Goal: Task Accomplishment & Management: Complete application form

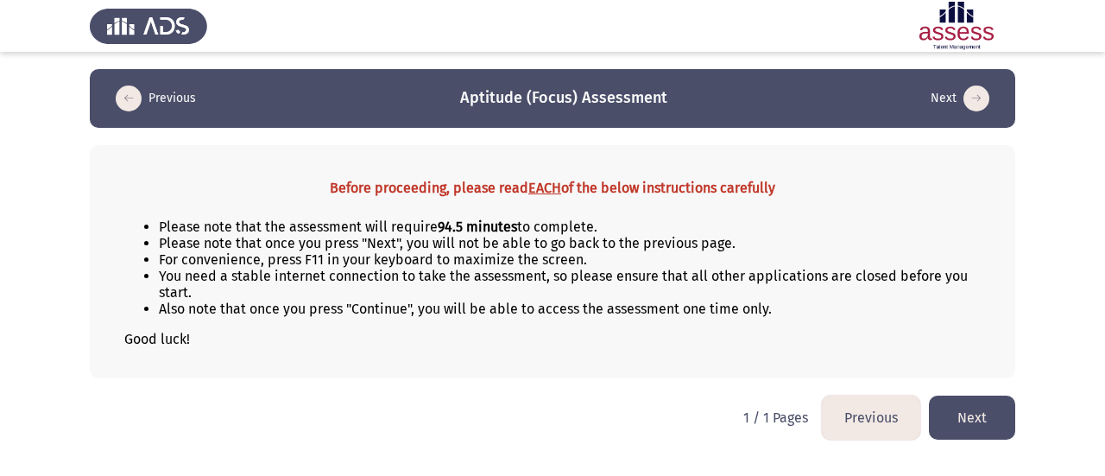
click at [952, 405] on button "Next" at bounding box center [972, 417] width 86 height 44
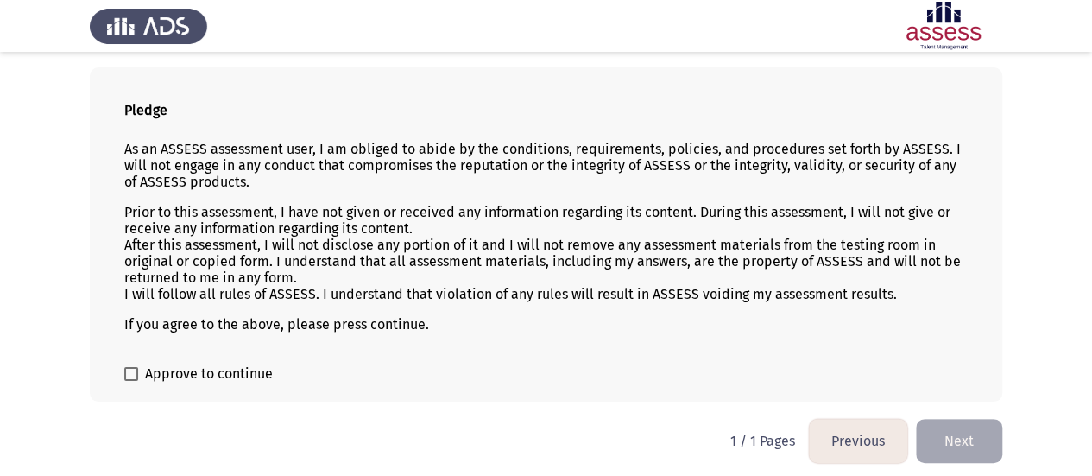
scroll to position [79, 0]
click at [160, 379] on span "Approve to continue" at bounding box center [209, 373] width 128 height 21
click at [131, 380] on input "Approve to continue" at bounding box center [130, 380] width 1 height 1
checkbox input "true"
click at [938, 419] on button "Next" at bounding box center [959, 440] width 86 height 44
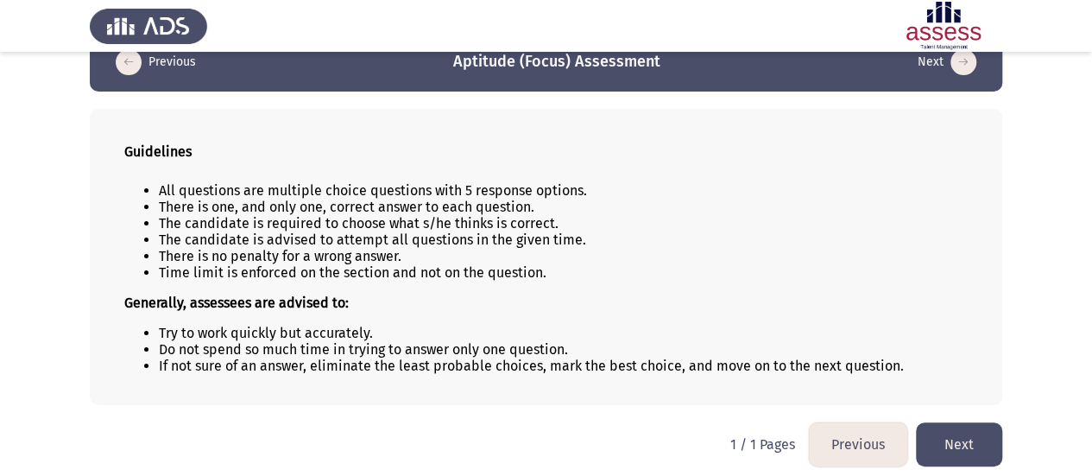
scroll to position [37, 0]
click at [962, 431] on button "Next" at bounding box center [959, 443] width 86 height 44
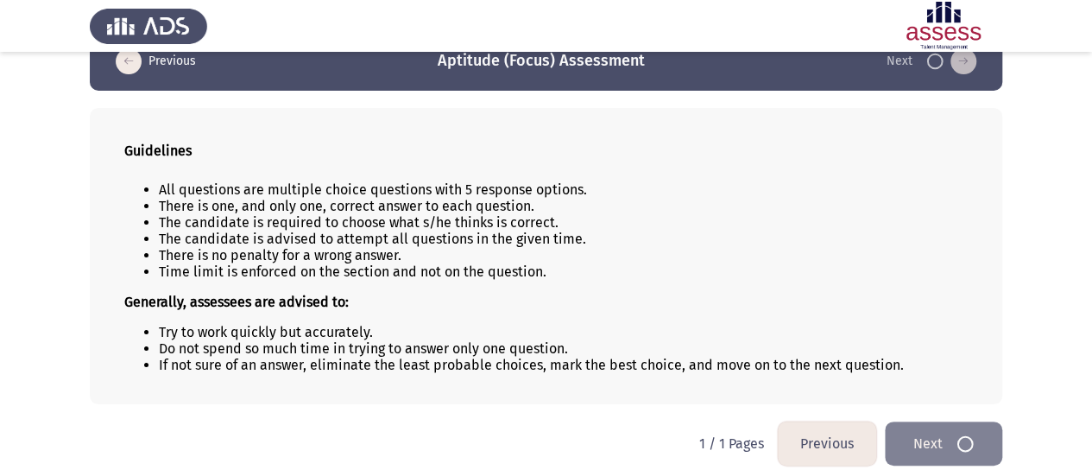
scroll to position [0, 0]
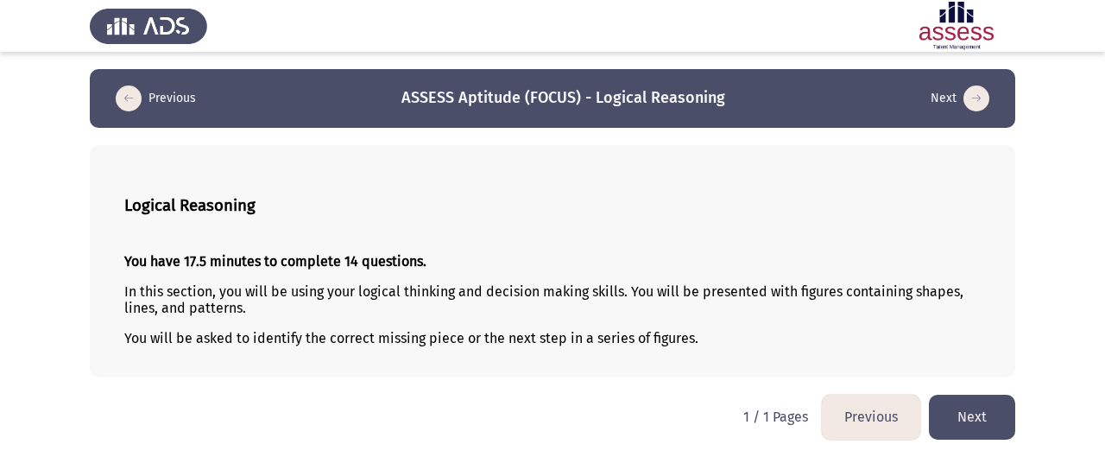
click at [976, 418] on button "Next" at bounding box center [972, 417] width 86 height 44
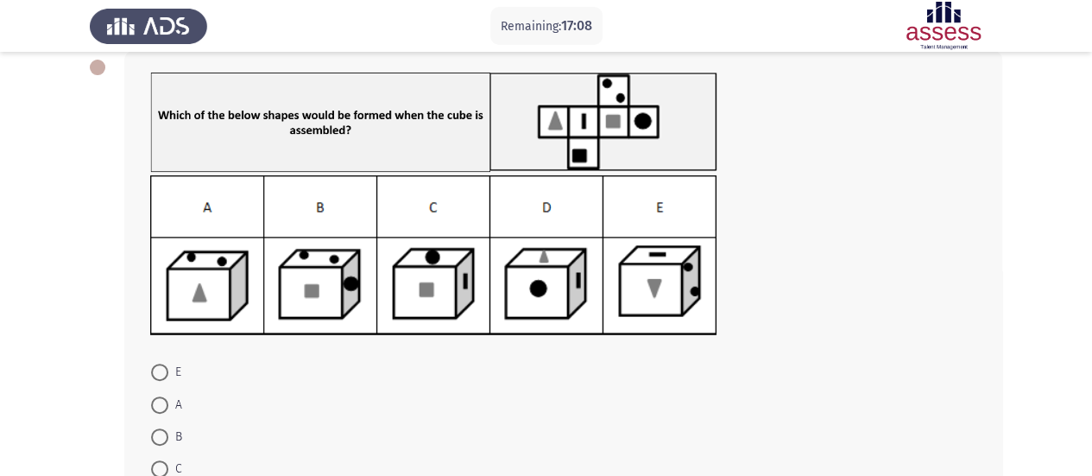
scroll to position [98, 0]
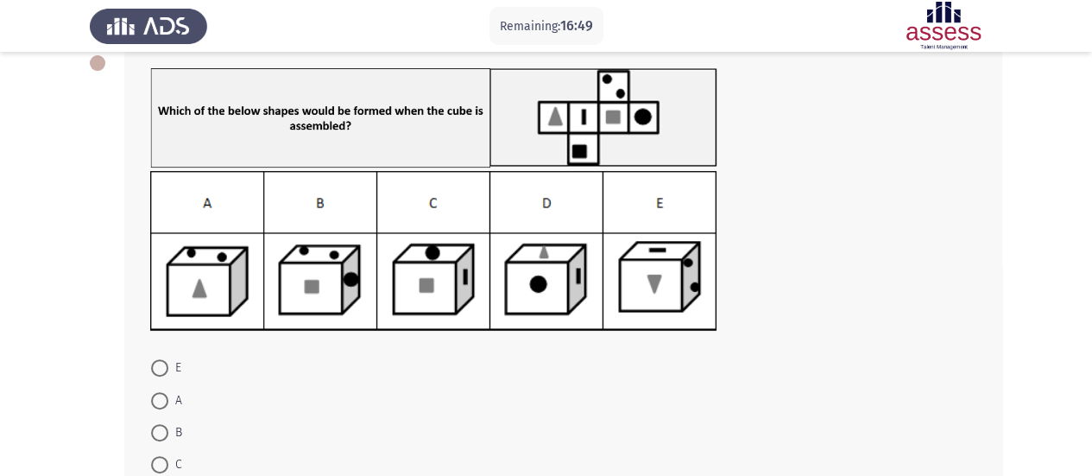
click at [586, 155] on img at bounding box center [433, 117] width 567 height 99
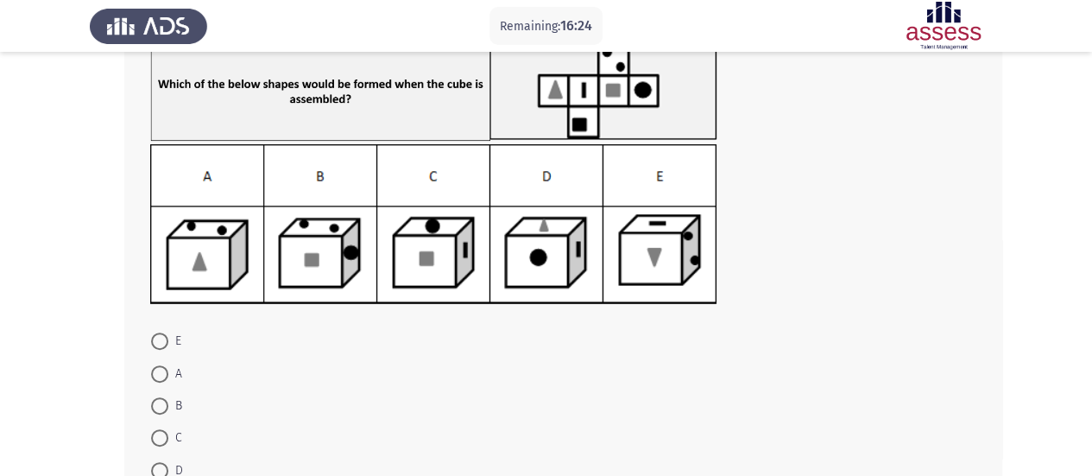
scroll to position [126, 0]
click at [174, 396] on span "B" at bounding box center [175, 405] width 14 height 21
click at [168, 396] on input "B" at bounding box center [159, 404] width 17 height 17
radio input "true"
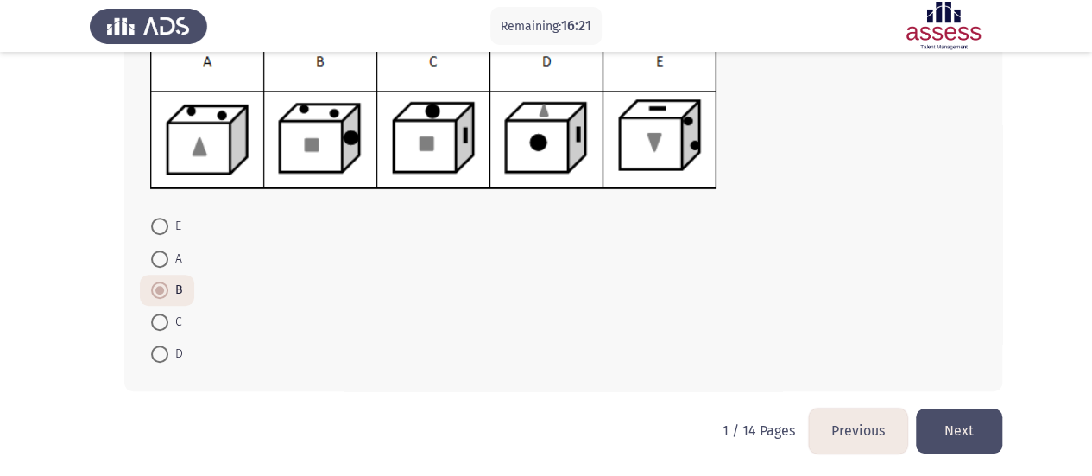
click at [967, 435] on button "Next" at bounding box center [959, 430] width 86 height 44
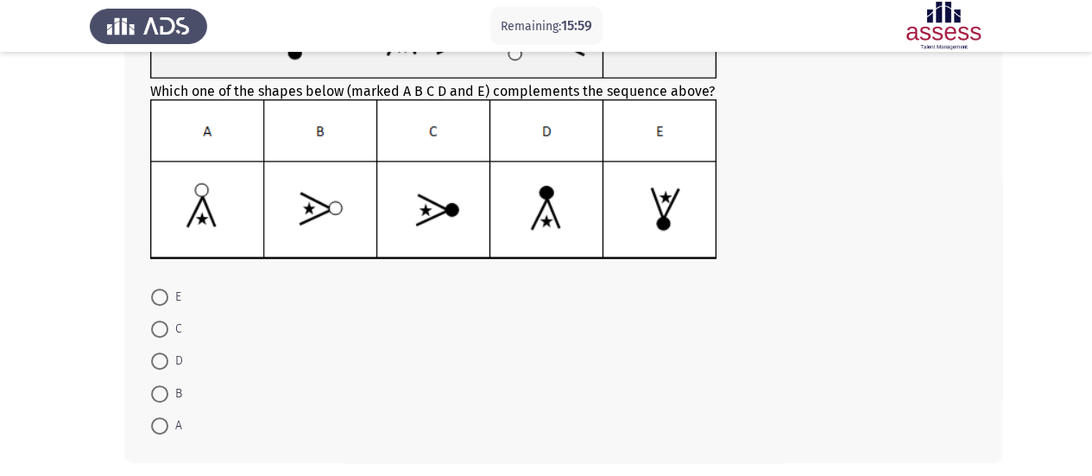
scroll to position [186, 0]
click at [164, 430] on mat-radio-button "A" at bounding box center [167, 424] width 54 height 32
click at [164, 430] on span at bounding box center [159, 424] width 17 height 17
click at [164, 430] on input "A" at bounding box center [159, 424] width 17 height 17
radio input "true"
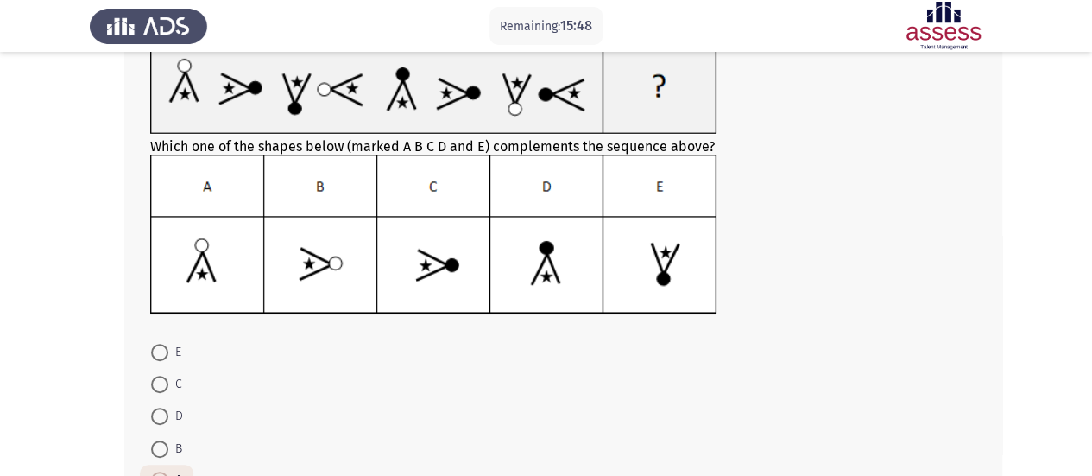
scroll to position [255, 0]
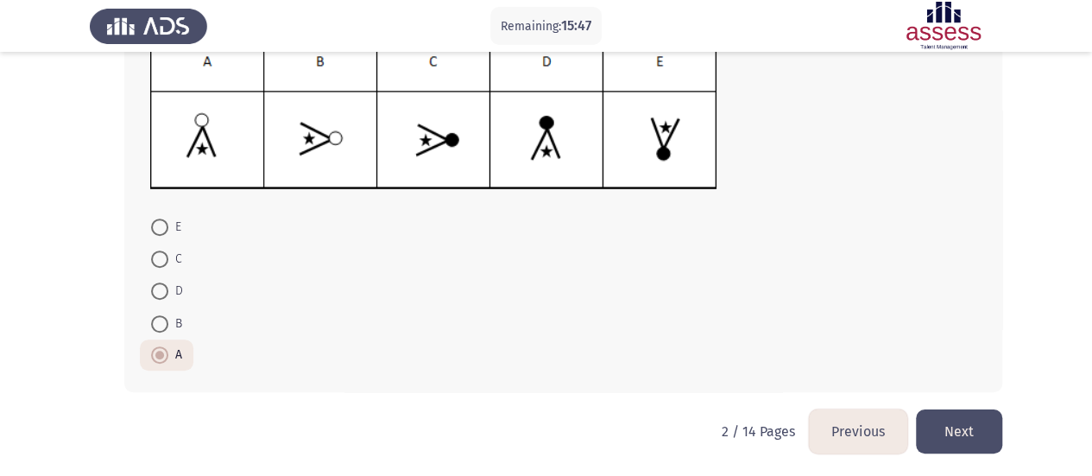
click at [976, 439] on button "Next" at bounding box center [959, 431] width 86 height 44
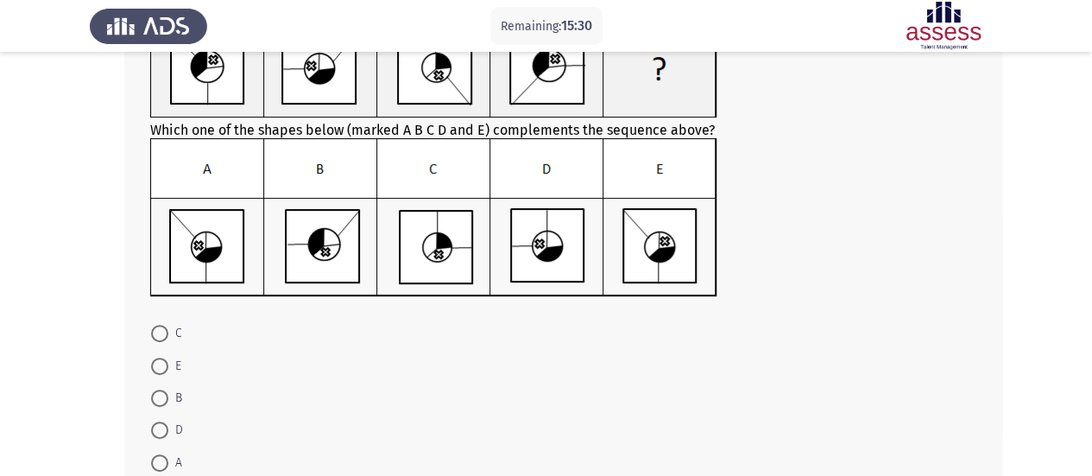
scroll to position [153, 0]
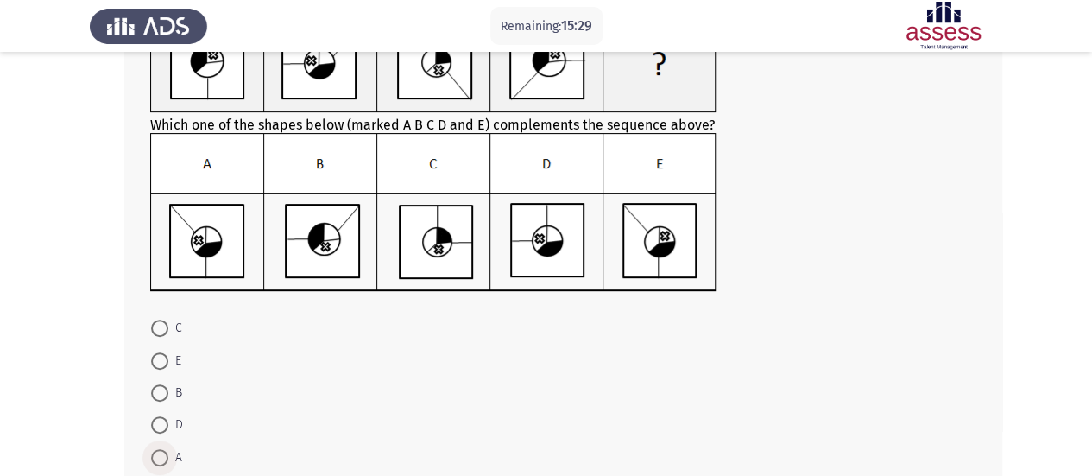
click at [155, 459] on span at bounding box center [159, 457] width 17 height 17
click at [155, 459] on input "A" at bounding box center [159, 457] width 17 height 17
radio input "true"
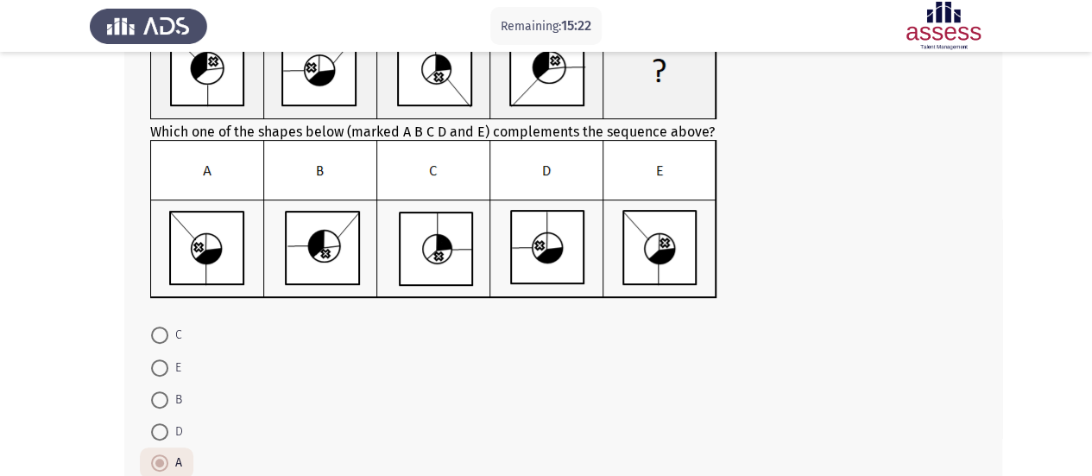
scroll to position [255, 0]
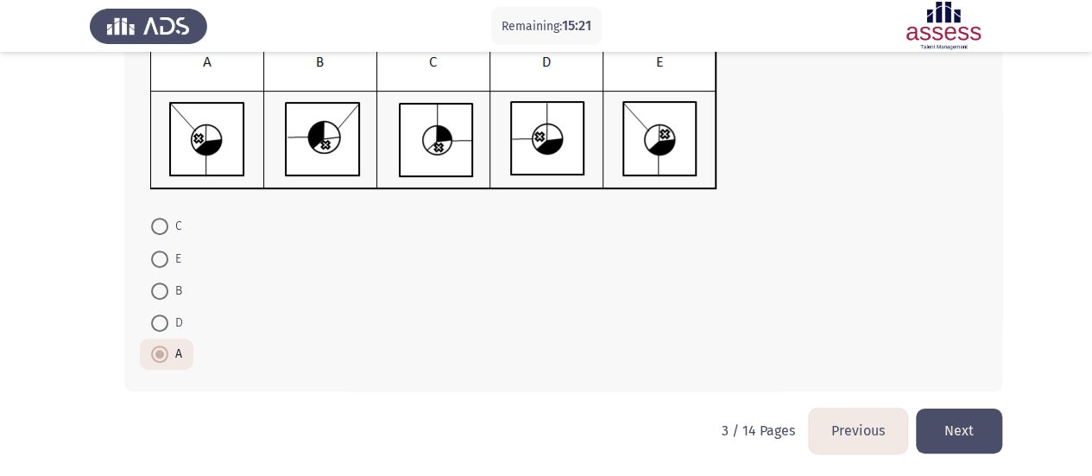
click at [922, 440] on button "Next" at bounding box center [959, 430] width 86 height 44
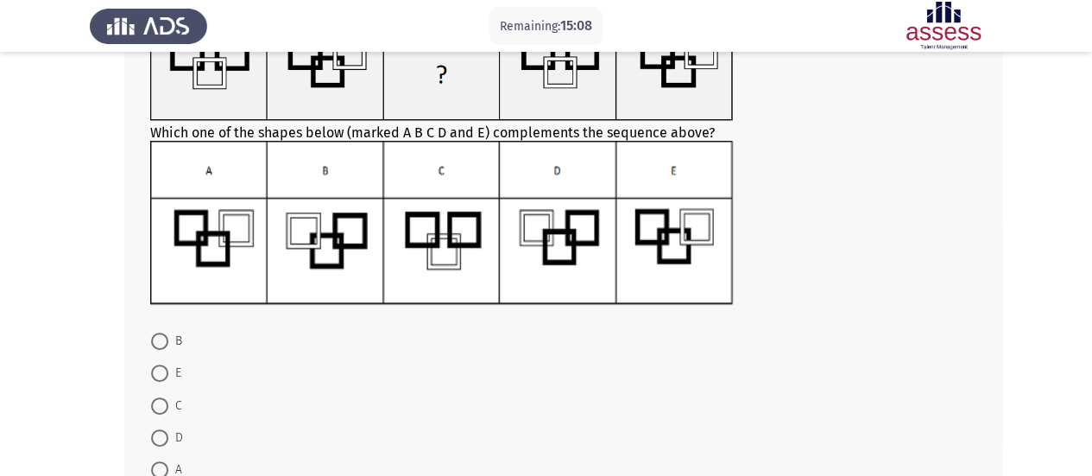
scroll to position [137, 0]
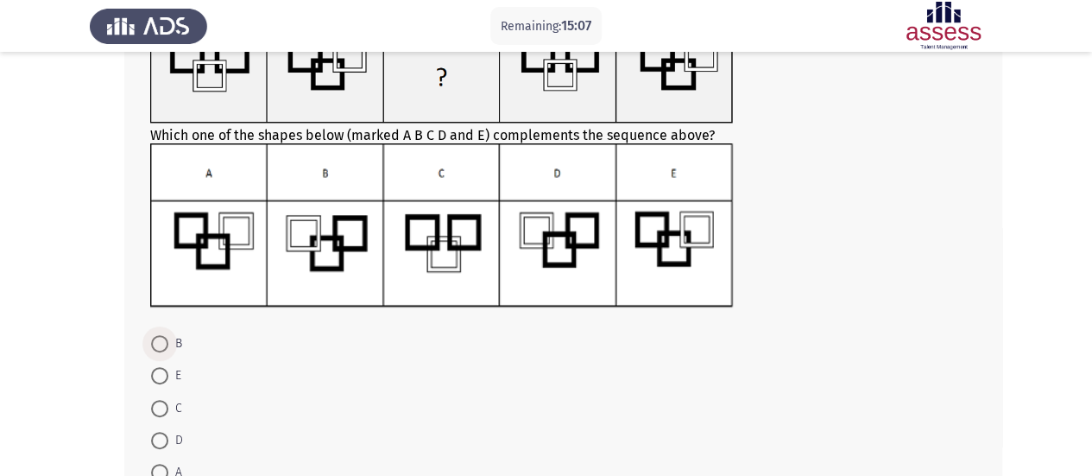
click at [169, 333] on span "B" at bounding box center [175, 343] width 14 height 21
click at [168, 335] on input "B" at bounding box center [159, 343] width 17 height 17
radio input "true"
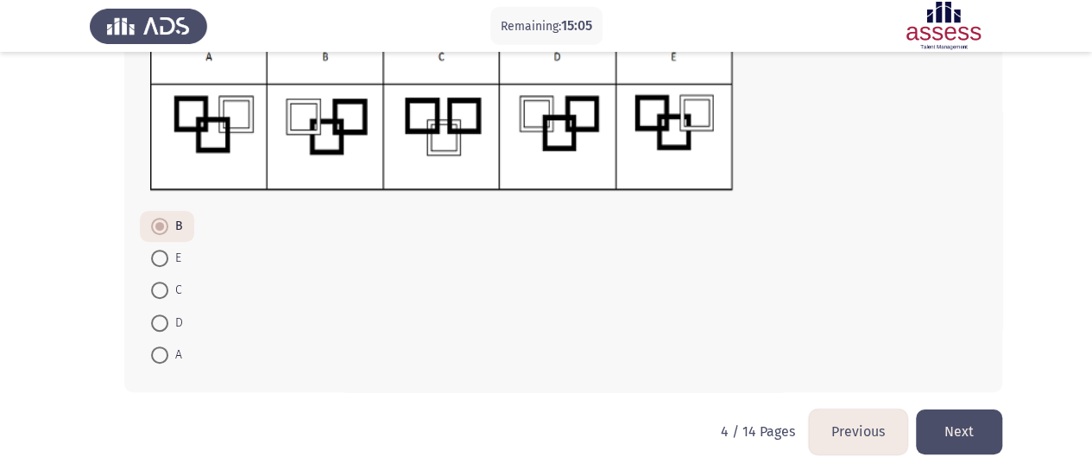
click at [938, 419] on button "Next" at bounding box center [959, 431] width 86 height 44
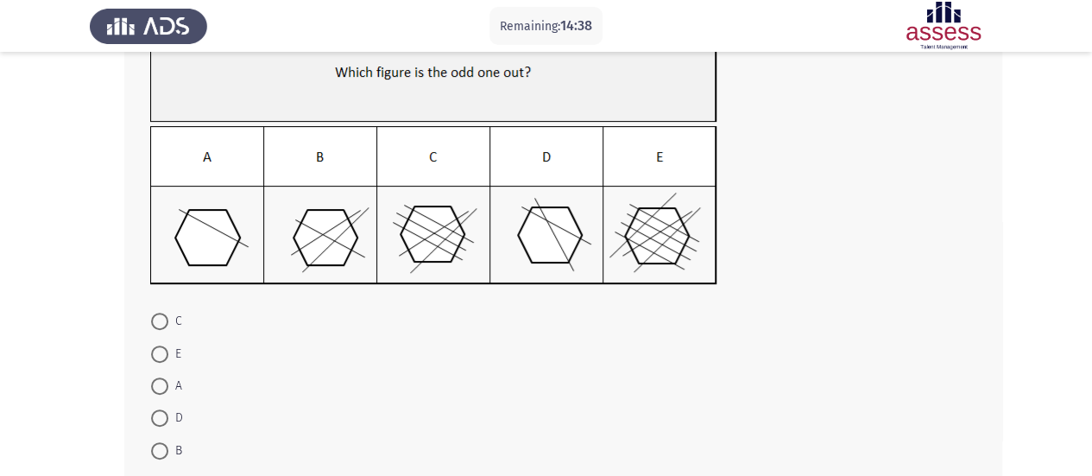
scroll to position [144, 0]
click at [160, 419] on span at bounding box center [159, 416] width 17 height 17
click at [160, 419] on input "D" at bounding box center [159, 416] width 17 height 17
radio input "true"
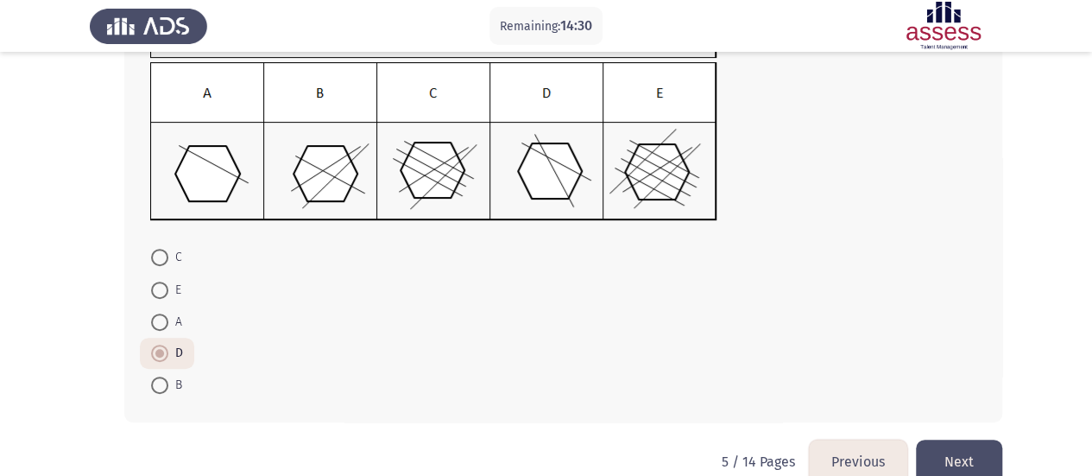
scroll to position [238, 0]
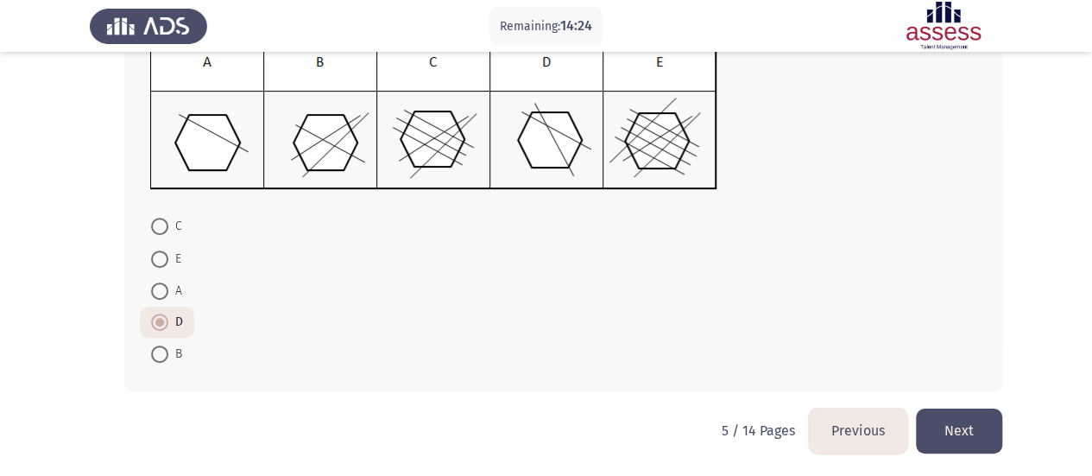
click at [941, 422] on button "Next" at bounding box center [959, 430] width 86 height 44
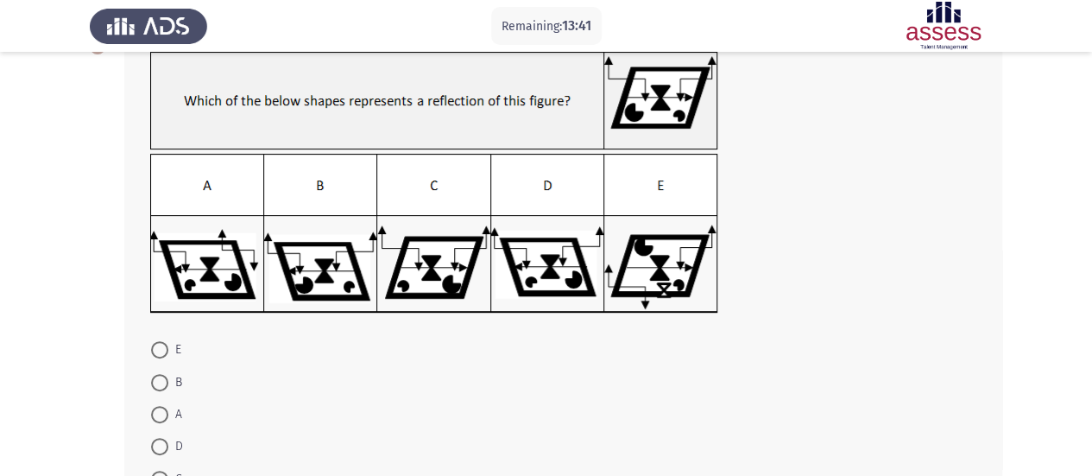
scroll to position [155, 0]
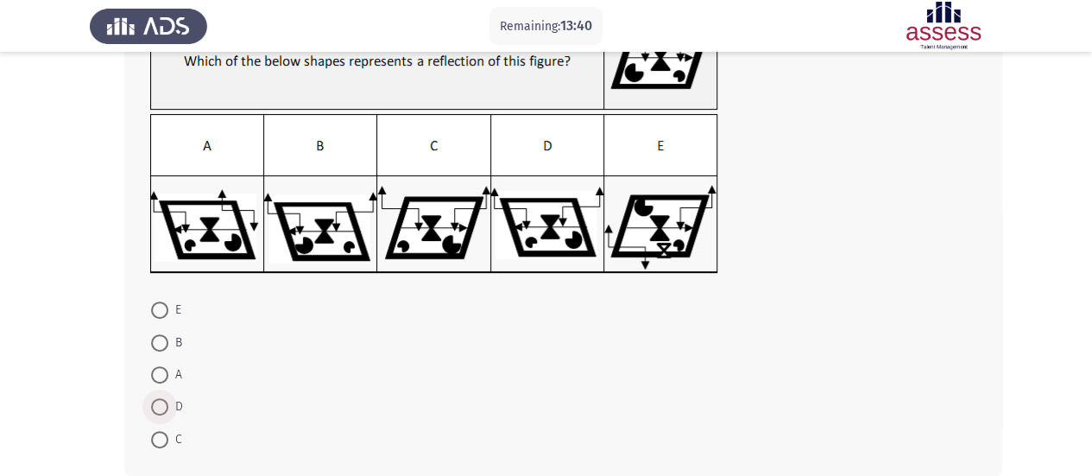
click at [155, 406] on span at bounding box center [159, 406] width 17 height 17
click at [155, 406] on input "D" at bounding box center [159, 406] width 17 height 17
radio input "true"
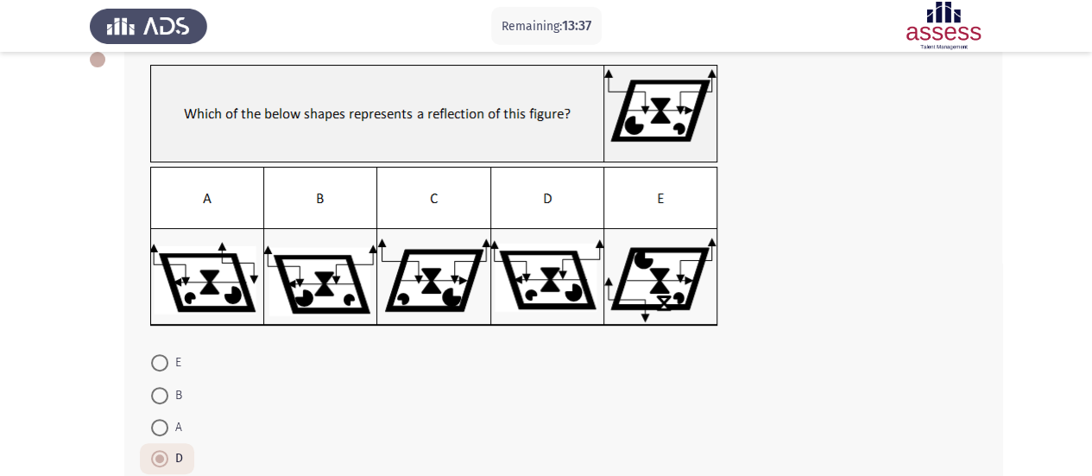
scroll to position [238, 0]
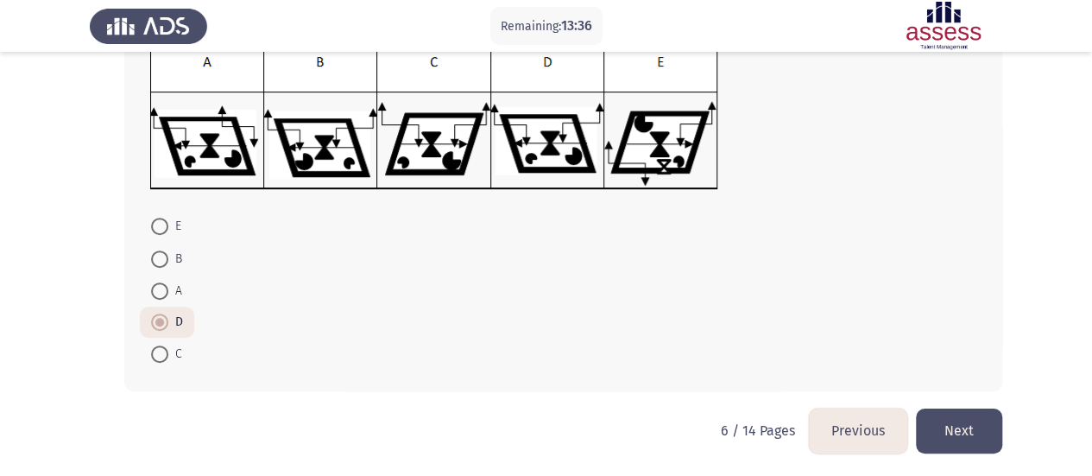
click at [944, 442] on button "Next" at bounding box center [959, 430] width 86 height 44
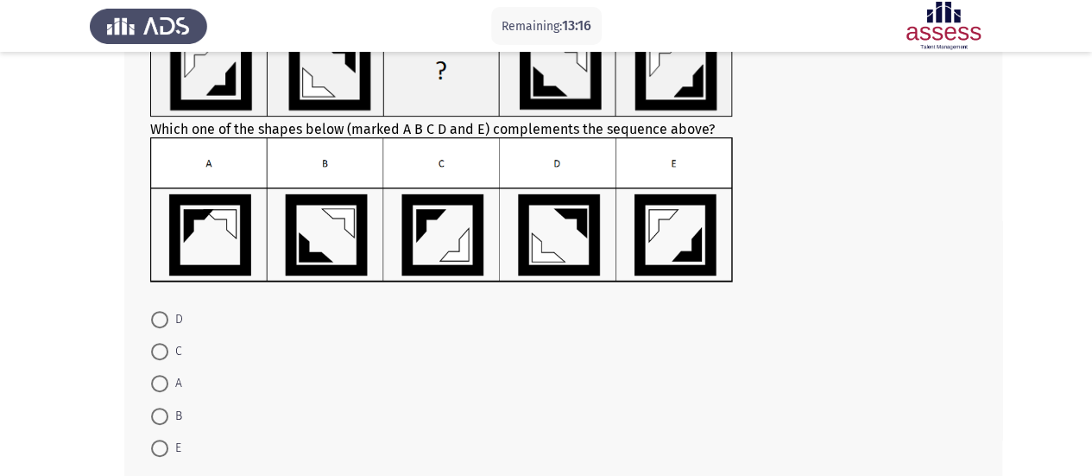
scroll to position [217, 0]
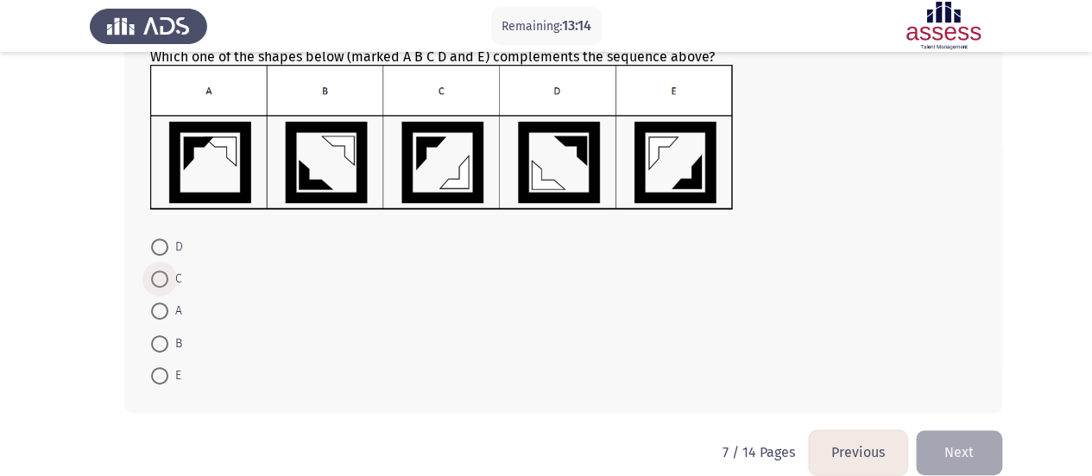
click at [180, 282] on span "C" at bounding box center [175, 279] width 14 height 21
click at [168, 282] on input "C" at bounding box center [159, 278] width 17 height 17
radio input "true"
click at [934, 463] on button "Next" at bounding box center [959, 451] width 86 height 44
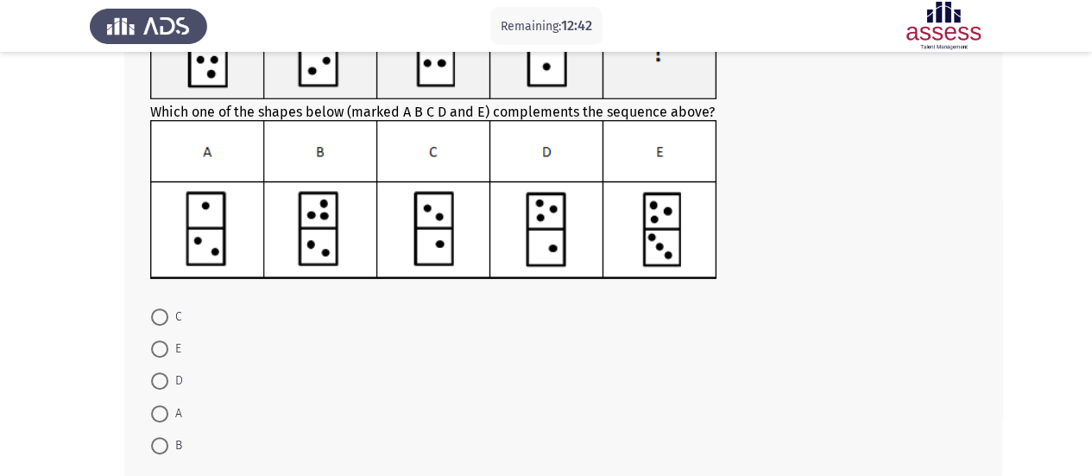
scroll to position [167, 0]
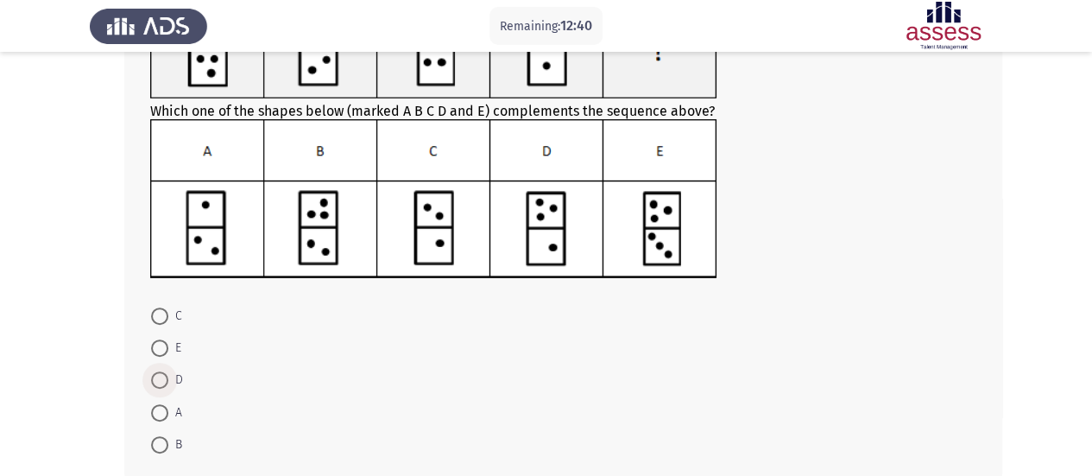
click at [154, 371] on span at bounding box center [159, 379] width 17 height 17
click at [154, 371] on input "D" at bounding box center [159, 379] width 17 height 17
radio input "true"
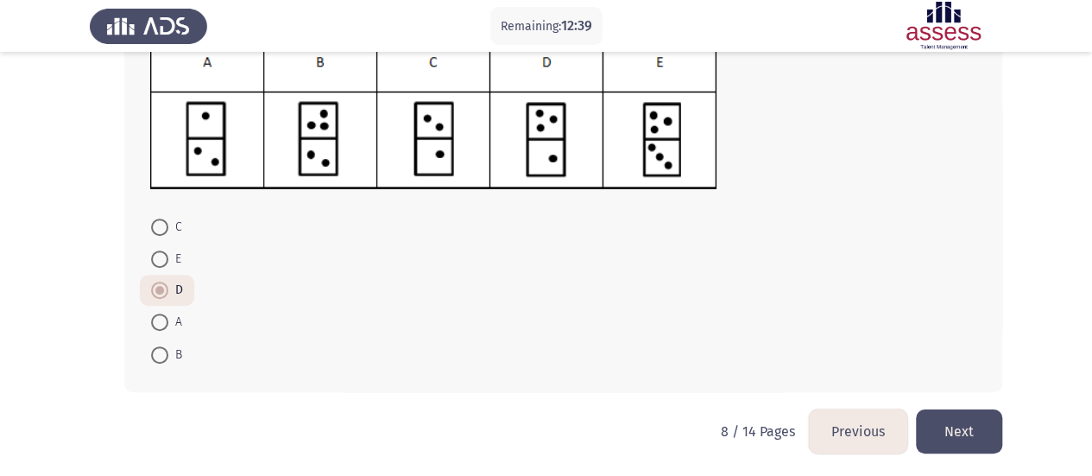
click at [964, 443] on button "Next" at bounding box center [959, 431] width 86 height 44
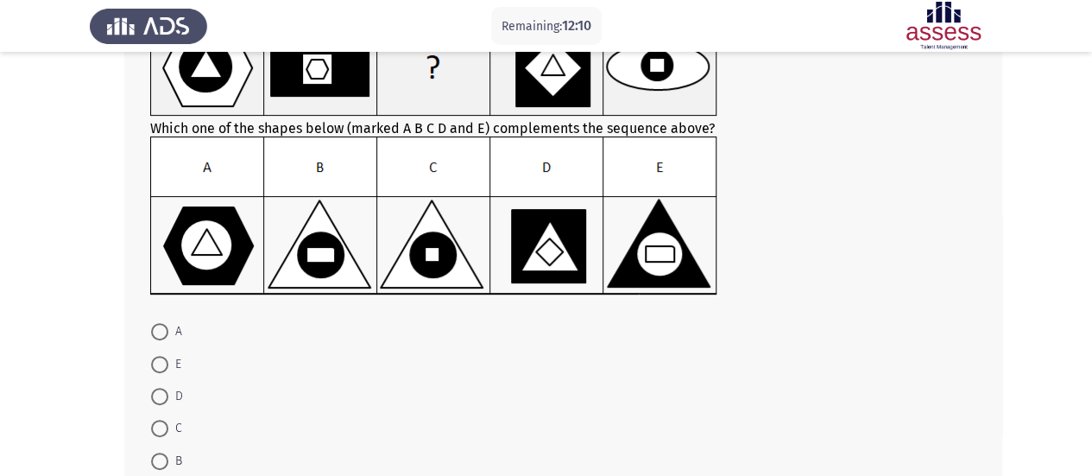
scroll to position [150, 0]
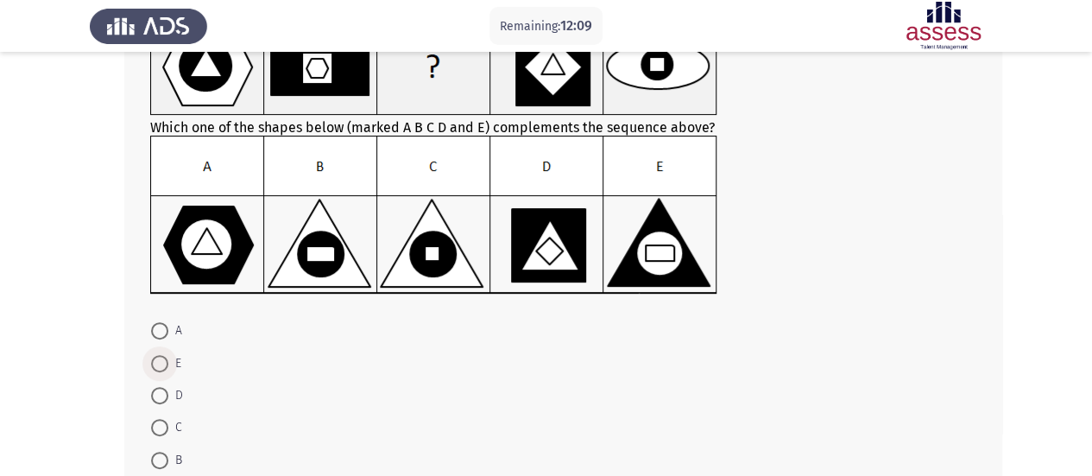
click at [173, 367] on span "E" at bounding box center [174, 363] width 13 height 21
click at [168, 367] on input "E" at bounding box center [159, 363] width 17 height 17
radio input "true"
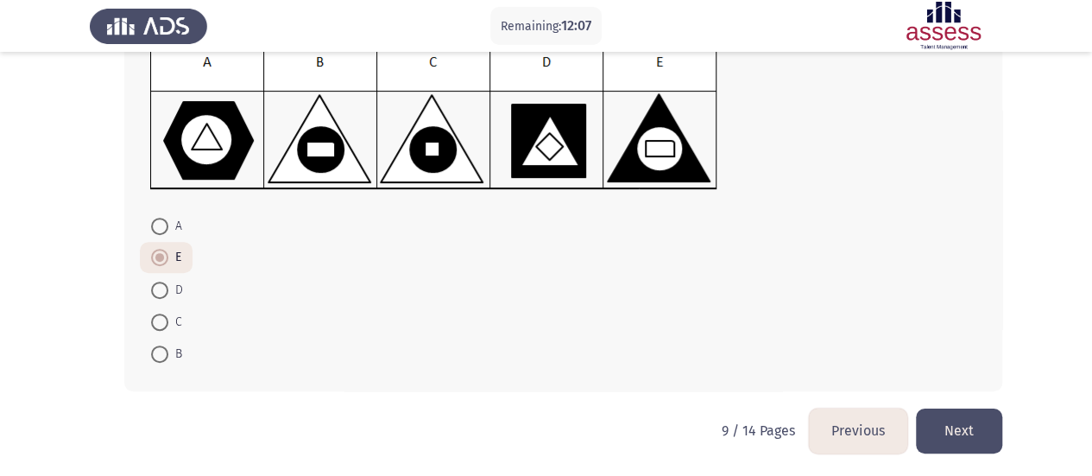
click at [983, 433] on button "Next" at bounding box center [959, 430] width 86 height 44
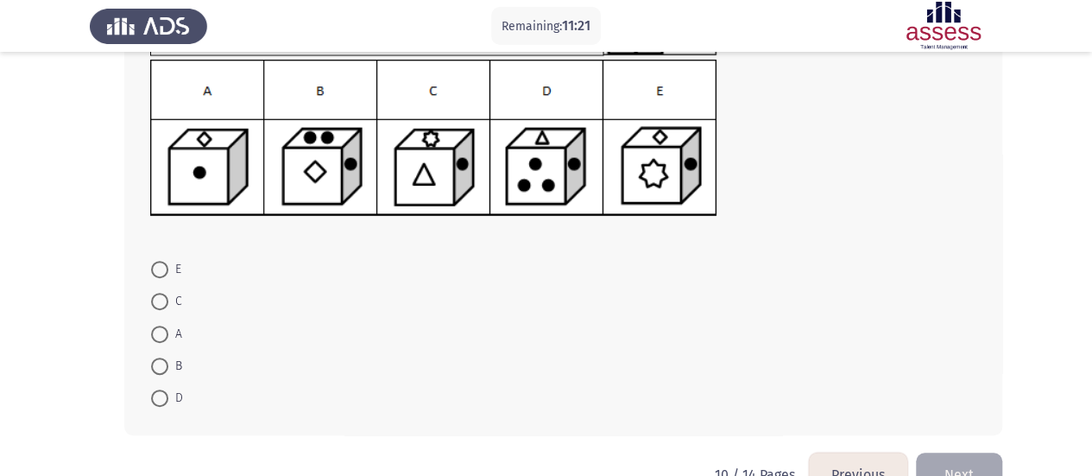
scroll to position [212, 0]
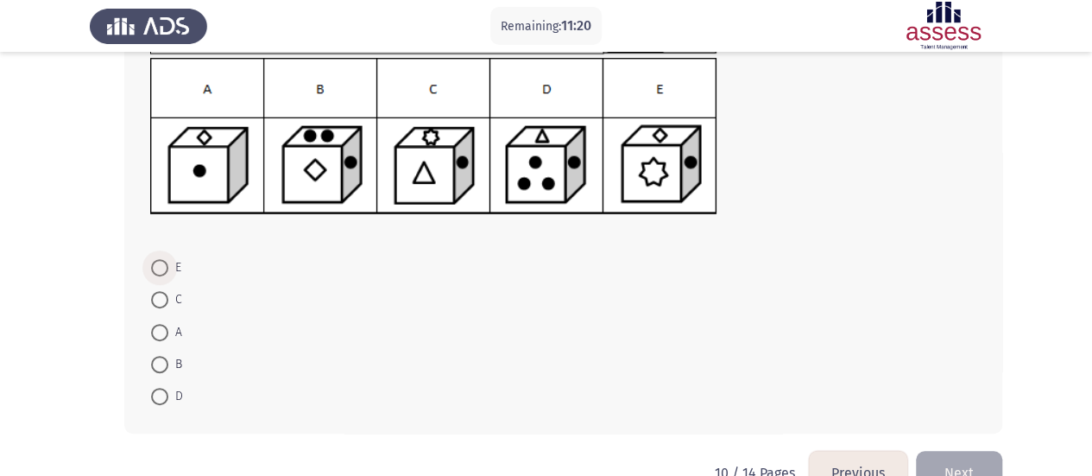
click at [161, 262] on span at bounding box center [159, 267] width 17 height 17
click at [161, 262] on input "E" at bounding box center [159, 267] width 17 height 17
radio input "true"
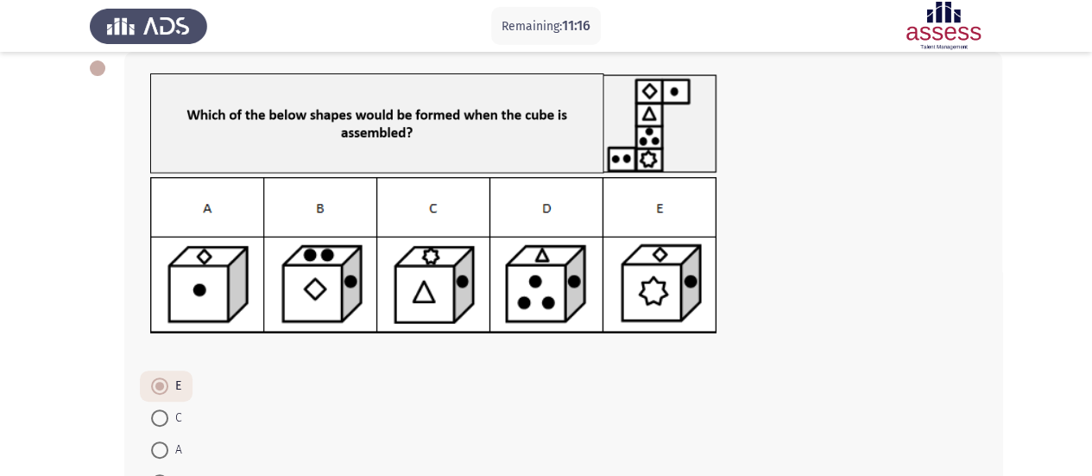
scroll to position [254, 0]
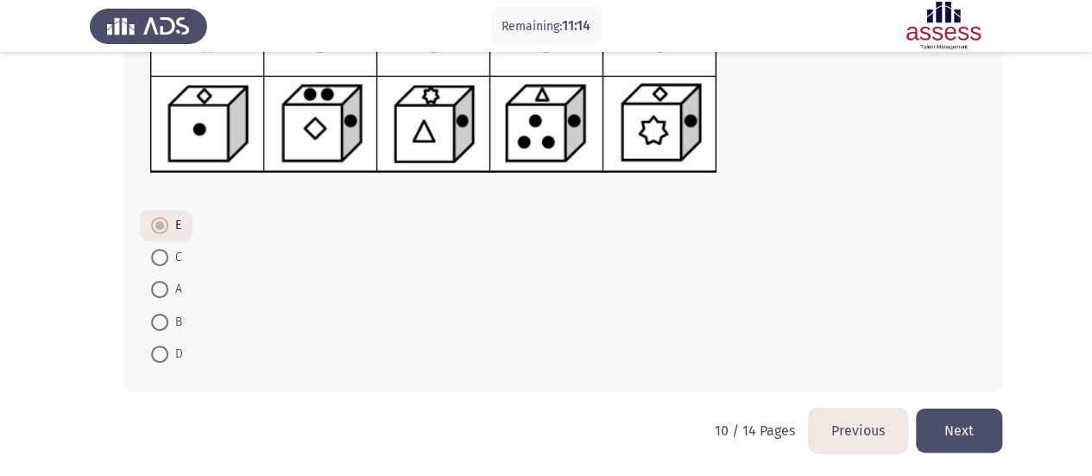
click at [972, 422] on button "Next" at bounding box center [959, 430] width 86 height 44
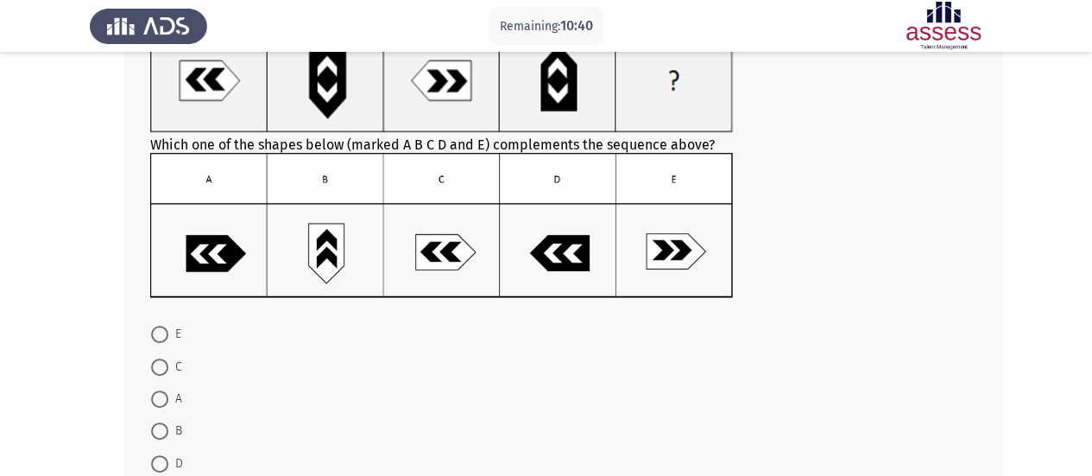
scroll to position [223, 0]
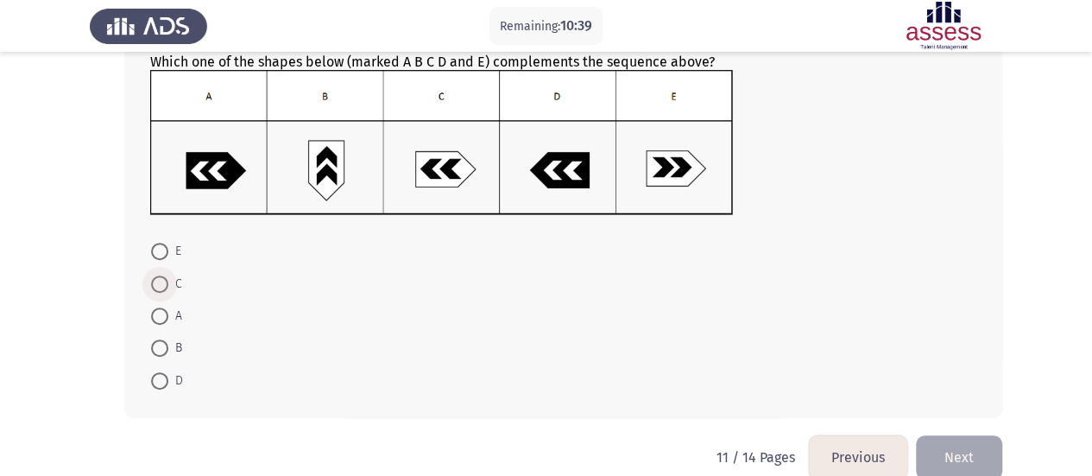
click at [162, 280] on span at bounding box center [159, 283] width 17 height 17
click at [162, 280] on input "C" at bounding box center [159, 283] width 17 height 17
radio input "true"
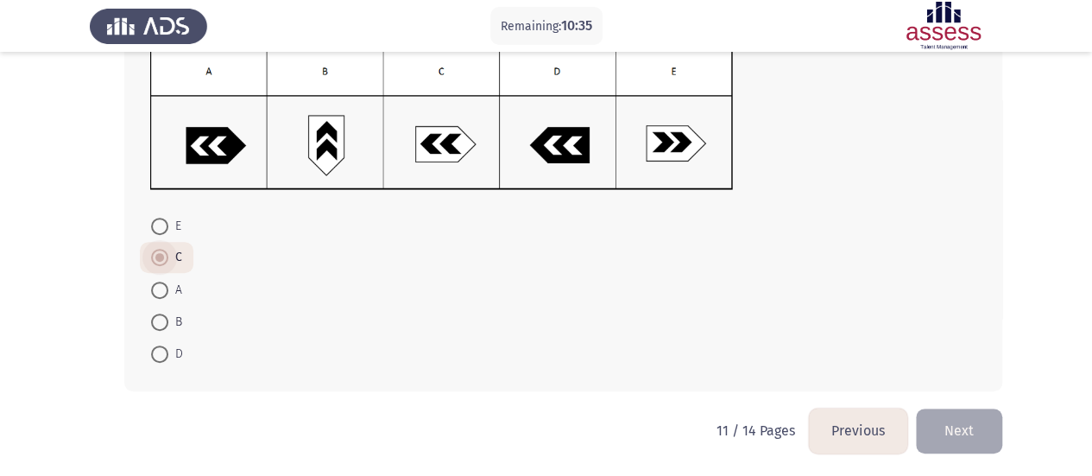
click at [165, 256] on span at bounding box center [159, 257] width 17 height 17
click at [165, 256] on input "C" at bounding box center [159, 257] width 17 height 17
click at [165, 256] on span at bounding box center [159, 257] width 17 height 17
click at [165, 256] on input "C" at bounding box center [159, 257] width 17 height 17
click at [990, 410] on button "Next" at bounding box center [959, 430] width 86 height 44
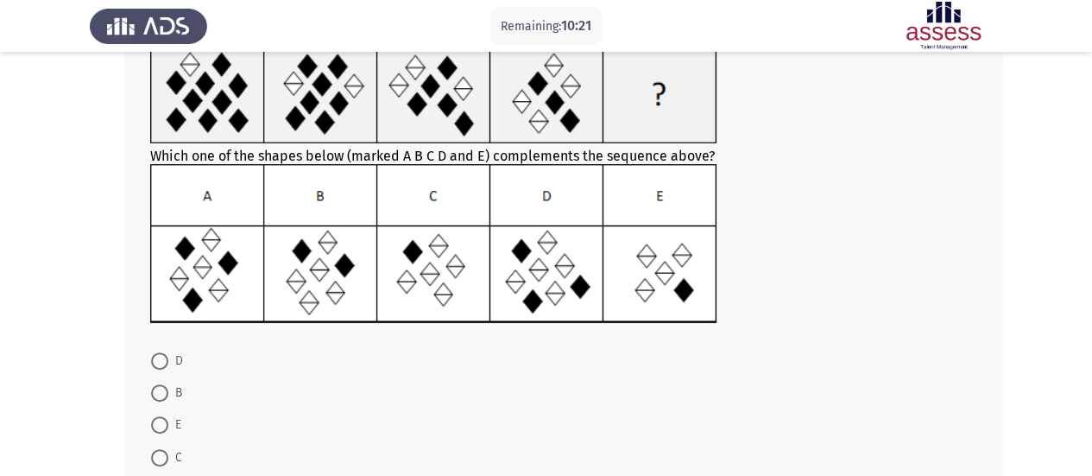
scroll to position [176, 0]
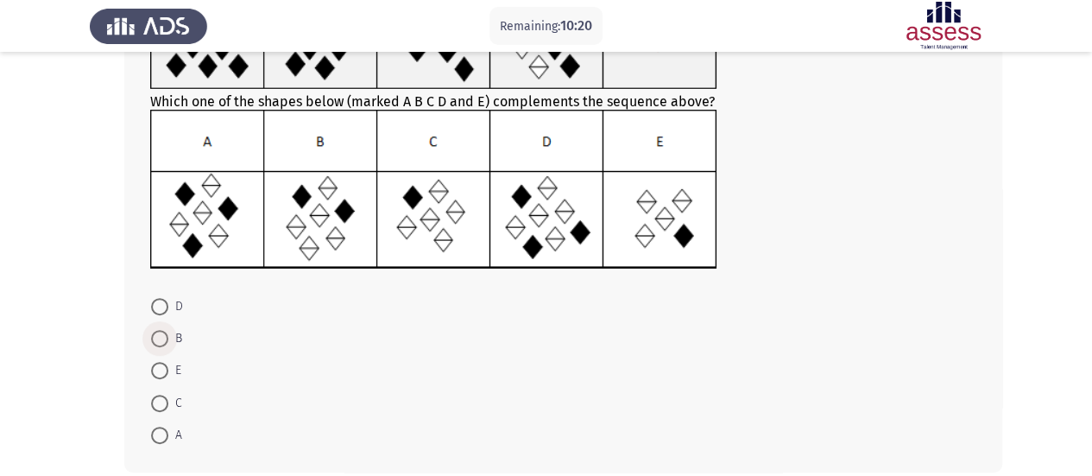
click at [163, 337] on span at bounding box center [159, 338] width 17 height 17
click at [163, 337] on input "B" at bounding box center [159, 338] width 17 height 17
radio input "true"
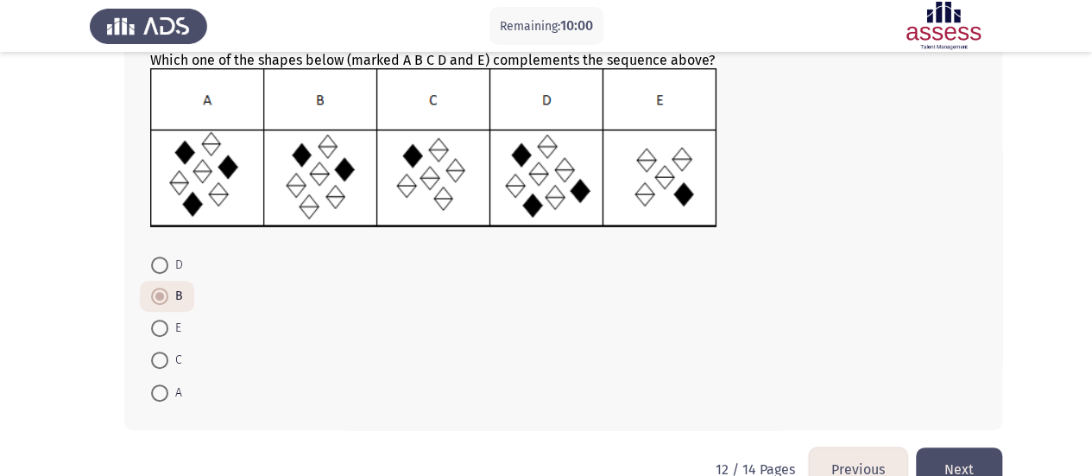
scroll to position [218, 0]
click at [149, 363] on mat-radio-button "C" at bounding box center [167, 359] width 54 height 32
click at [161, 365] on span at bounding box center [159, 359] width 17 height 17
click at [161, 365] on input "C" at bounding box center [159, 359] width 17 height 17
radio input "true"
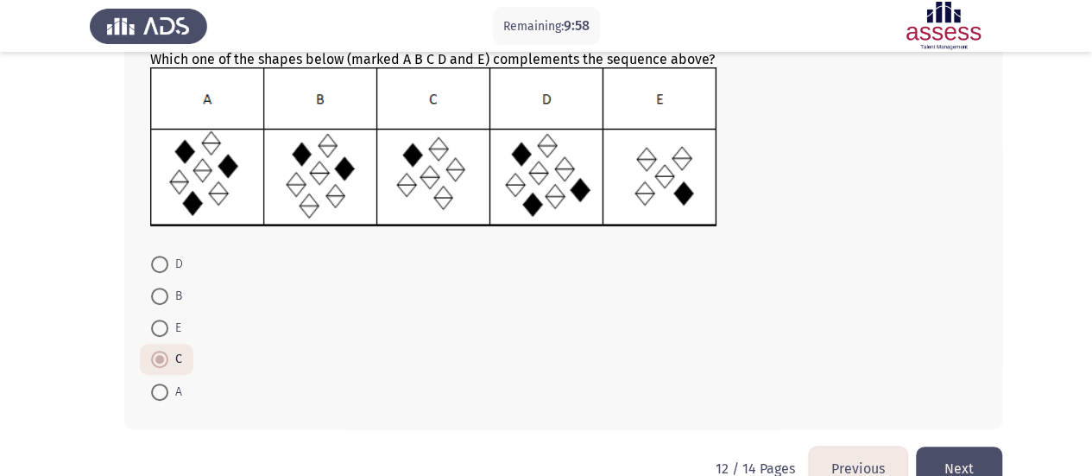
scroll to position [256, 0]
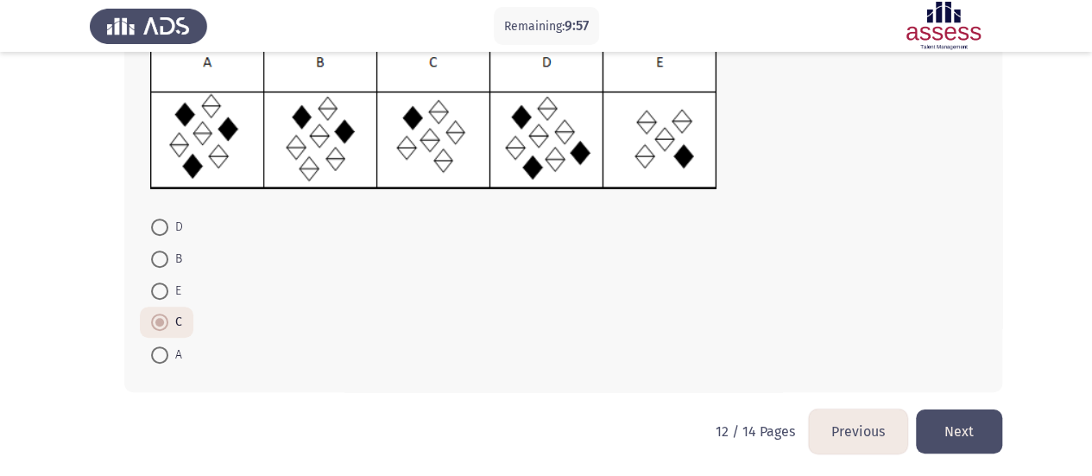
click at [960, 434] on button "Next" at bounding box center [959, 431] width 86 height 44
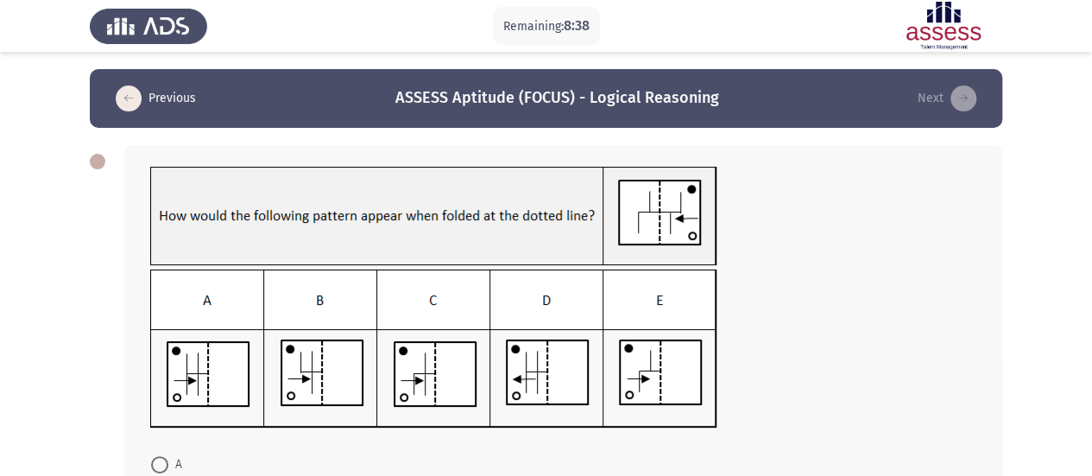
scroll to position [35, 0]
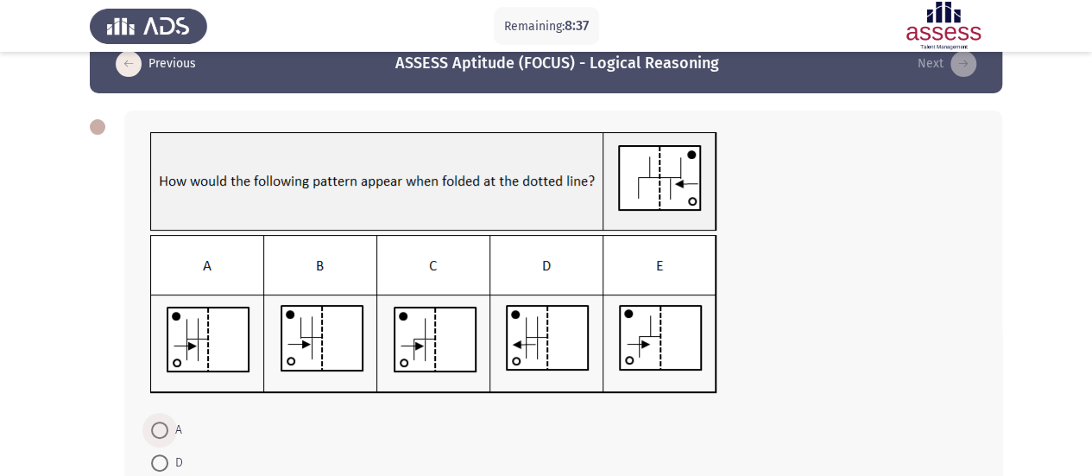
click at [162, 429] on span at bounding box center [159, 429] width 17 height 17
click at [162, 429] on input "A" at bounding box center [159, 429] width 17 height 17
radio input "true"
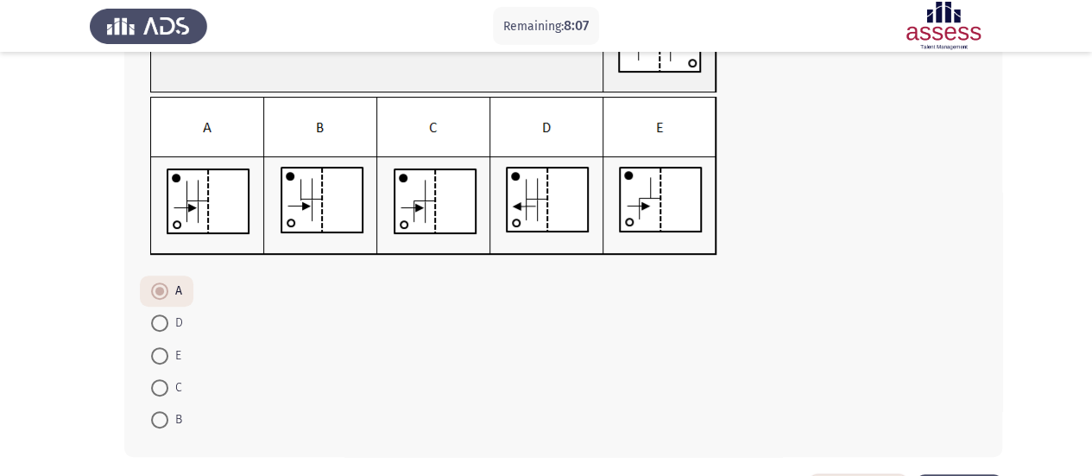
scroll to position [238, 0]
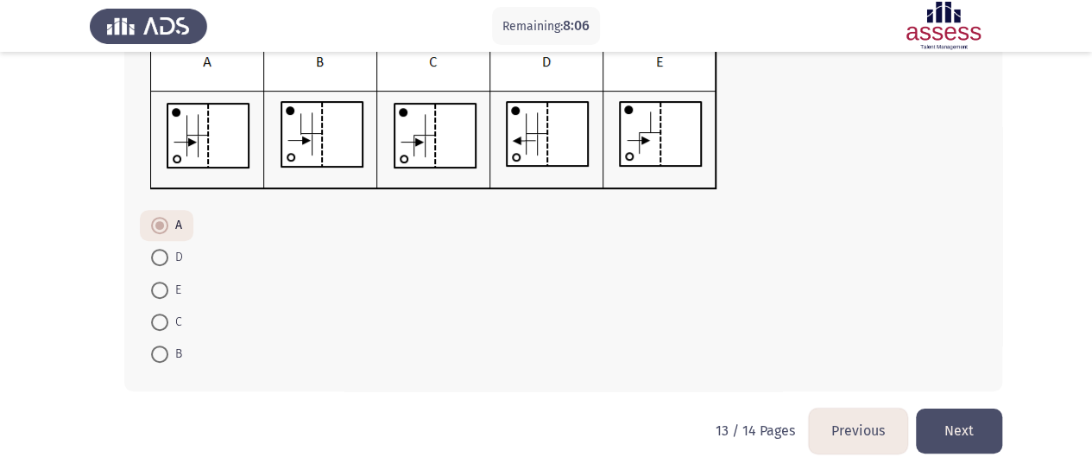
click at [977, 434] on button "Next" at bounding box center [959, 430] width 86 height 44
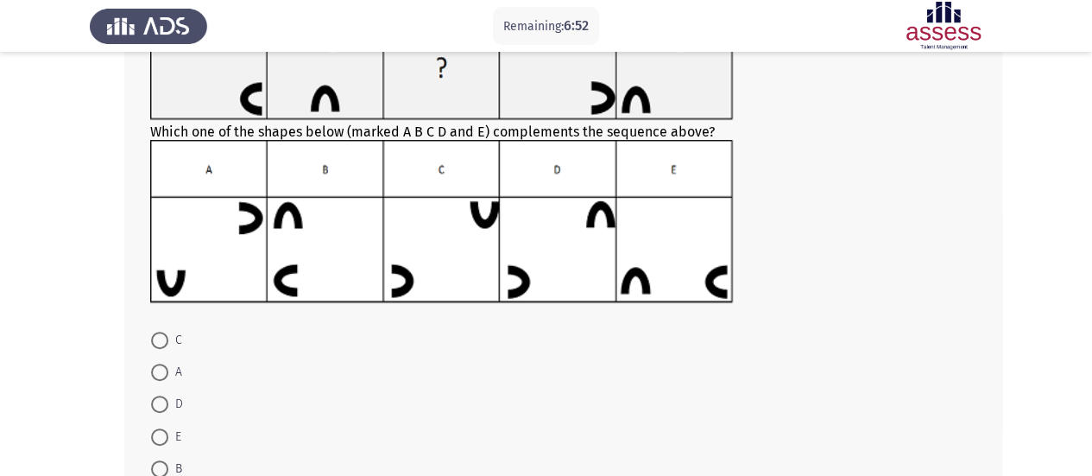
scroll to position [173, 0]
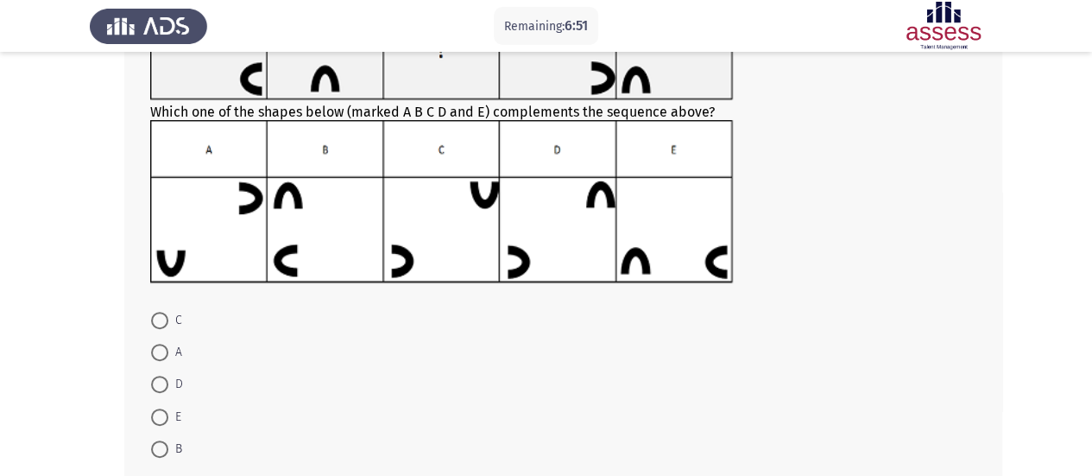
click at [164, 378] on span at bounding box center [159, 384] width 17 height 17
click at [164, 378] on input "D" at bounding box center [159, 384] width 17 height 17
radio input "true"
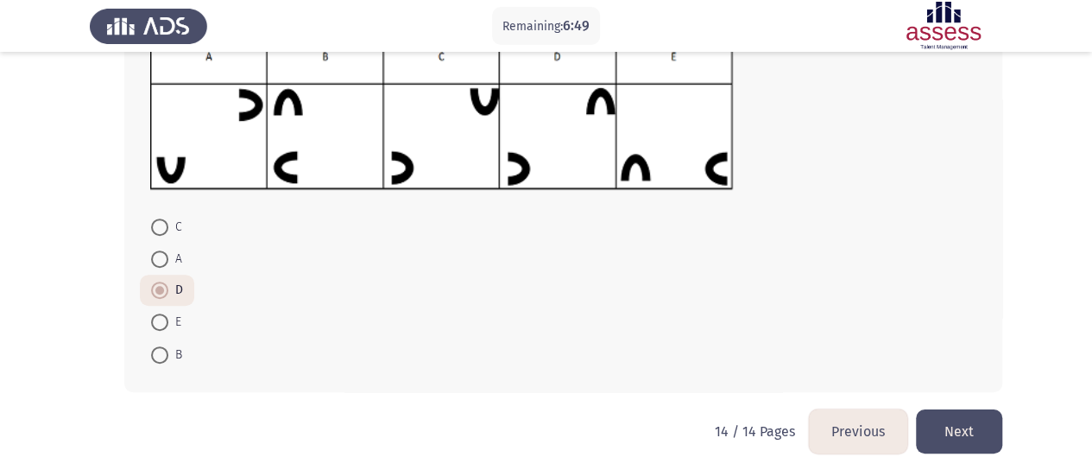
click at [961, 427] on button "Next" at bounding box center [959, 431] width 86 height 44
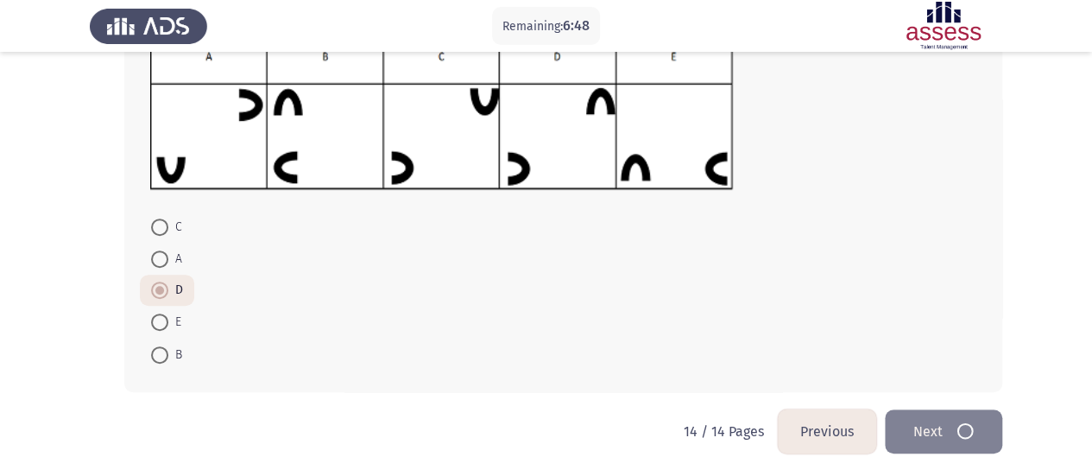
scroll to position [0, 0]
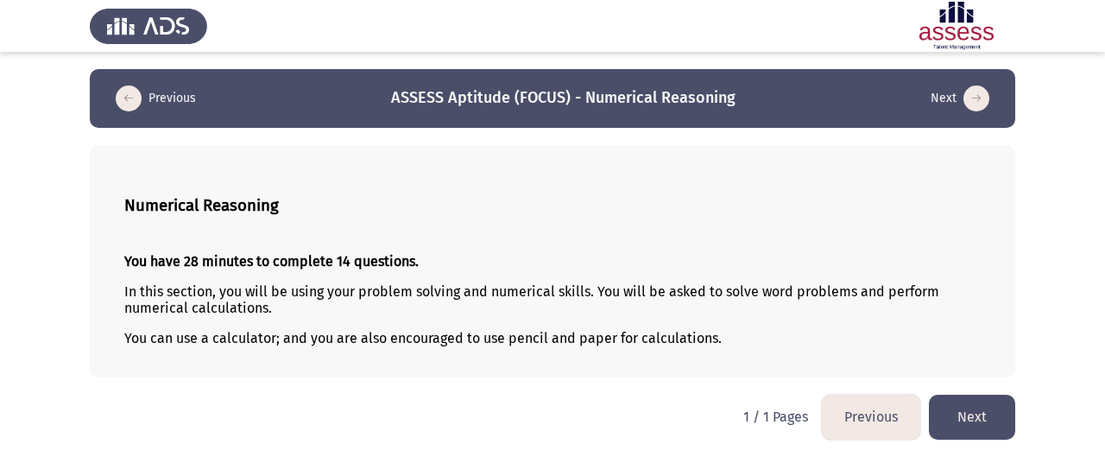
drag, startPoint x: 535, startPoint y: 203, endPoint x: 546, endPoint y: 198, distance: 12.4
click at [546, 198] on h3 "Numerical Reasoning" at bounding box center [552, 205] width 857 height 19
click at [971, 403] on button "Next" at bounding box center [972, 417] width 86 height 44
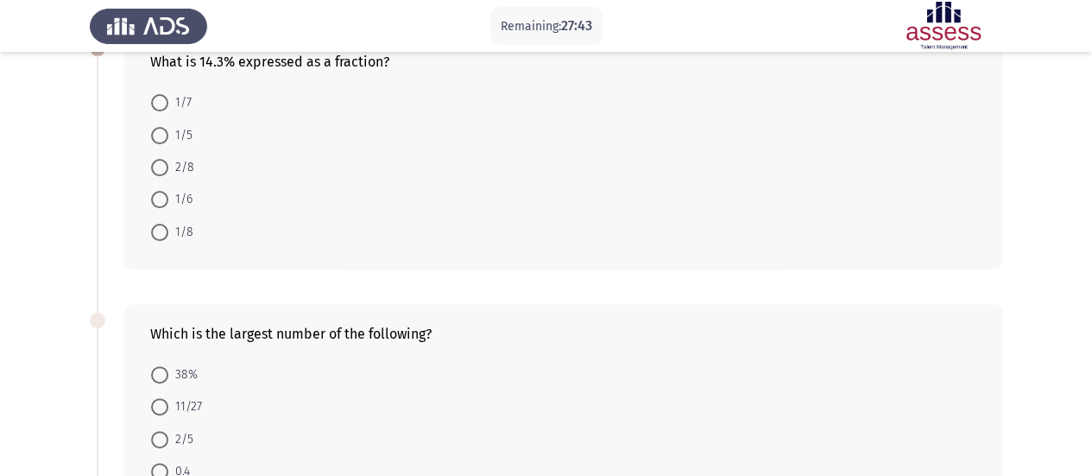
scroll to position [114, 0]
click at [161, 103] on span at bounding box center [159, 101] width 17 height 17
click at [161, 103] on input "1/7" at bounding box center [159, 101] width 17 height 17
radio input "true"
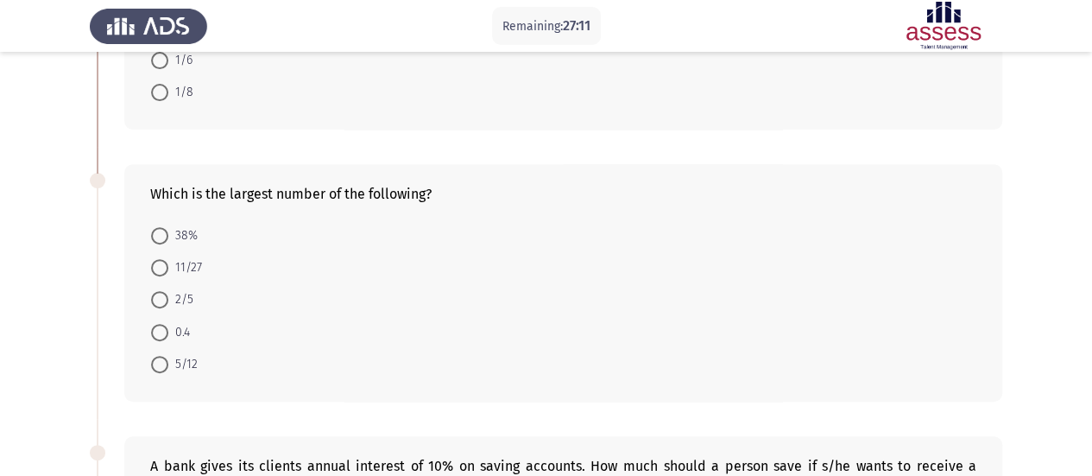
scroll to position [250, 0]
click at [167, 370] on span at bounding box center [159, 365] width 17 height 17
click at [167, 370] on input "5/12" at bounding box center [159, 365] width 17 height 17
radio input "true"
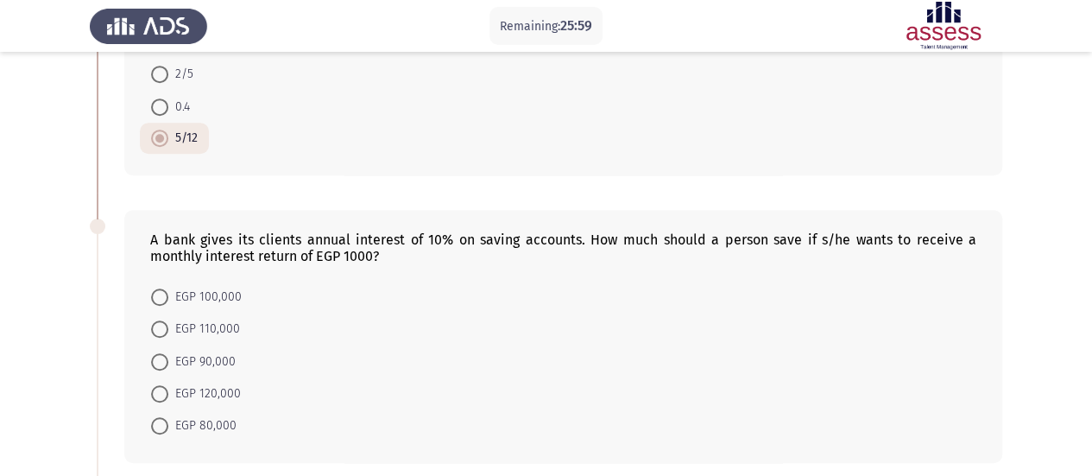
scroll to position [478, 0]
click at [218, 386] on span "EGP 120,000" at bounding box center [204, 393] width 73 height 21
click at [168, 386] on input "EGP 120,000" at bounding box center [159, 392] width 17 height 17
radio input "true"
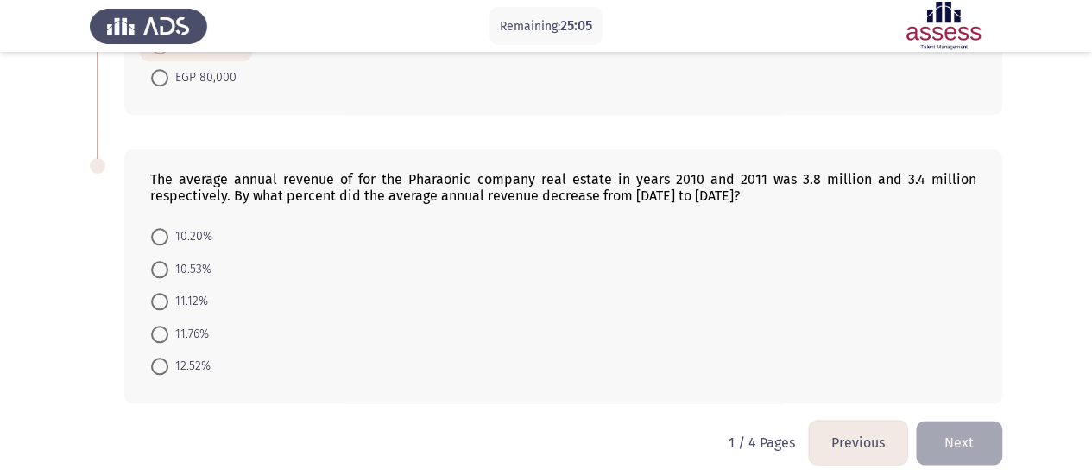
scroll to position [830, 0]
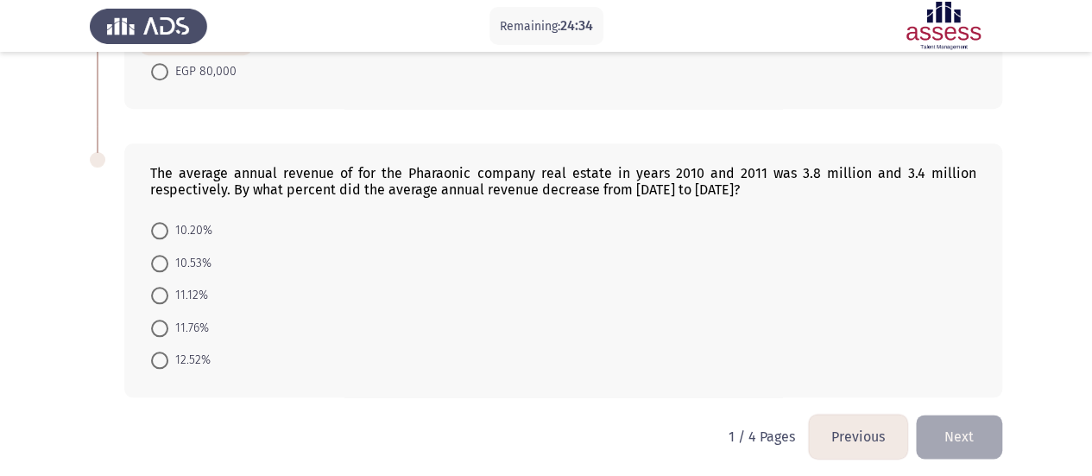
click at [168, 260] on span at bounding box center [159, 263] width 17 height 17
click at [168, 260] on input "10.53%" at bounding box center [159, 263] width 17 height 17
radio input "true"
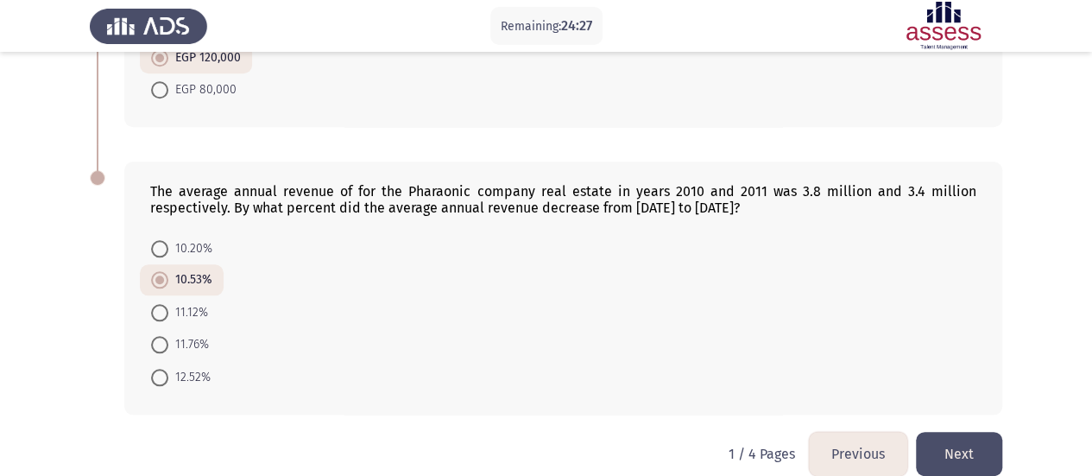
scroll to position [829, 0]
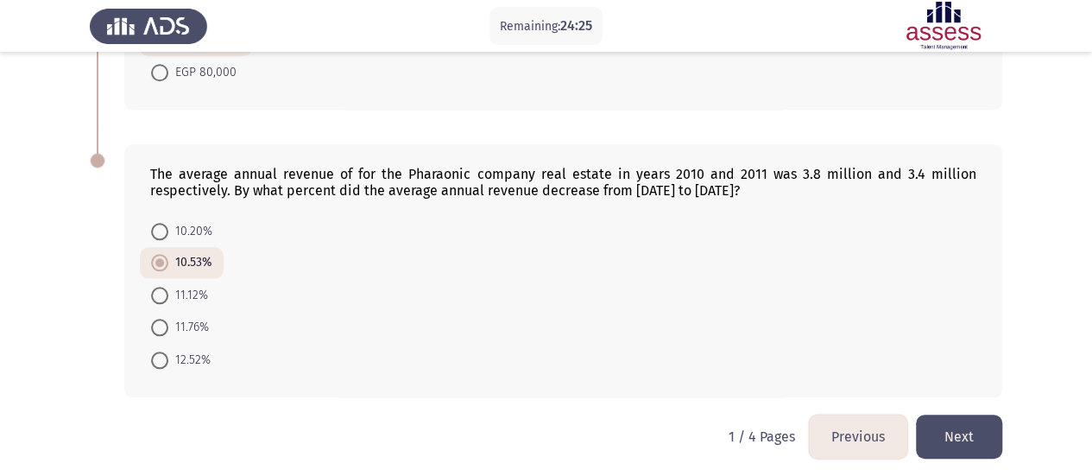
click at [952, 427] on button "Next" at bounding box center [959, 436] width 86 height 44
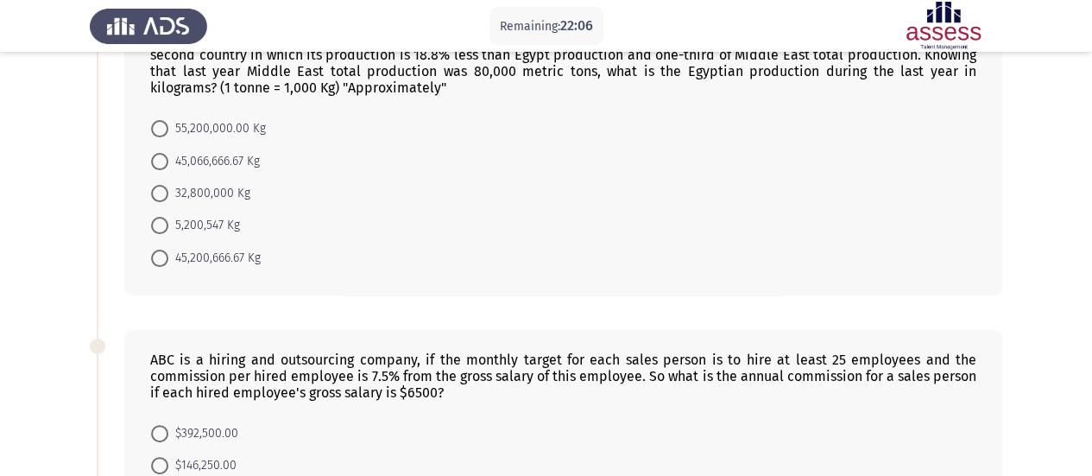
scroll to position [0, 0]
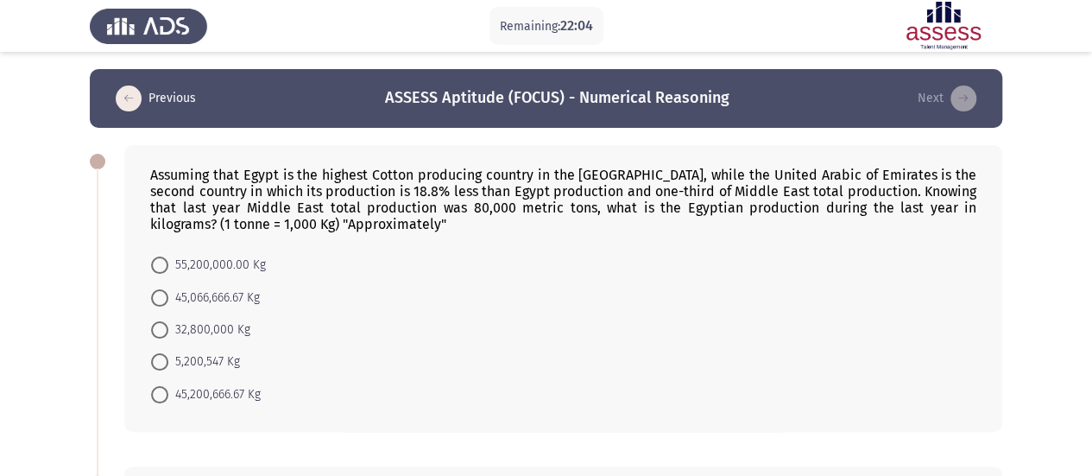
drag, startPoint x: 154, startPoint y: 172, endPoint x: 305, endPoint y: 220, distance: 158.7
click at [305, 220] on div "Assuming that Egypt is the highest Cotton producing country in the [GEOGRAPHIC_…" at bounding box center [563, 200] width 826 height 66
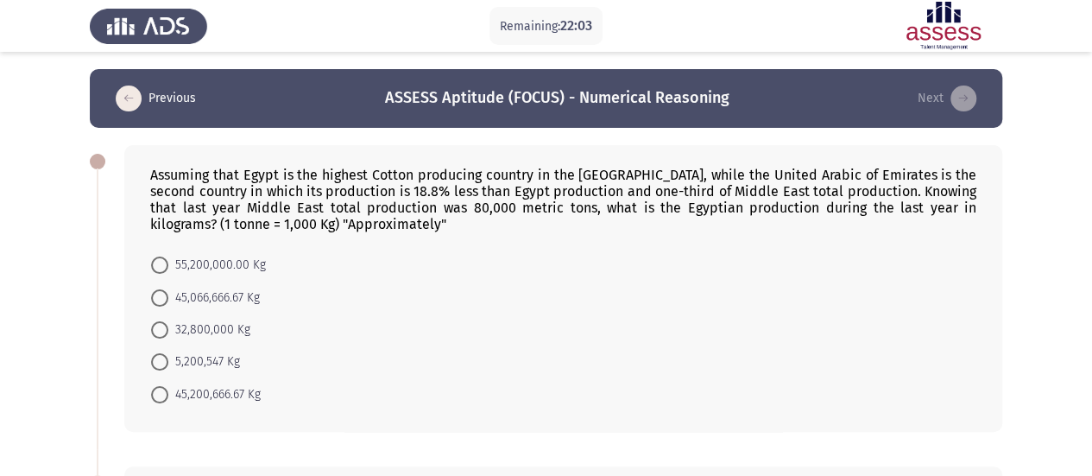
click at [305, 220] on div "Assuming that Egypt is the highest Cotton producing country in the [GEOGRAPHIC_…" at bounding box center [563, 200] width 826 height 66
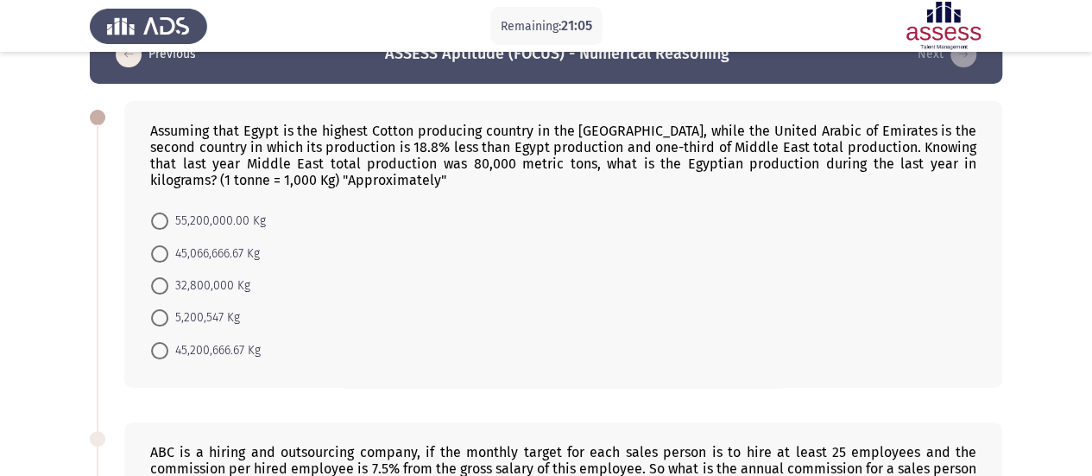
scroll to position [42, 0]
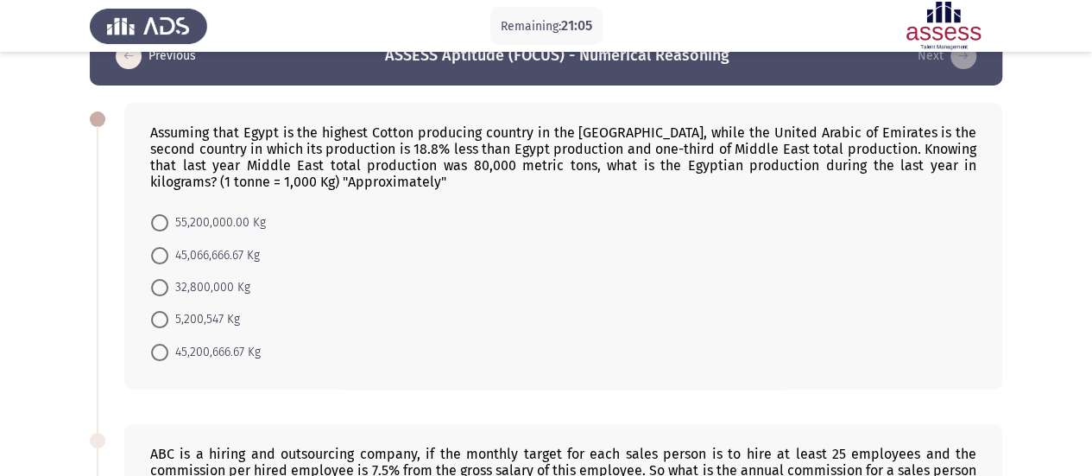
click at [269, 148] on div "Assuming that Egypt is the highest Cotton producing country in the [GEOGRAPHIC_…" at bounding box center [563, 157] width 826 height 66
drag, startPoint x: 269, startPoint y: 148, endPoint x: 357, endPoint y: 181, distance: 95.1
click at [357, 181] on div "Assuming that Egypt is the highest Cotton producing country in the [GEOGRAPHIC_…" at bounding box center [563, 157] width 826 height 66
drag, startPoint x: 357, startPoint y: 181, endPoint x: 191, endPoint y: 122, distance: 177.0
click at [191, 122] on div "Assuming that Egypt is the highest Cotton producing country in the [GEOGRAPHIC_…" at bounding box center [563, 246] width 878 height 287
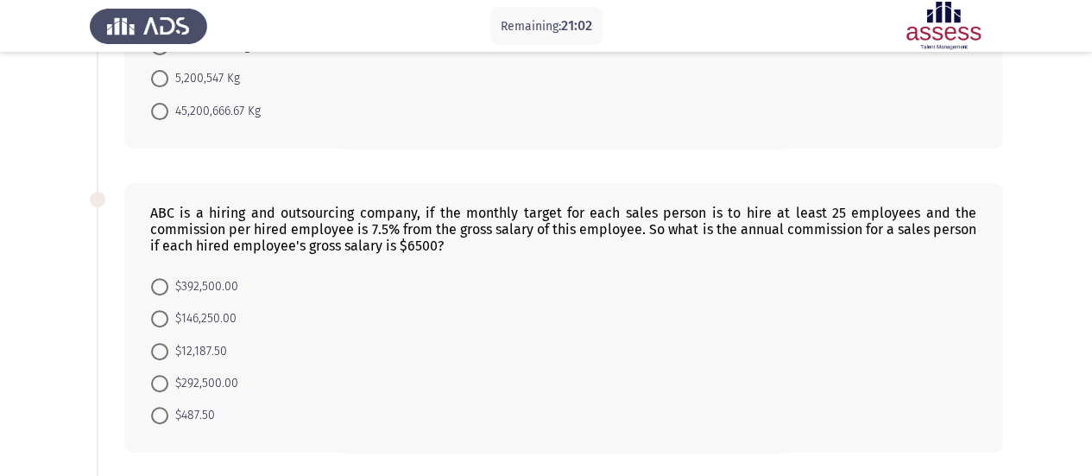
scroll to position [307, 0]
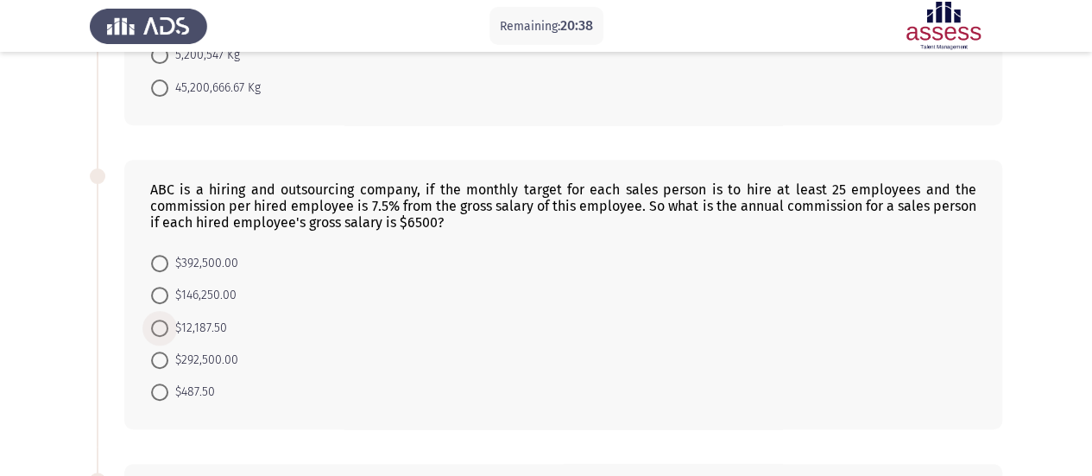
click at [197, 327] on span "$12,187.50" at bounding box center [197, 328] width 59 height 21
click at [168, 327] on input "$12,187.50" at bounding box center [159, 328] width 17 height 17
radio input "true"
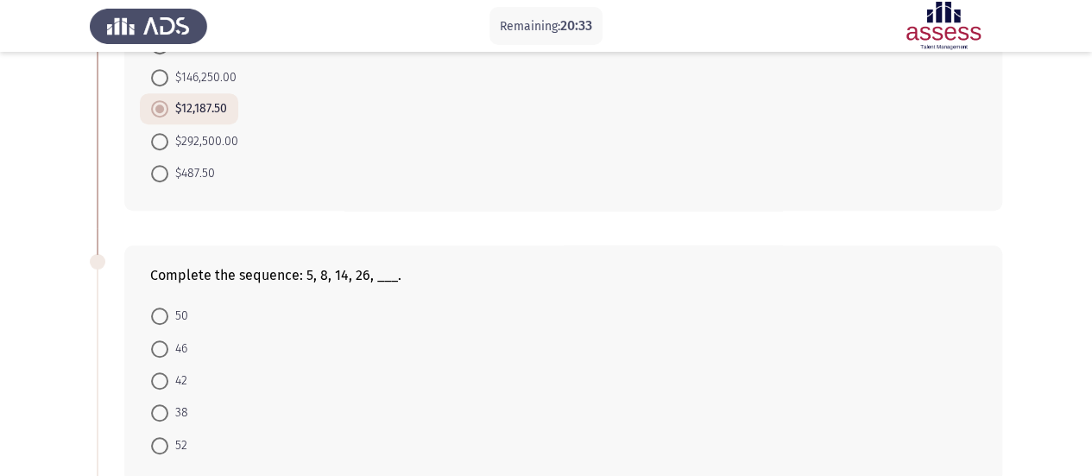
scroll to position [526, 0]
click at [174, 304] on span "50" at bounding box center [178, 314] width 20 height 21
click at [168, 306] on input "50" at bounding box center [159, 314] width 17 height 17
radio input "true"
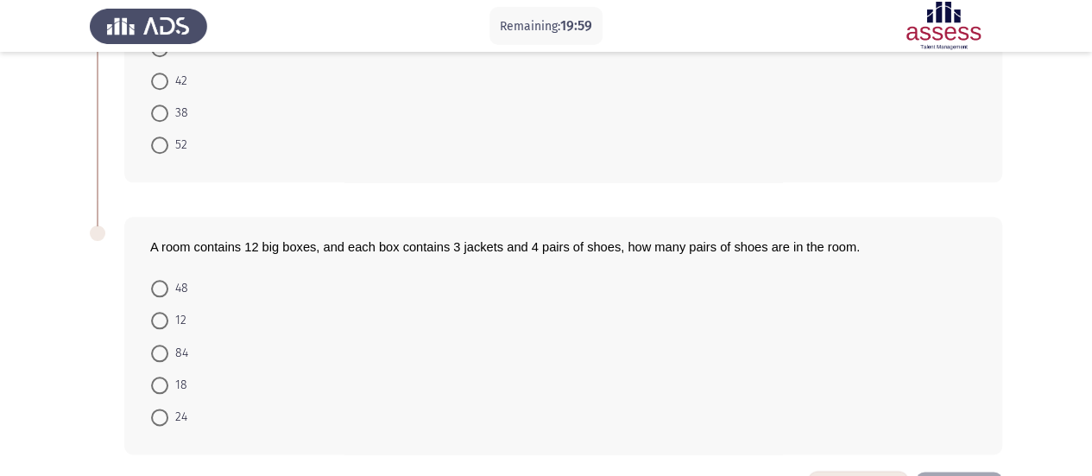
scroll to position [825, 0]
click at [170, 278] on span "48" at bounding box center [178, 286] width 20 height 21
click at [168, 278] on input "48" at bounding box center [159, 286] width 17 height 17
radio input "true"
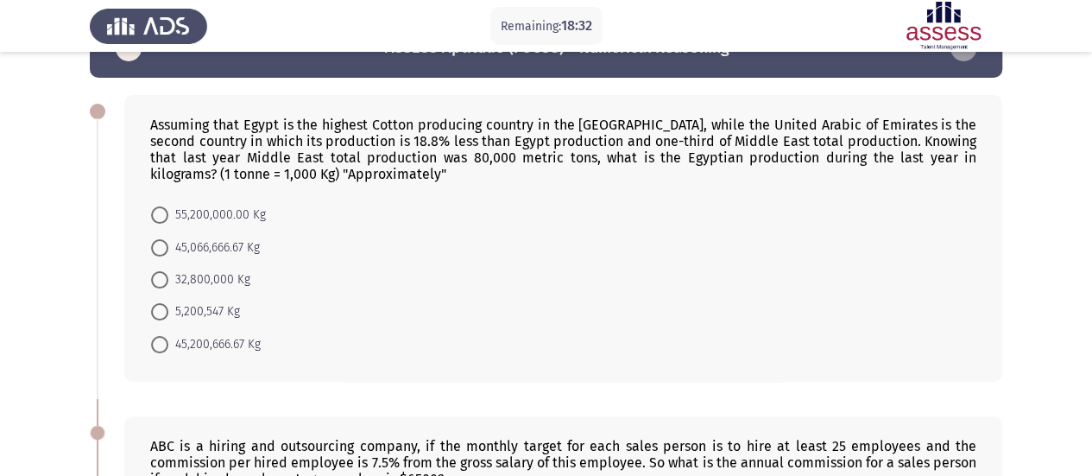
scroll to position [53, 0]
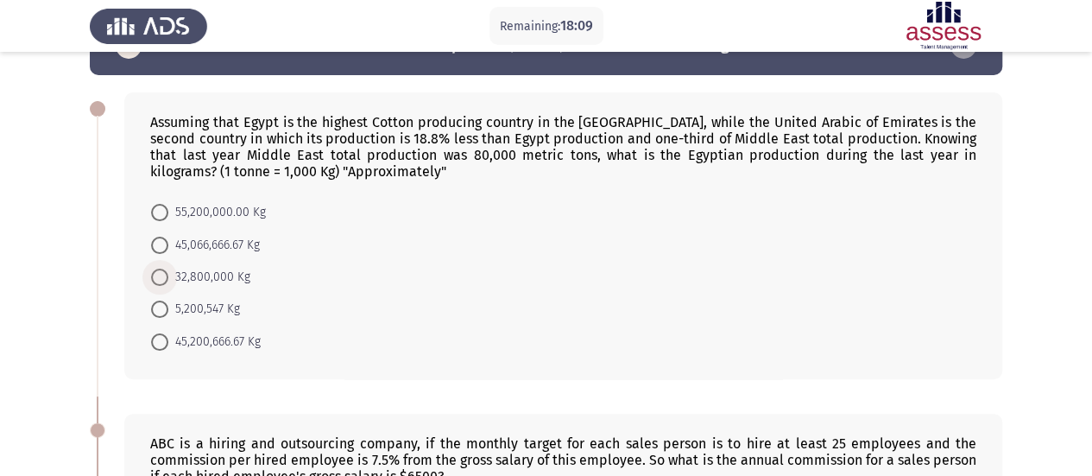
click at [228, 280] on span "32,800,000 Kg" at bounding box center [209, 277] width 82 height 21
click at [168, 280] on input "32,800,000 Kg" at bounding box center [159, 277] width 17 height 17
radio input "true"
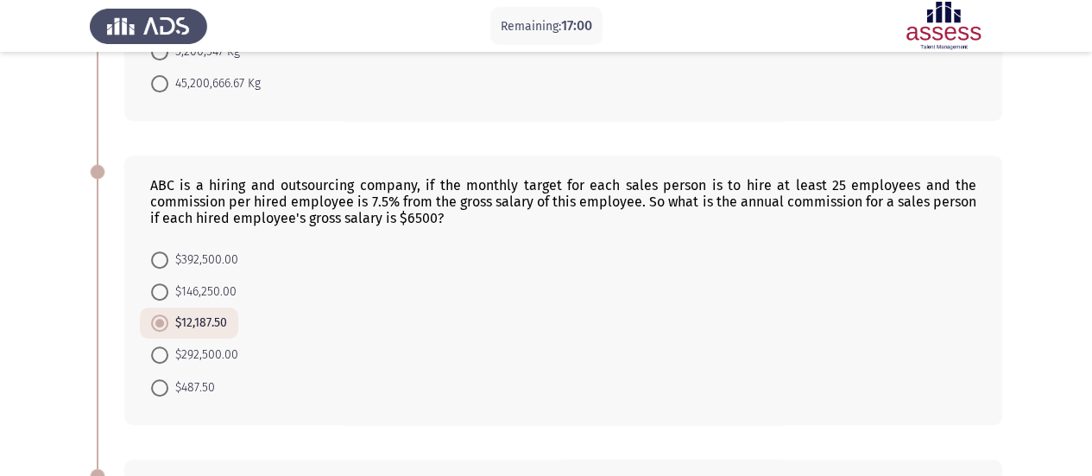
scroll to position [307, 0]
click at [223, 292] on span "$146,250.00" at bounding box center [202, 293] width 68 height 21
click at [168, 292] on input "$146,250.00" at bounding box center [159, 293] width 17 height 17
radio input "true"
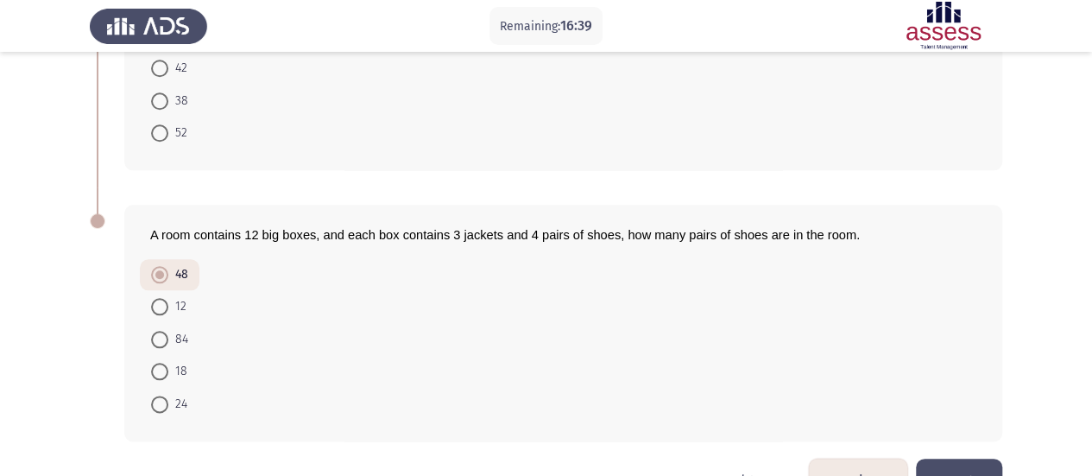
scroll to position [877, 0]
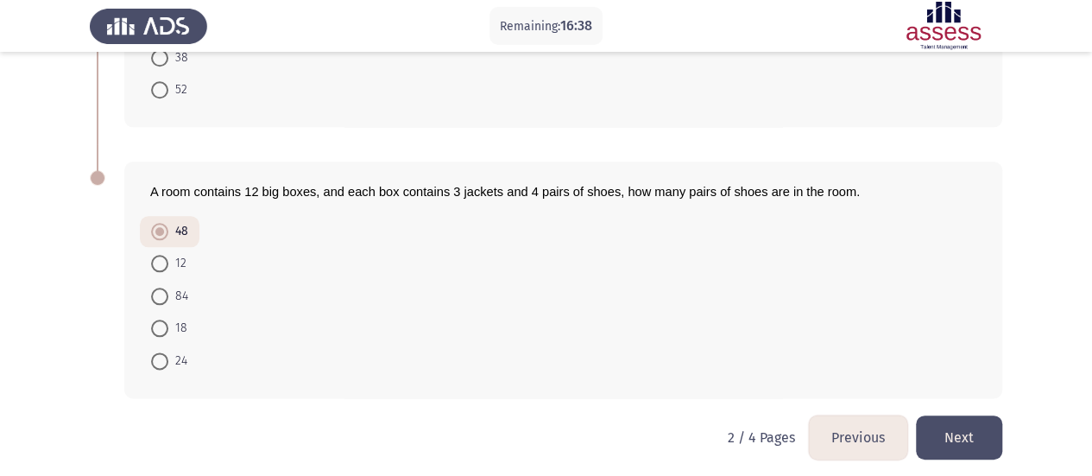
click at [970, 415] on button "Next" at bounding box center [959, 437] width 86 height 44
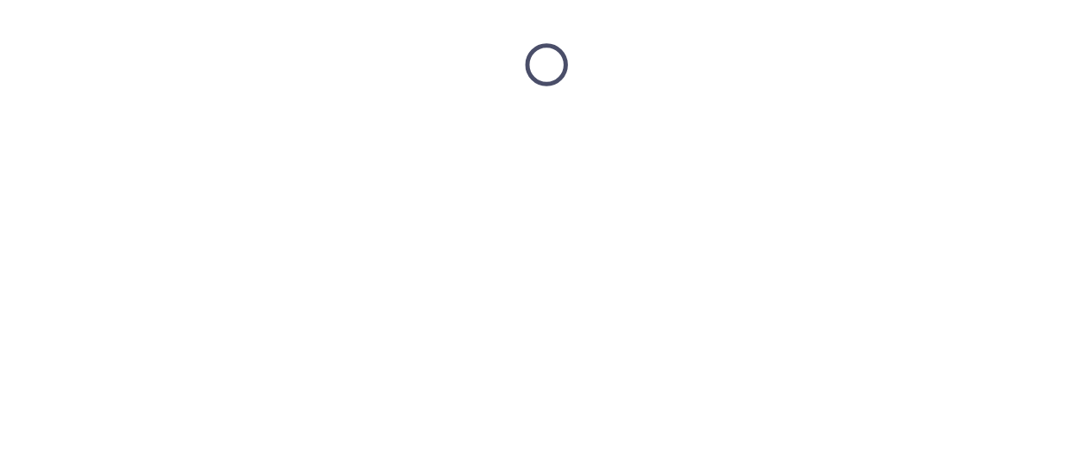
scroll to position [0, 0]
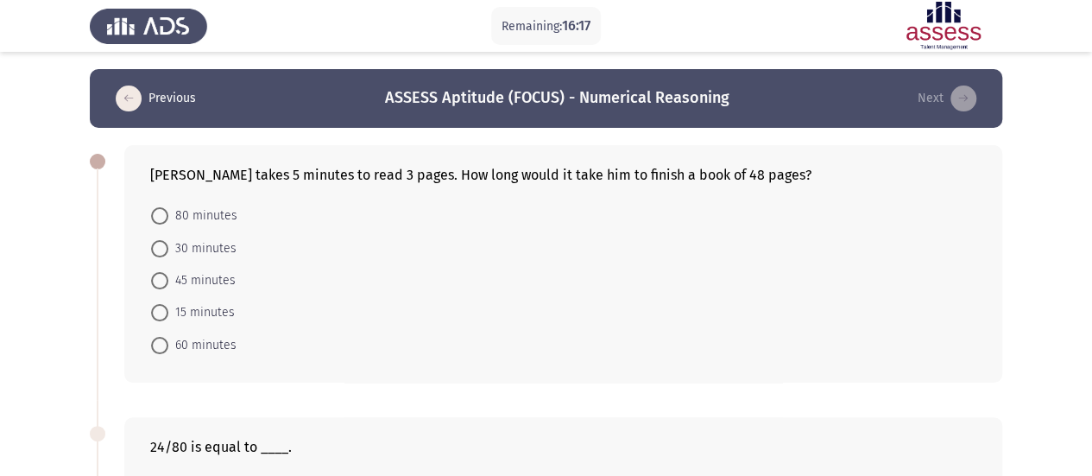
click at [182, 217] on span "80 minutes" at bounding box center [202, 216] width 69 height 21
click at [168, 217] on input "80 minutes" at bounding box center [159, 215] width 17 height 17
radio input "true"
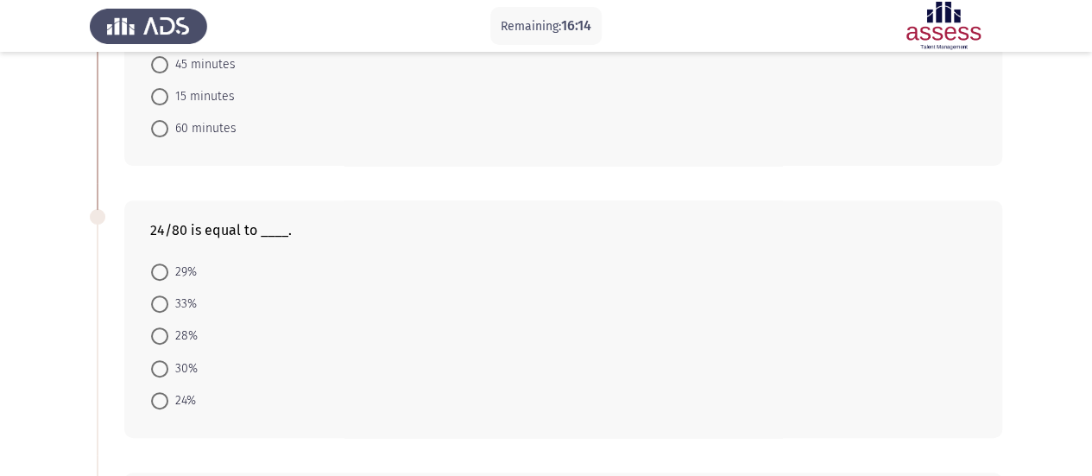
scroll to position [216, 0]
click at [188, 364] on span "30%" at bounding box center [182, 367] width 29 height 21
click at [168, 364] on input "30%" at bounding box center [159, 367] width 17 height 17
radio input "true"
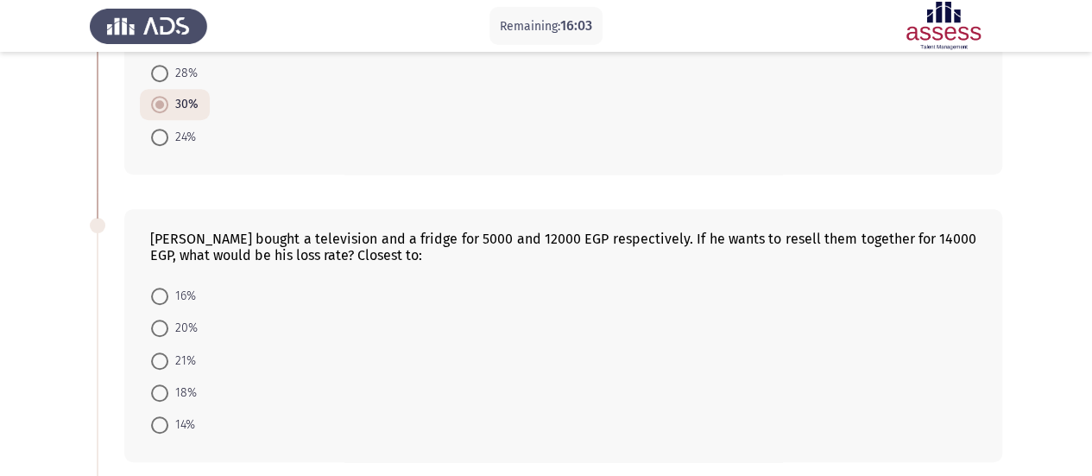
scroll to position [483, 0]
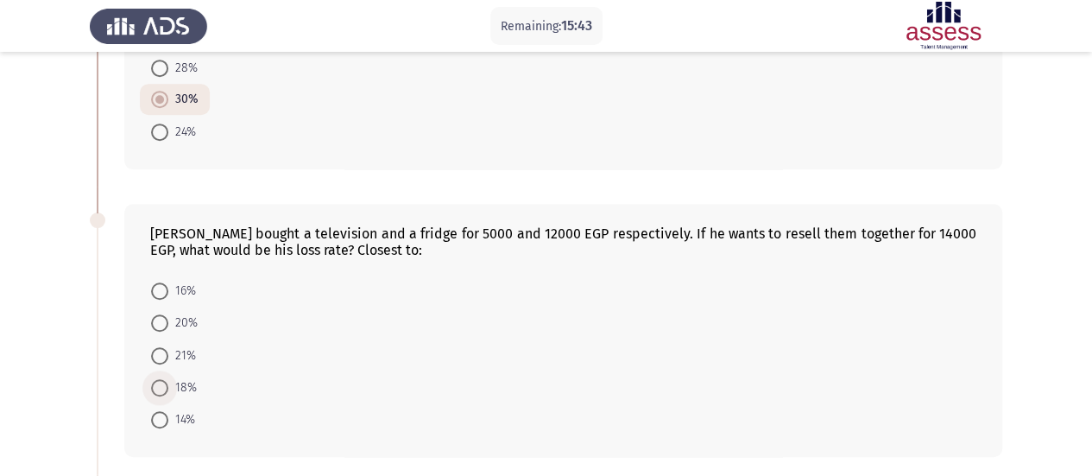
click at [188, 384] on span "18%" at bounding box center [182, 387] width 28 height 21
click at [168, 384] on input "18%" at bounding box center [159, 387] width 17 height 17
radio input "true"
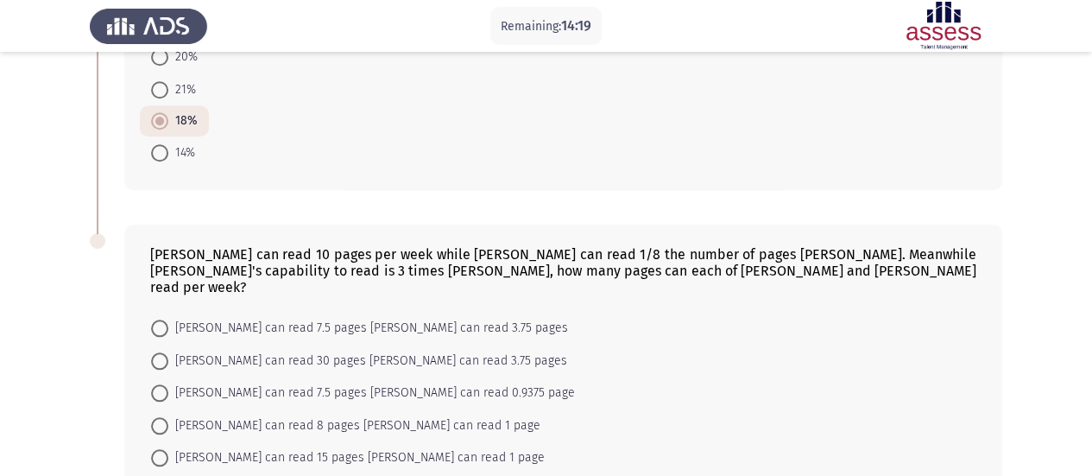
scroll to position [756, 0]
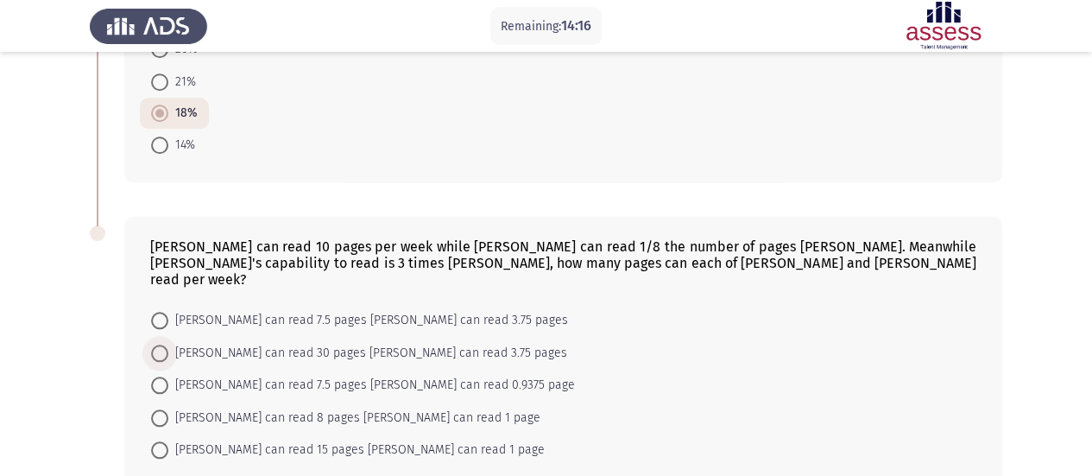
click at [173, 343] on span "[PERSON_NAME] can read 30 pages [PERSON_NAME] can read 3.75 pages" at bounding box center [367, 353] width 399 height 21
click at [168, 345] on input "[PERSON_NAME] can read 30 pages [PERSON_NAME] can read 3.75 pages" at bounding box center [159, 353] width 17 height 17
radio input "true"
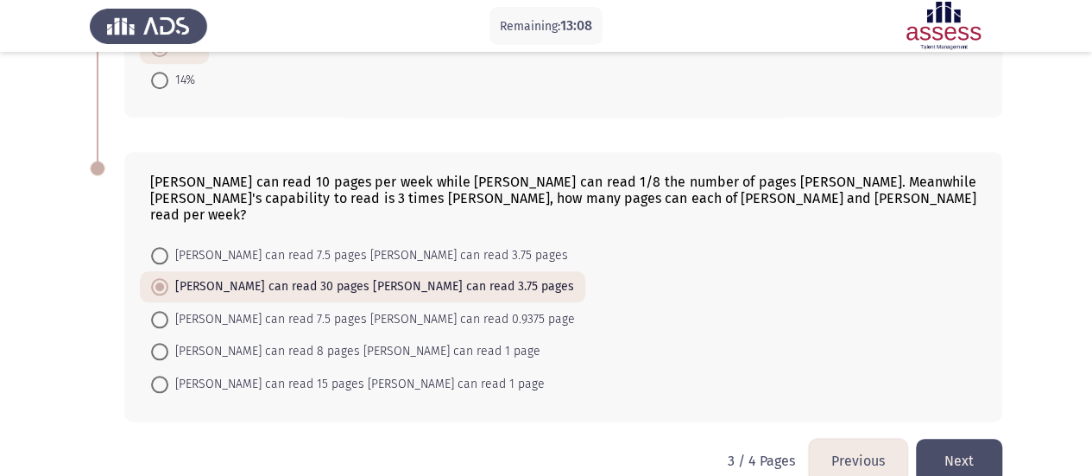
scroll to position [824, 0]
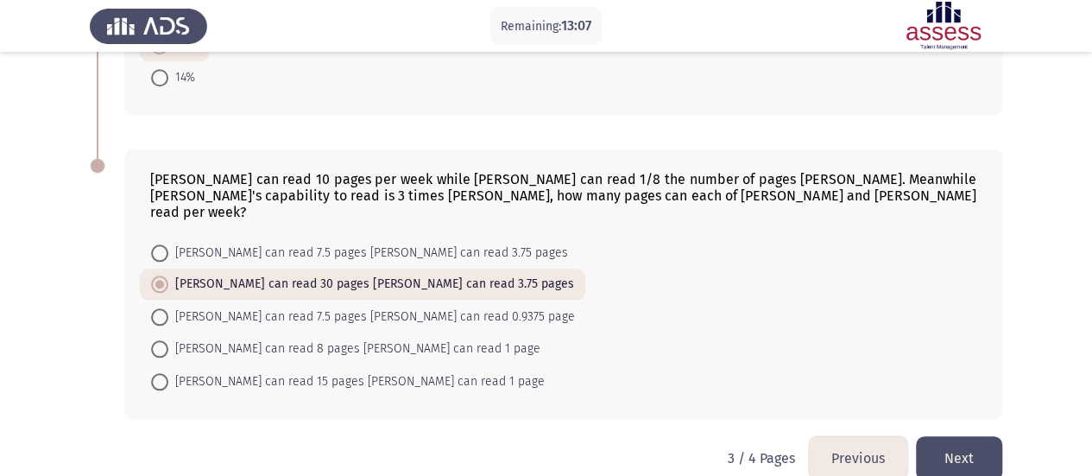
click at [976, 443] on button "Next" at bounding box center [959, 458] width 86 height 44
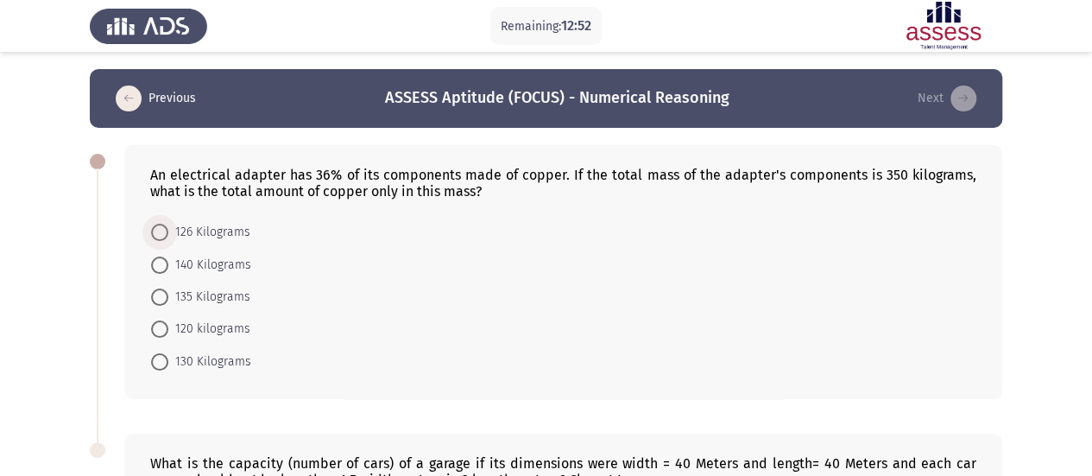
click at [212, 231] on span "126 Kilograms" at bounding box center [209, 232] width 82 height 21
click at [168, 231] on input "126 Kilograms" at bounding box center [159, 232] width 17 height 17
radio input "true"
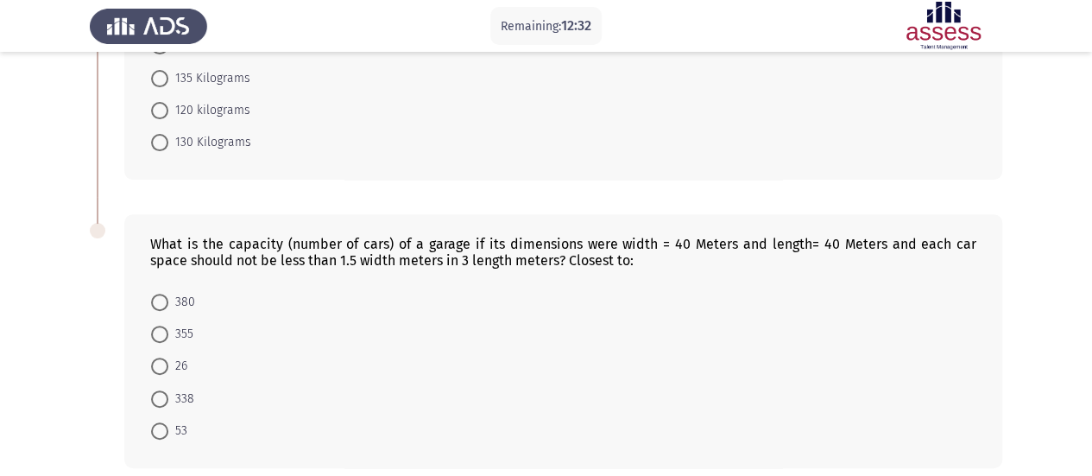
scroll to position [224, 0]
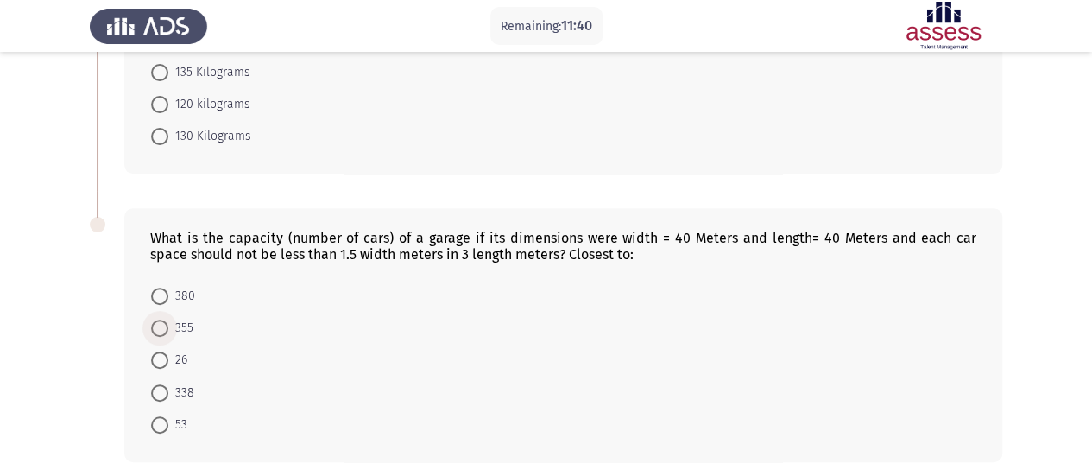
click at [175, 318] on span "355" at bounding box center [180, 328] width 25 height 21
click at [168, 320] on input "355" at bounding box center [159, 328] width 17 height 17
radio input "true"
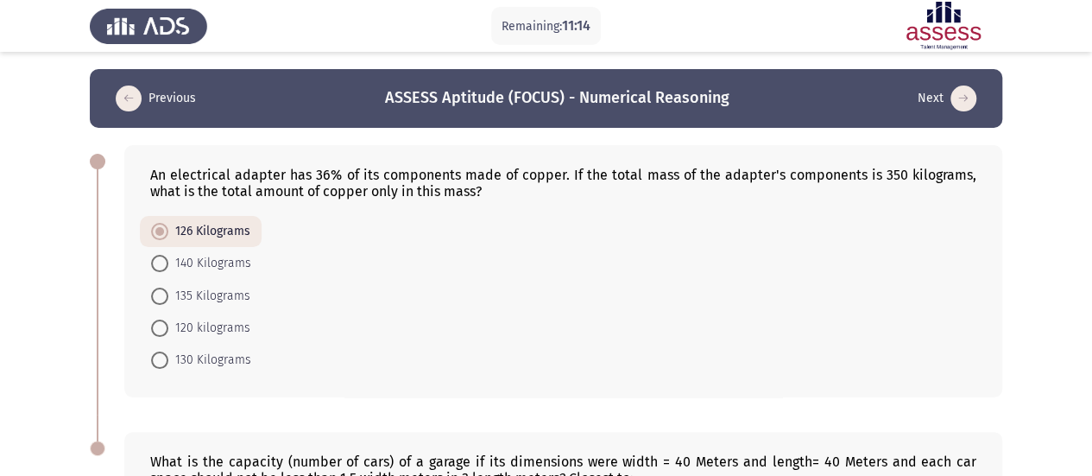
scroll to position [291, 0]
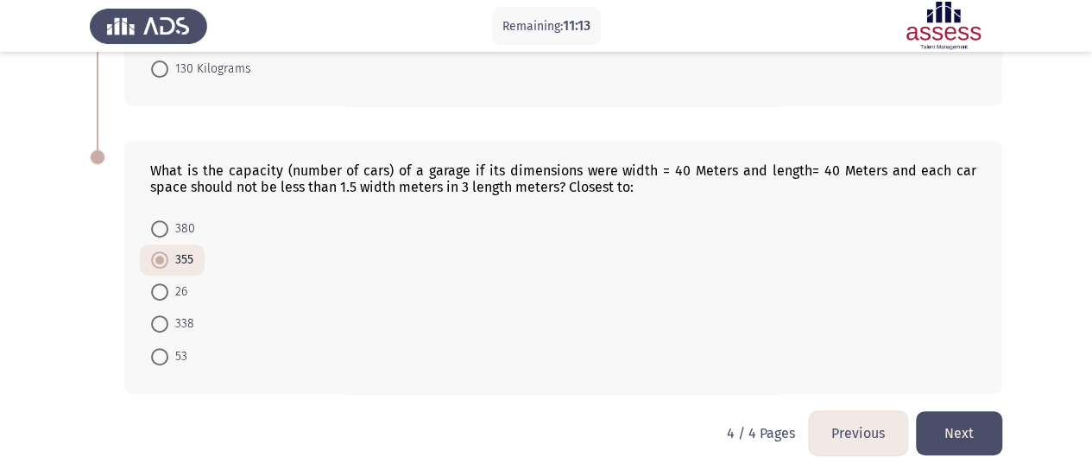
click at [948, 437] on button "Next" at bounding box center [959, 433] width 86 height 44
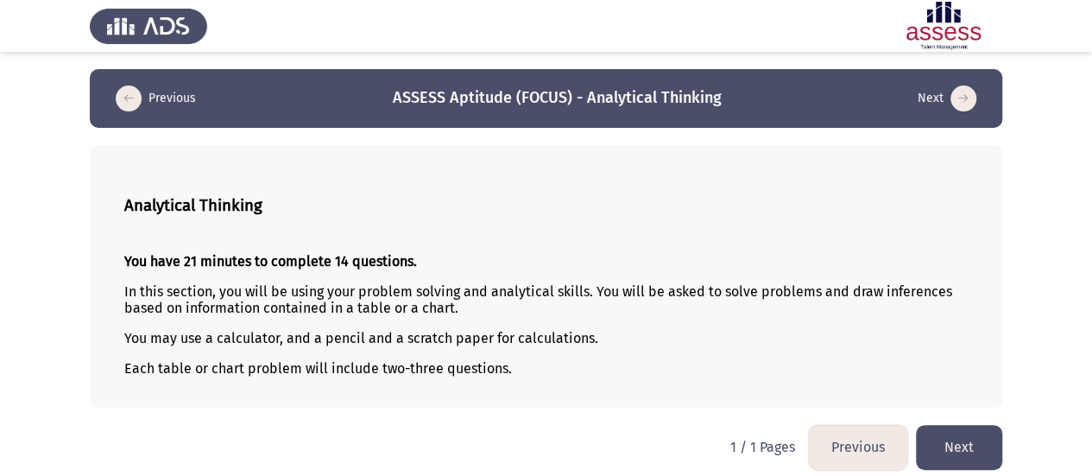
scroll to position [9, 0]
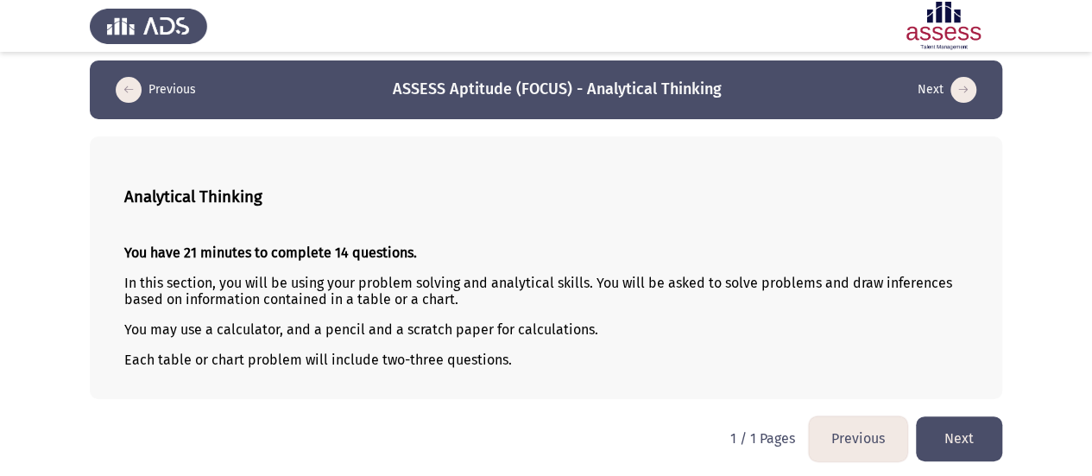
click at [974, 430] on button "Next" at bounding box center [959, 438] width 86 height 44
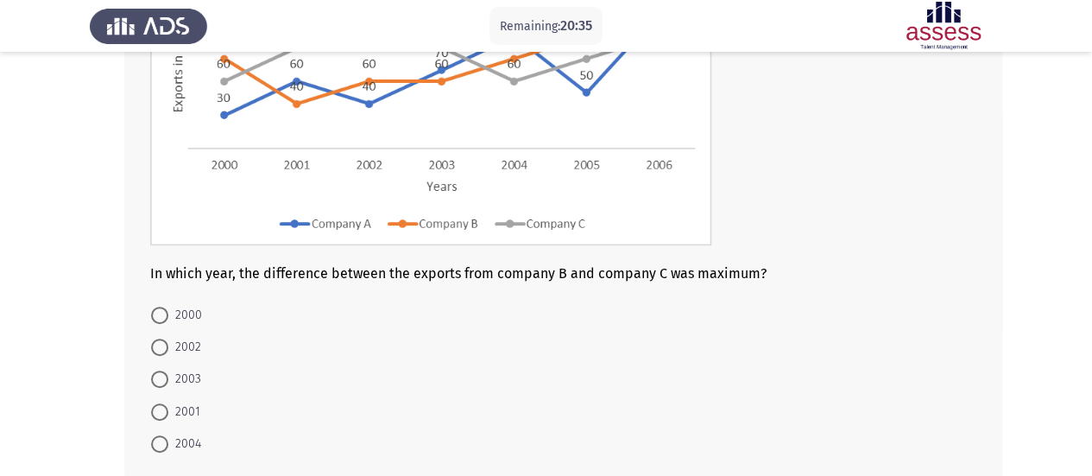
scroll to position [301, 0]
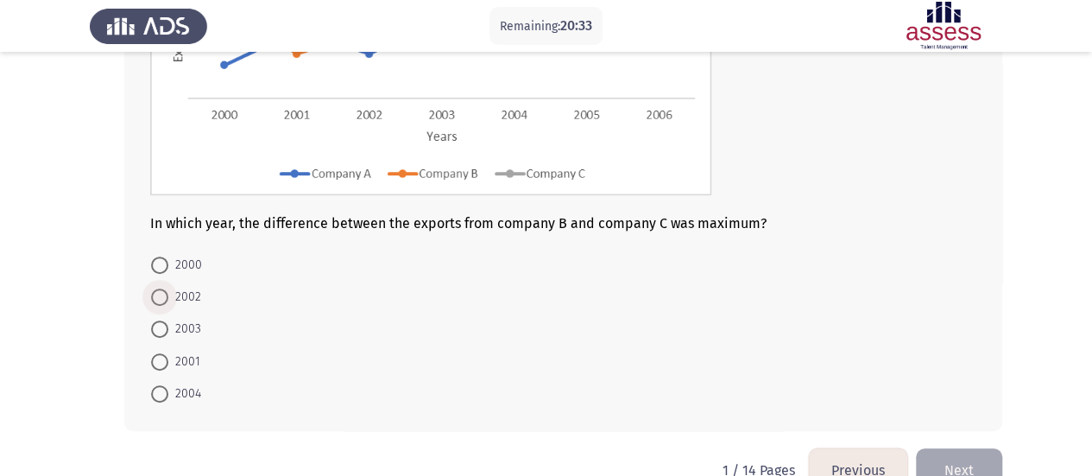
click at [177, 300] on span "2002" at bounding box center [184, 297] width 33 height 21
click at [168, 300] on input "2002" at bounding box center [159, 296] width 17 height 17
radio input "true"
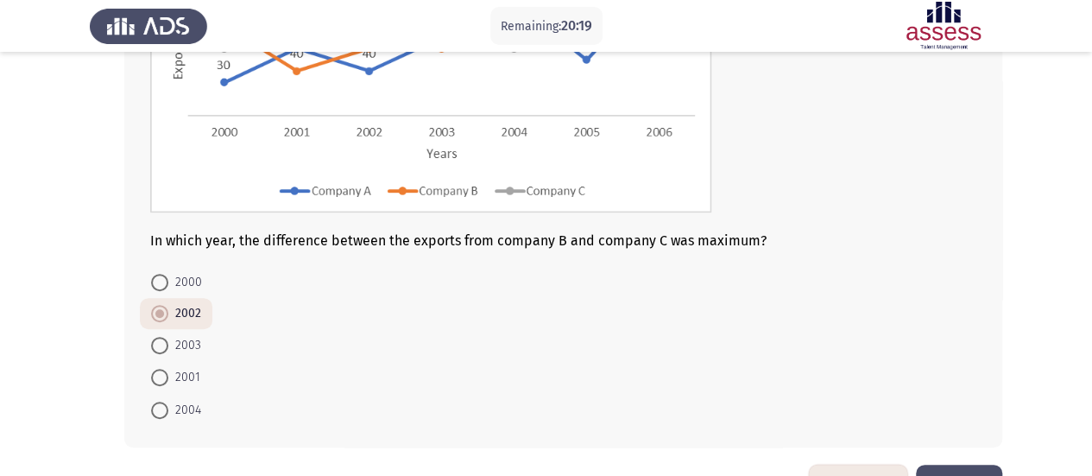
scroll to position [339, 0]
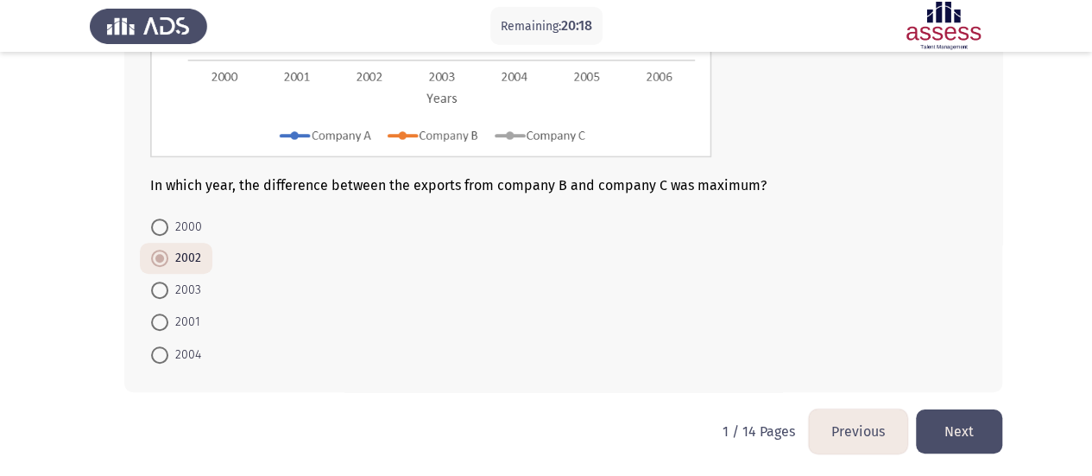
click at [999, 412] on button "Next" at bounding box center [959, 431] width 86 height 44
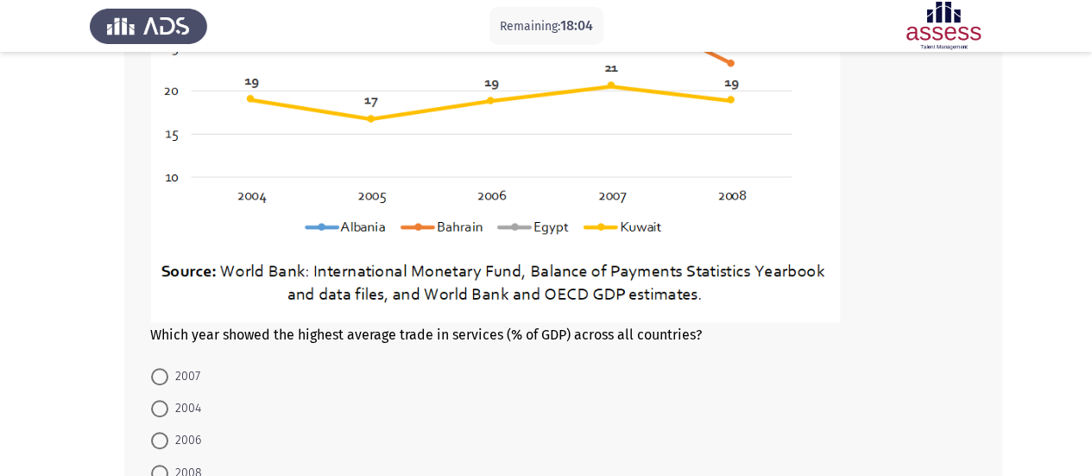
scroll to position [367, 0]
click at [171, 433] on span "2006" at bounding box center [184, 441] width 33 height 21
click at [168, 433] on input "2006" at bounding box center [159, 441] width 17 height 17
radio input "true"
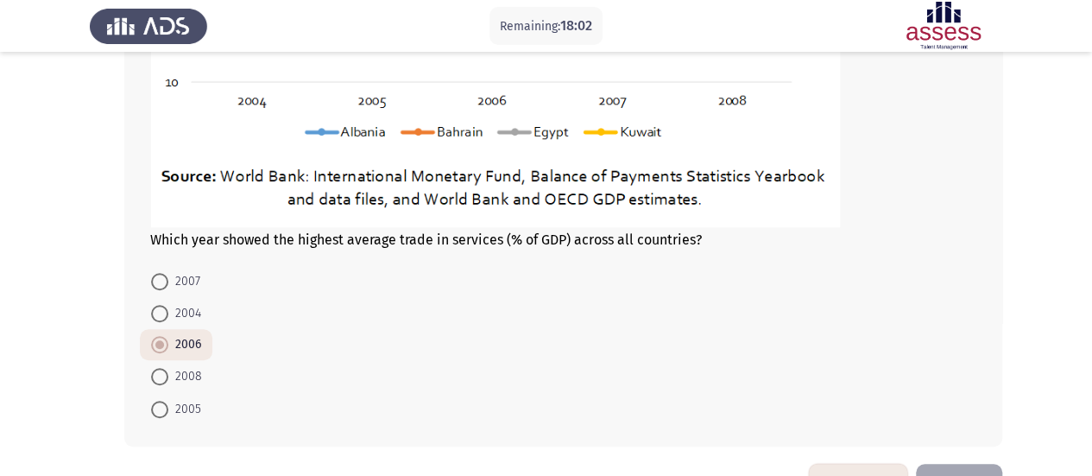
scroll to position [517, 0]
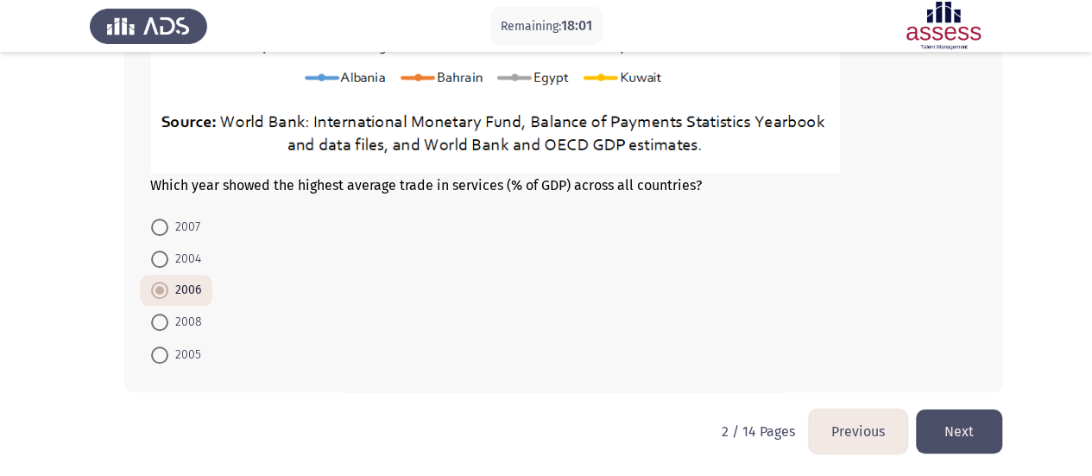
click at [981, 429] on button "Next" at bounding box center [959, 431] width 86 height 44
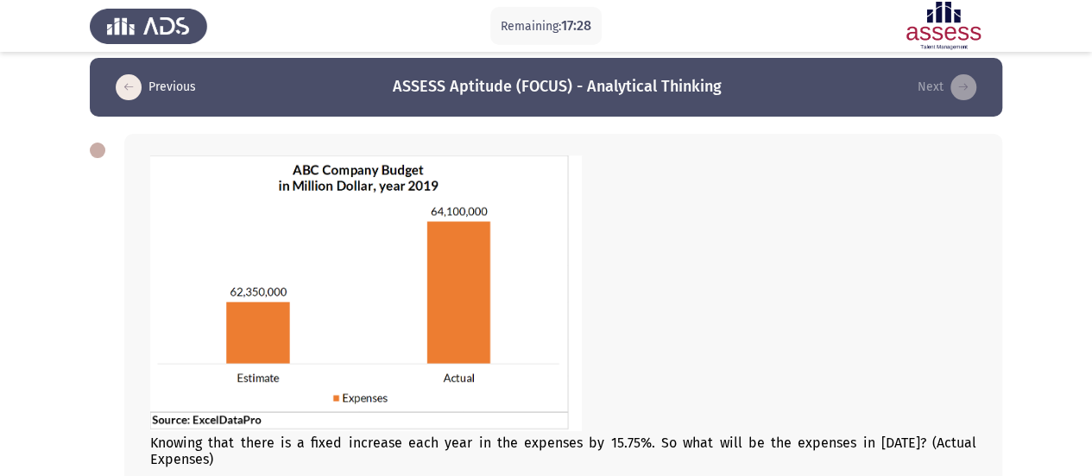
scroll to position [16, 0]
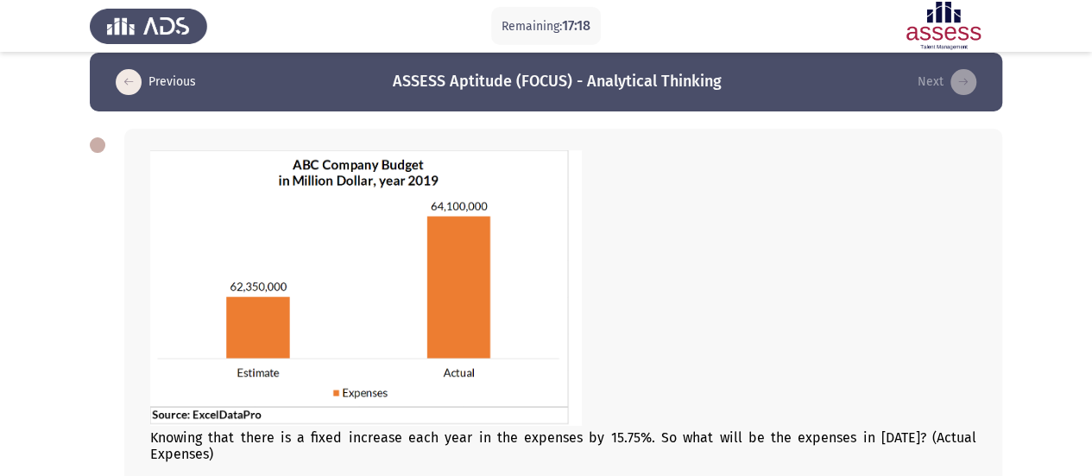
click at [990, 177] on div "Knowing that there is a fixed increase each year in the expenses by 15.75%. So …" at bounding box center [563, 395] width 878 height 532
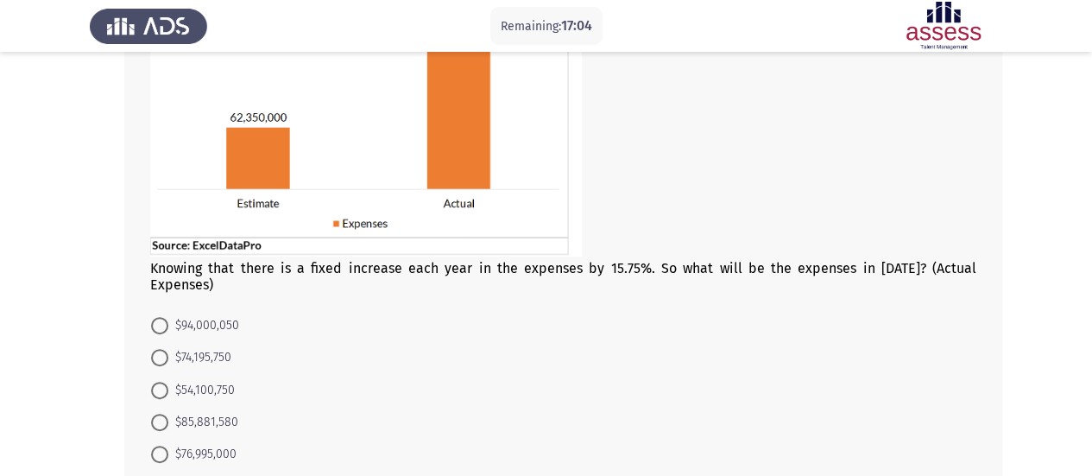
scroll to position [187, 0]
click at [199, 411] on span "$85,881,580" at bounding box center [203, 421] width 70 height 21
click at [168, 413] on input "$85,881,580" at bounding box center [159, 421] width 17 height 17
radio input "true"
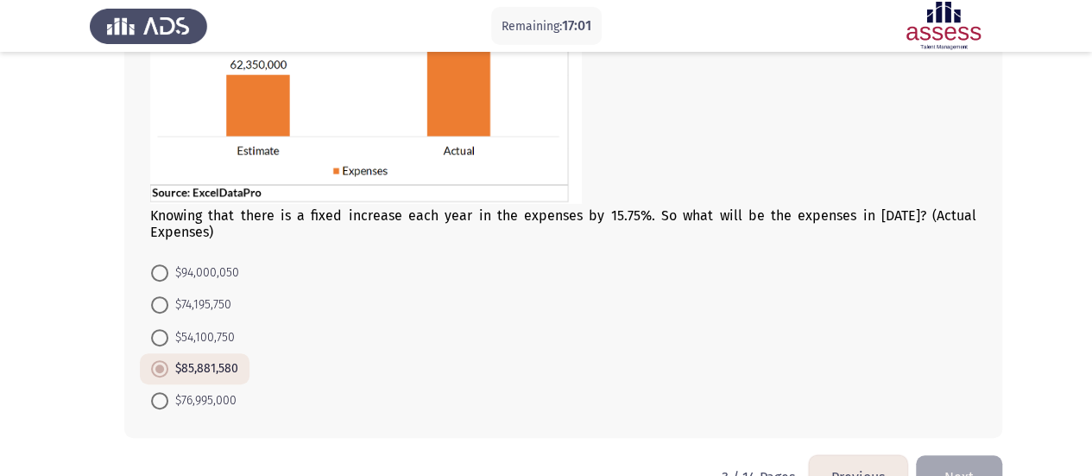
scroll to position [268, 0]
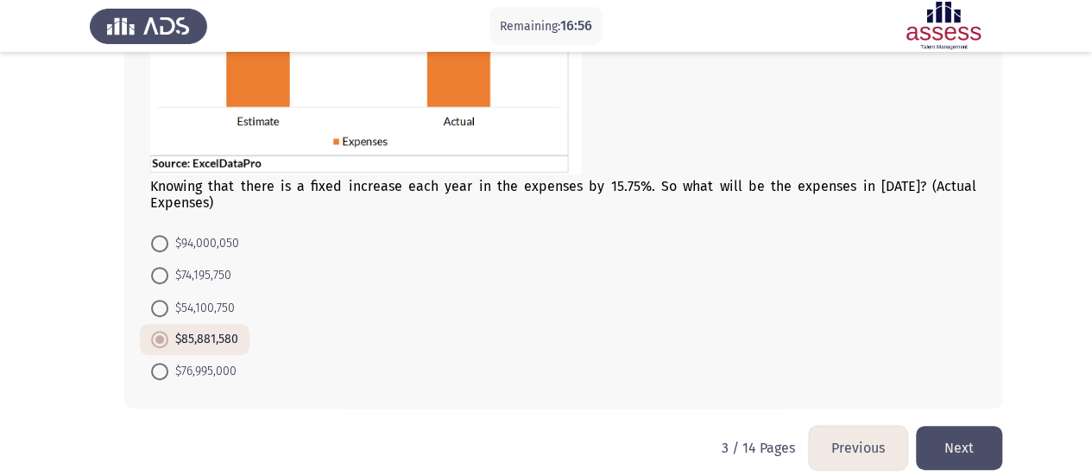
click at [972, 429] on button "Next" at bounding box center [959, 448] width 86 height 44
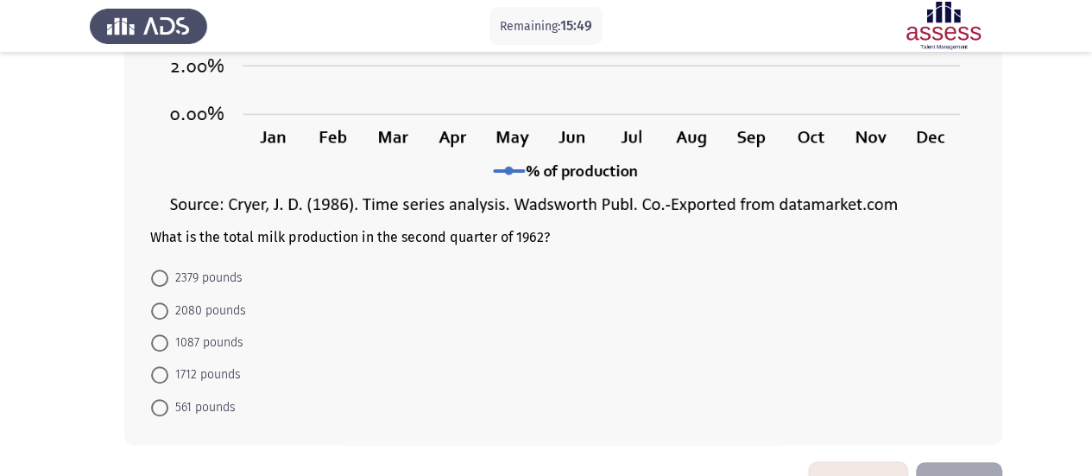
scroll to position [401, 0]
click at [199, 307] on span "2080 pounds" at bounding box center [207, 310] width 78 height 21
click at [168, 307] on input "2080 pounds" at bounding box center [159, 309] width 17 height 17
radio input "true"
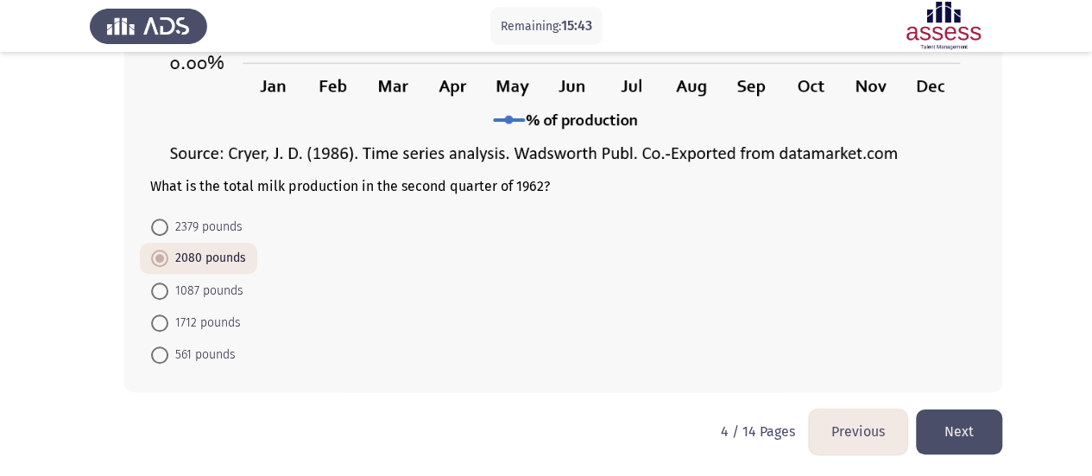
click at [965, 433] on button "Next" at bounding box center [959, 431] width 86 height 44
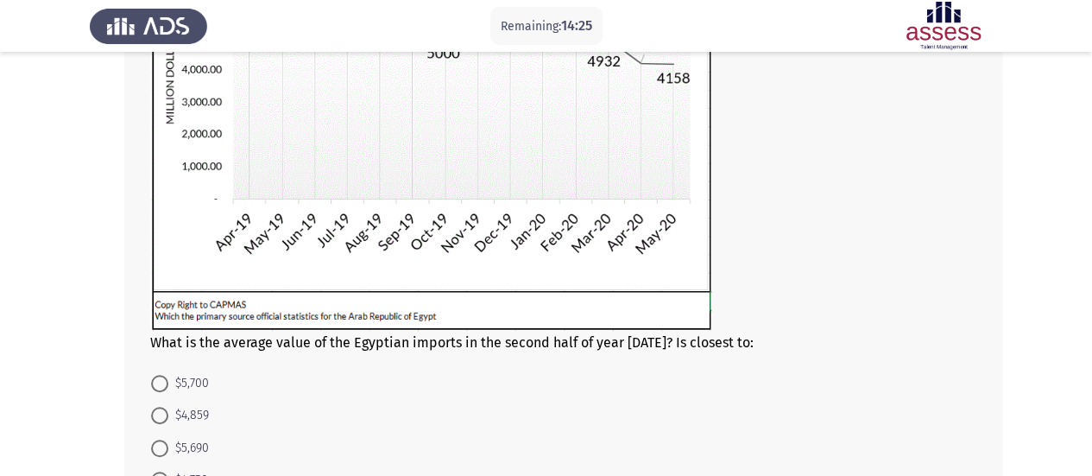
scroll to position [437, 0]
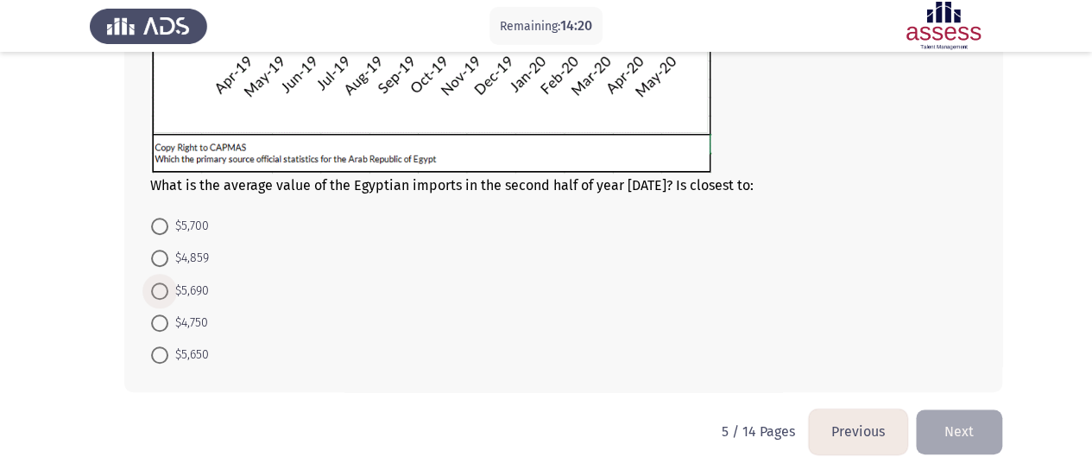
click at [197, 290] on span "$5,690" at bounding box center [188, 291] width 41 height 21
click at [168, 290] on input "$5,690" at bounding box center [159, 290] width 17 height 17
radio input "true"
click at [969, 438] on button "Next" at bounding box center [959, 430] width 86 height 44
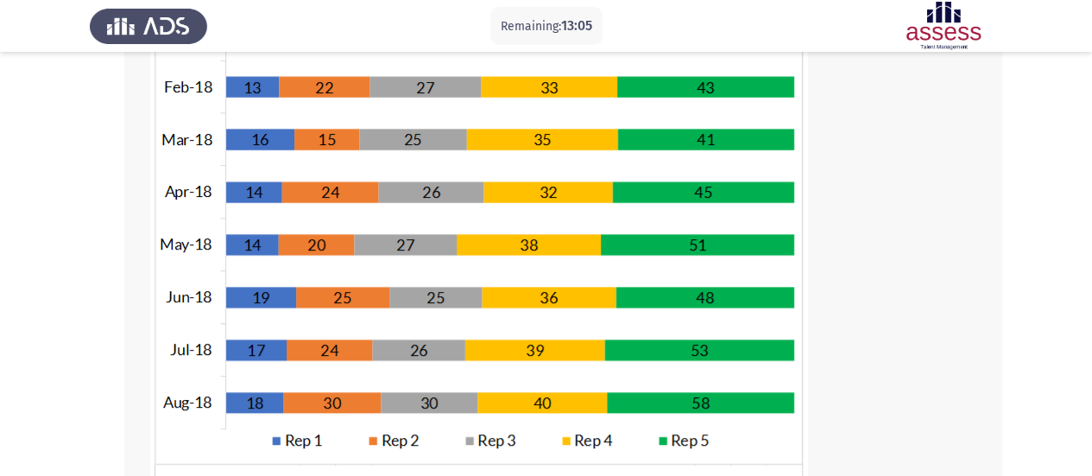
scroll to position [451, 0]
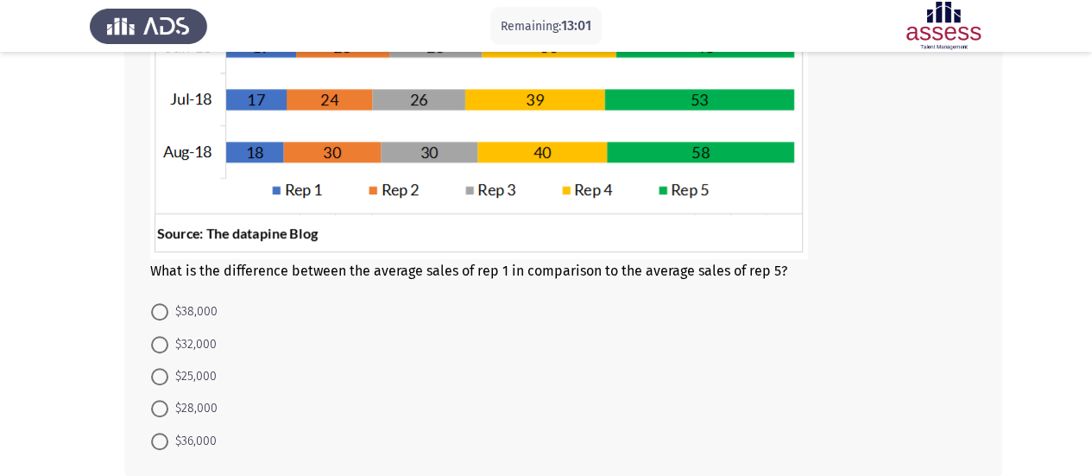
click at [209, 340] on span "$32,000" at bounding box center [192, 344] width 48 height 21
click at [168, 340] on input "$32,000" at bounding box center [159, 344] width 17 height 17
radio input "true"
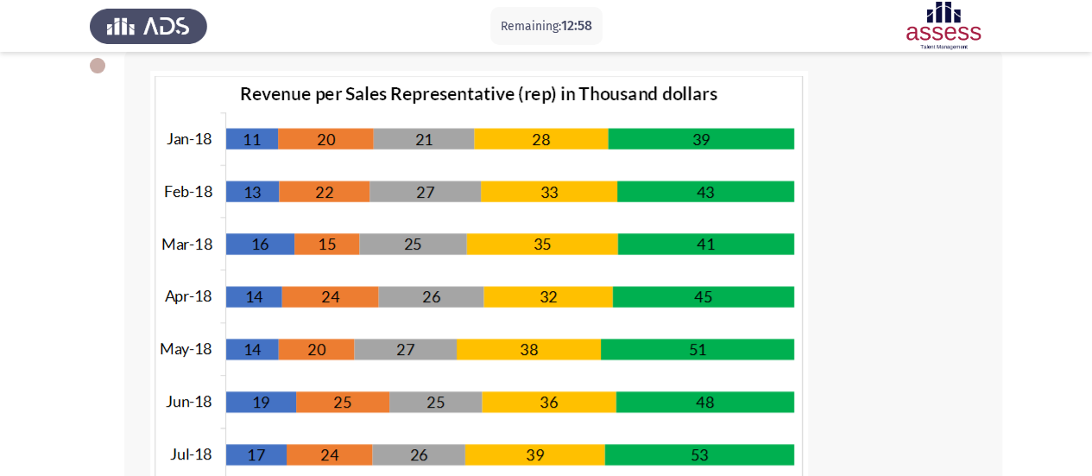
scroll to position [93, 0]
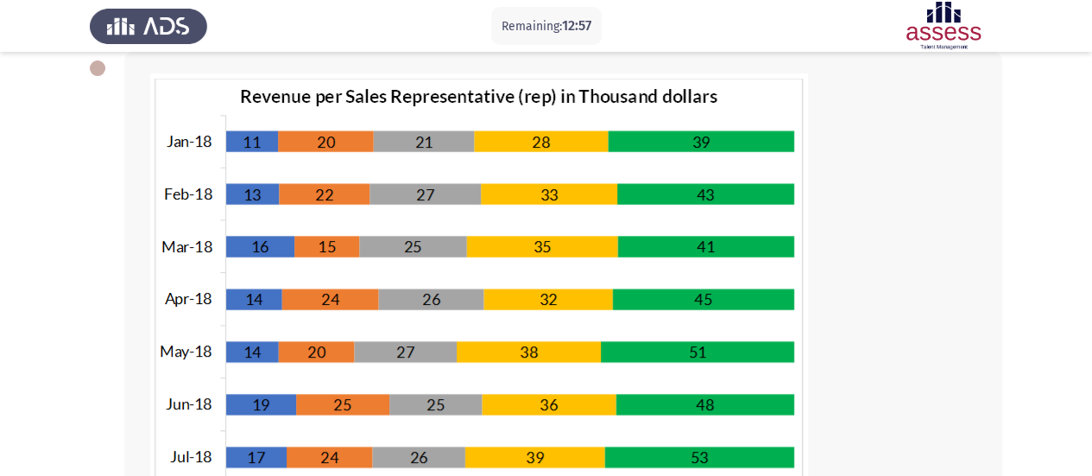
click at [218, 346] on img at bounding box center [479, 344] width 658 height 543
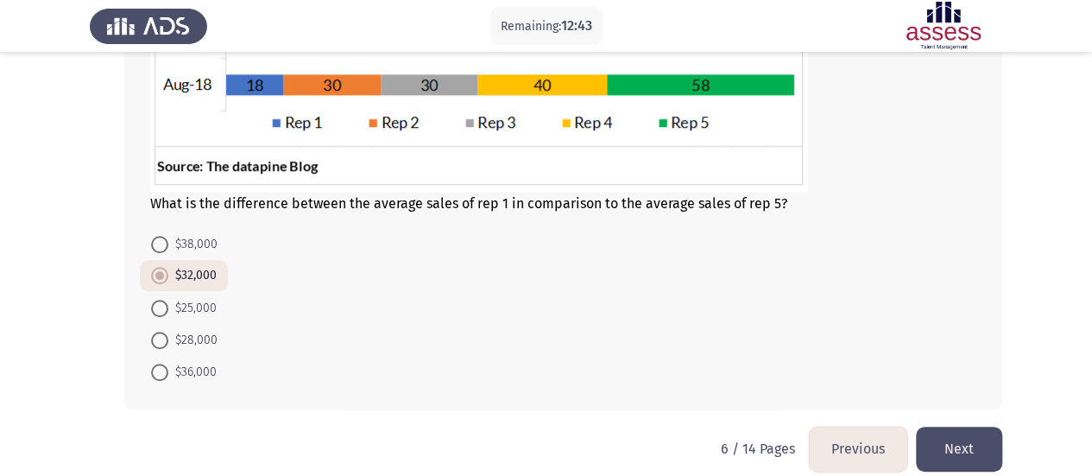
scroll to position [519, 0]
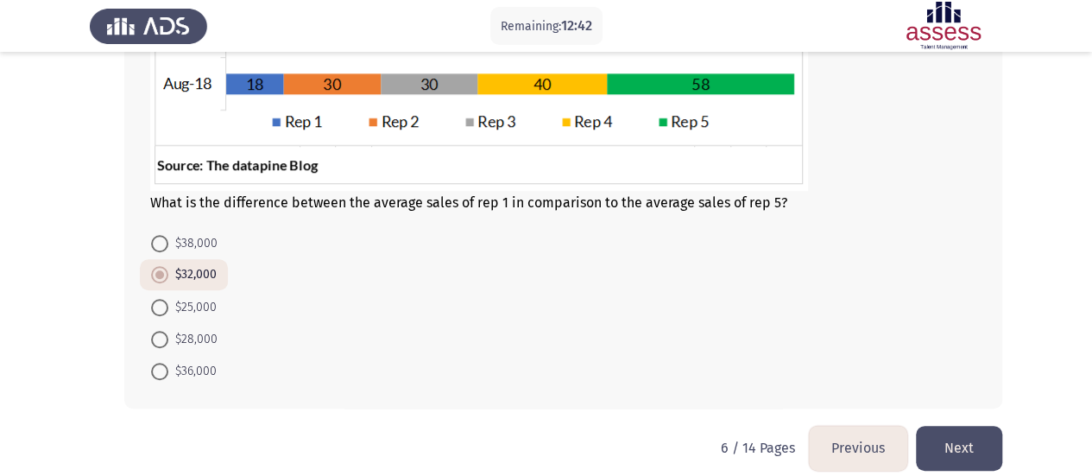
click at [954, 441] on button "Next" at bounding box center [959, 448] width 86 height 44
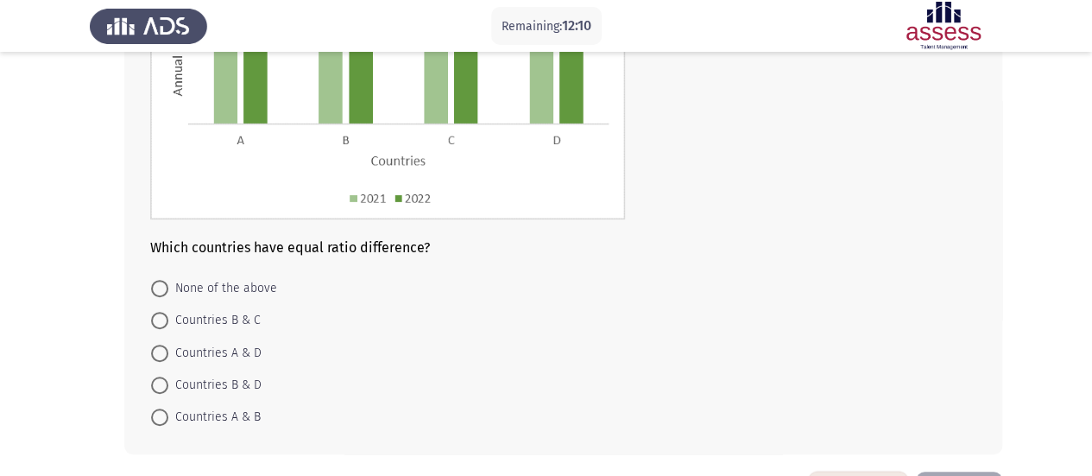
scroll to position [266, 0]
click at [209, 356] on span "Countries A & D" at bounding box center [214, 351] width 93 height 21
click at [168, 356] on input "Countries A & D" at bounding box center [159, 351] width 17 height 17
radio input "true"
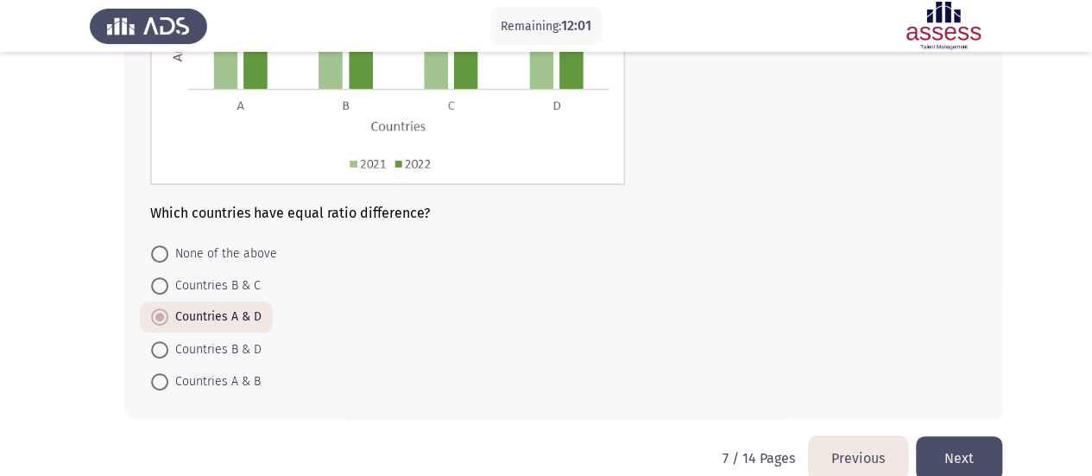
scroll to position [299, 0]
click at [960, 460] on button "Next" at bounding box center [959, 458] width 86 height 44
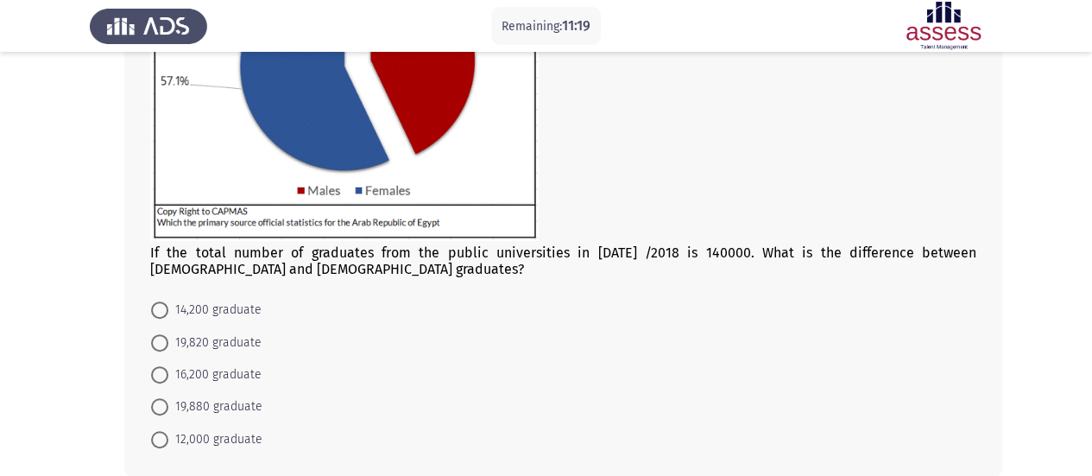
scroll to position [251, 0]
drag, startPoint x: 901, startPoint y: 248, endPoint x: 952, endPoint y: 245, distance: 51.9
click at [952, 245] on div "If the total number of graduates from the public universities in [DATE] /2018 i…" at bounding box center [563, 95] width 826 height 361
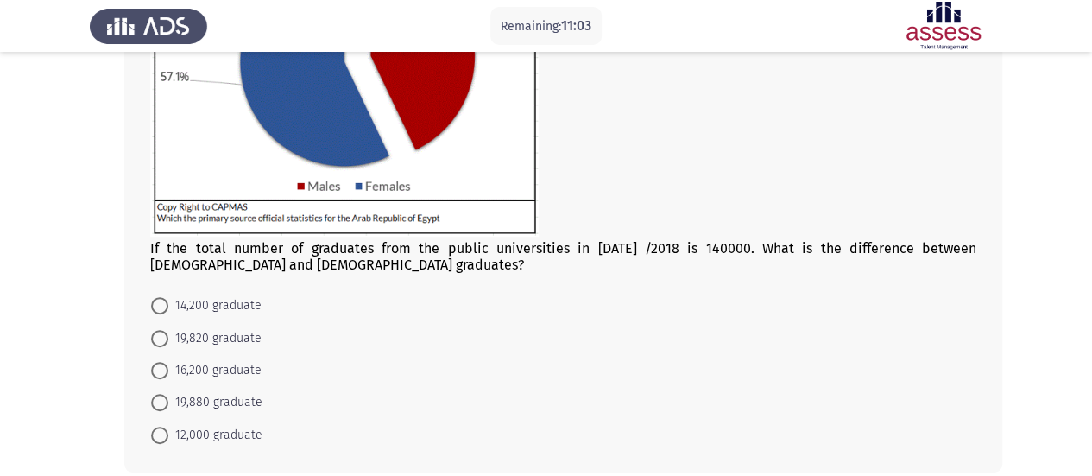
scroll to position [275, 0]
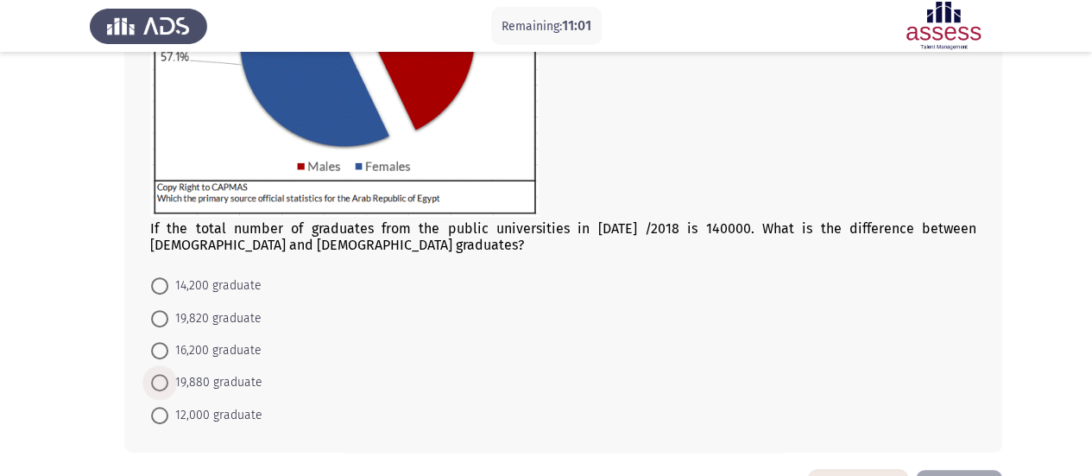
click at [218, 379] on span "19,880 graduate" at bounding box center [215, 382] width 94 height 21
click at [168, 379] on input "19,880 graduate" at bounding box center [159, 382] width 17 height 17
radio input "true"
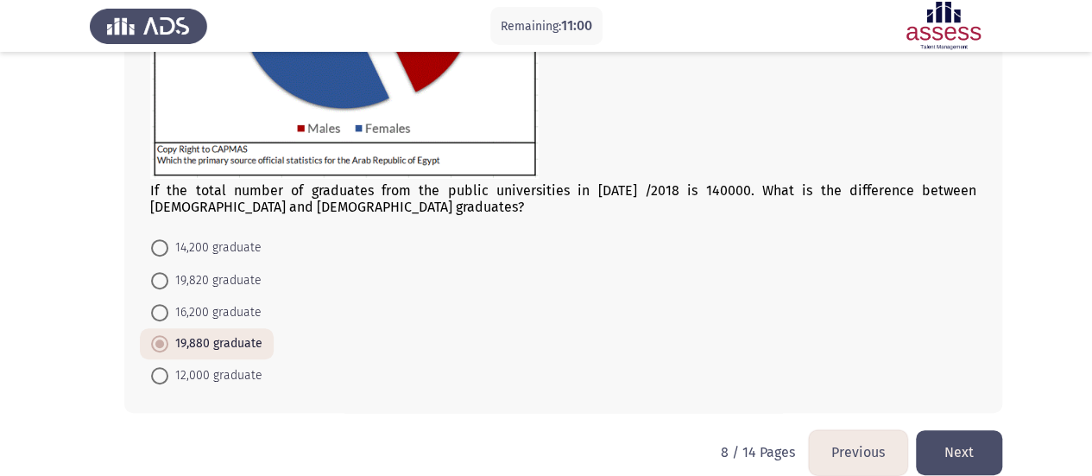
scroll to position [317, 0]
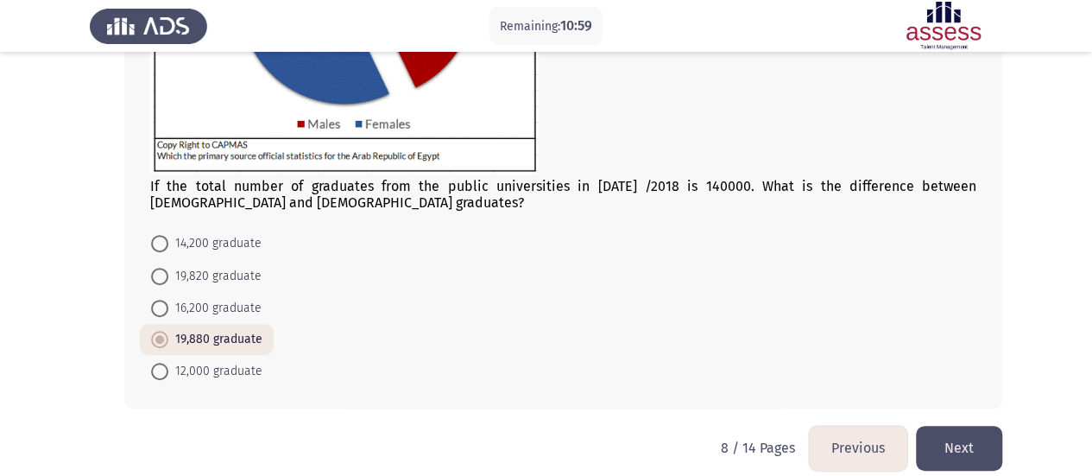
click at [976, 440] on button "Next" at bounding box center [959, 448] width 86 height 44
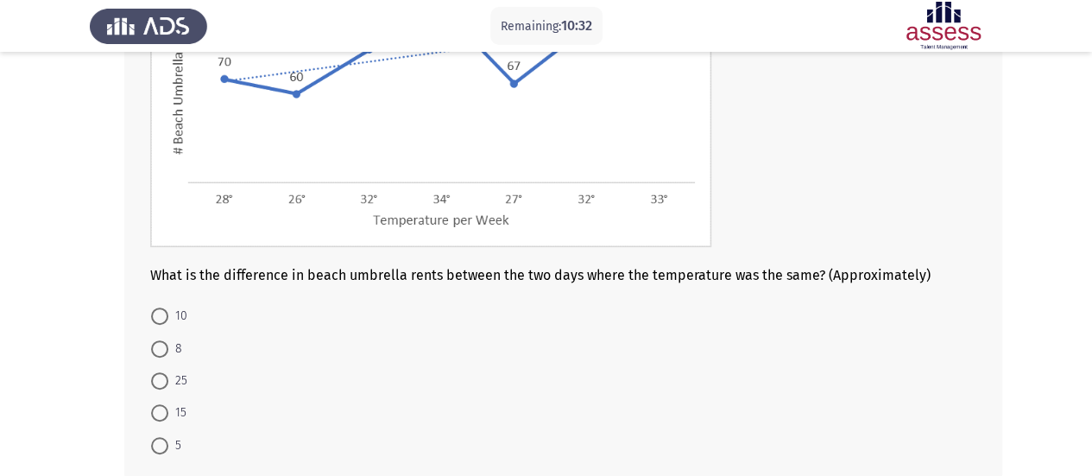
scroll to position [248, 0]
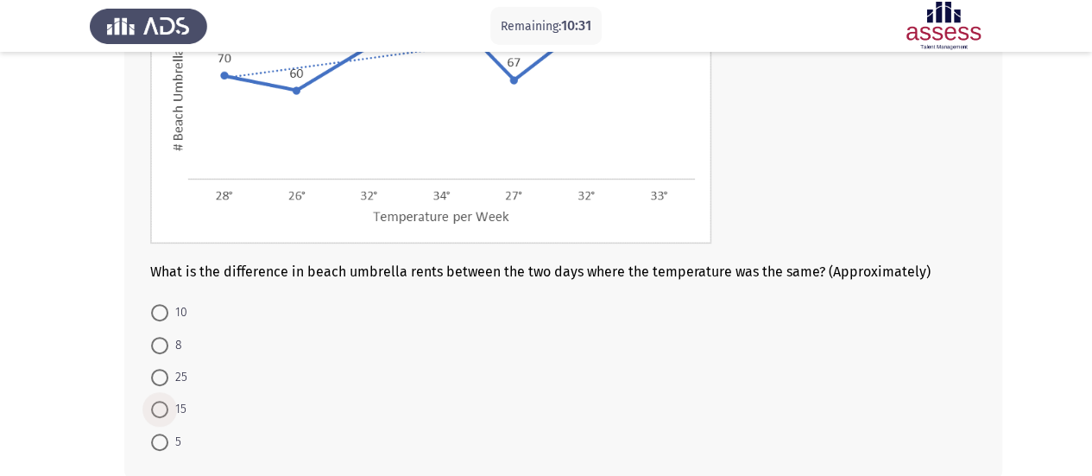
click at [176, 413] on span "15" at bounding box center [177, 409] width 18 height 21
click at [168, 413] on input "15" at bounding box center [159, 409] width 17 height 17
radio input "true"
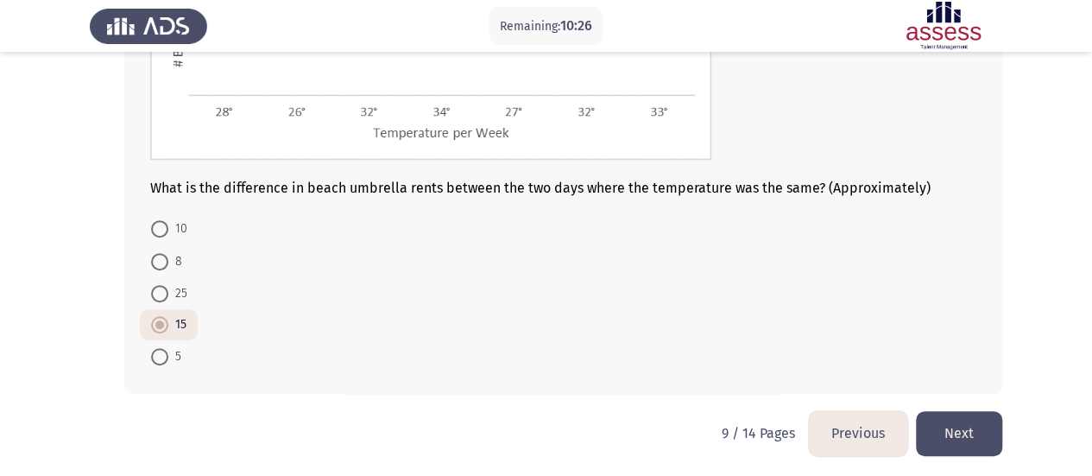
scroll to position [333, 0]
click at [979, 420] on button "Next" at bounding box center [959, 431] width 86 height 44
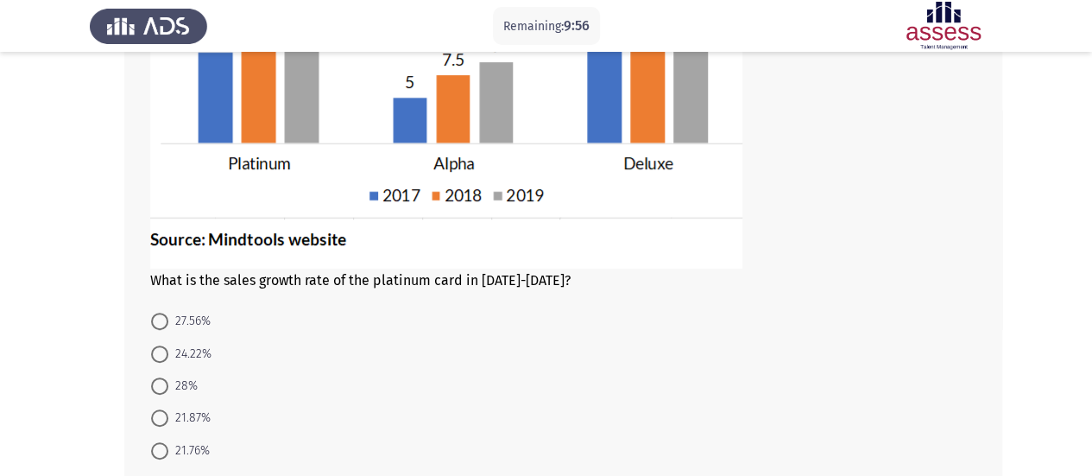
scroll to position [256, 0]
click at [185, 379] on span "28%" at bounding box center [182, 385] width 29 height 21
click at [168, 379] on input "28%" at bounding box center [159, 384] width 17 height 17
radio input "true"
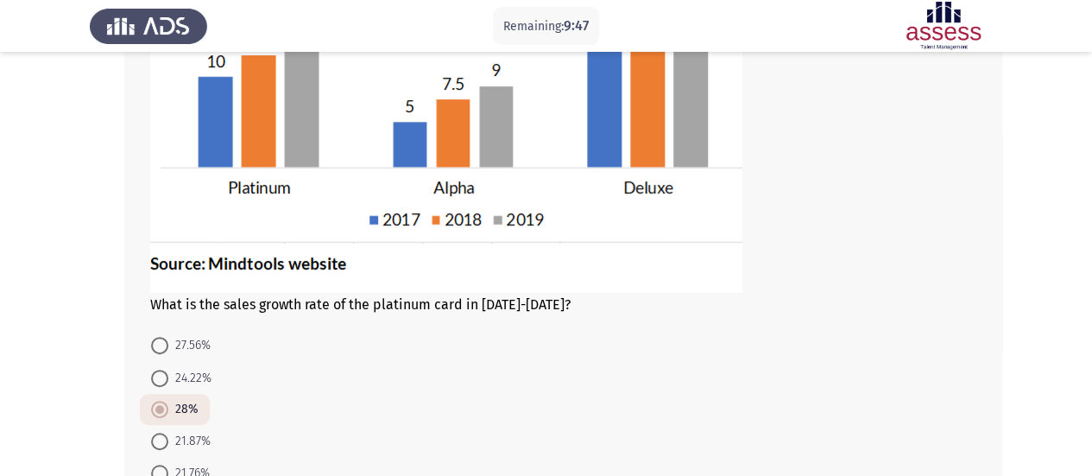
scroll to position [350, 0]
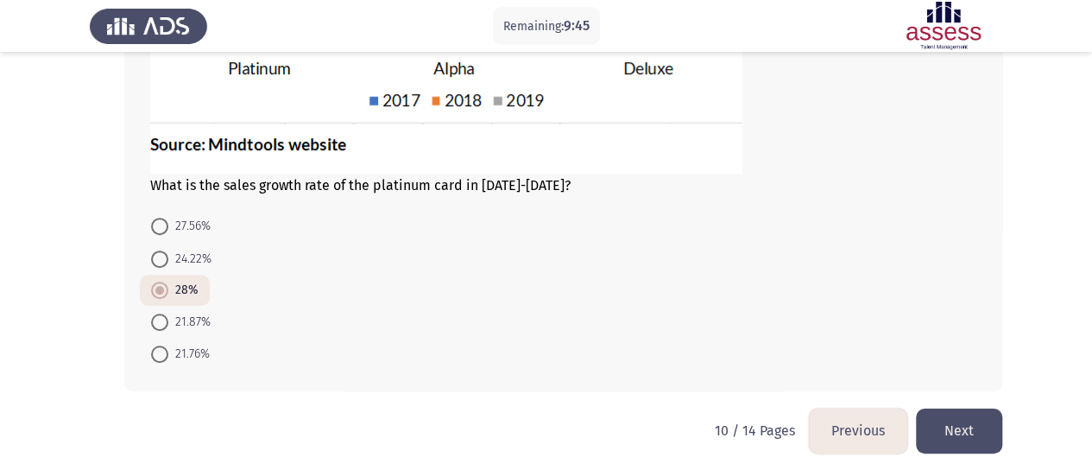
click at [993, 421] on button "Next" at bounding box center [959, 430] width 86 height 44
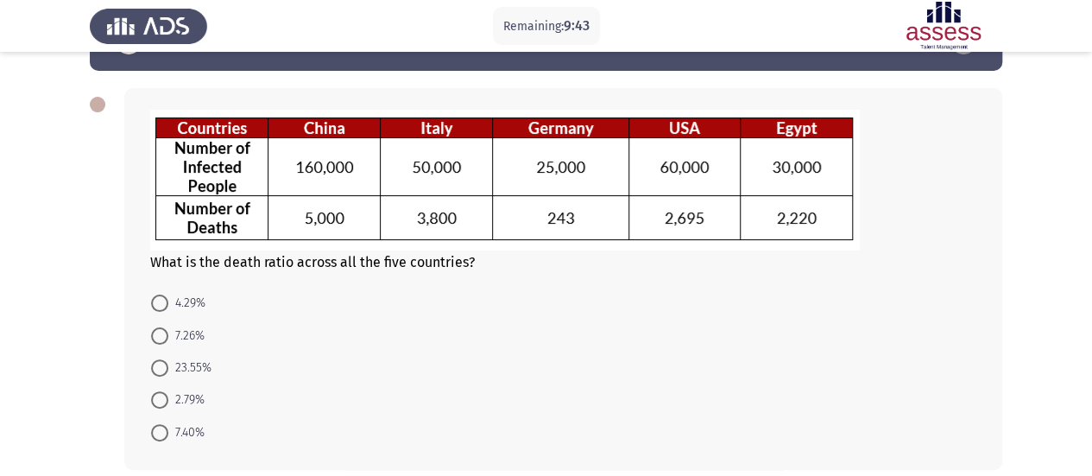
scroll to position [58, 0]
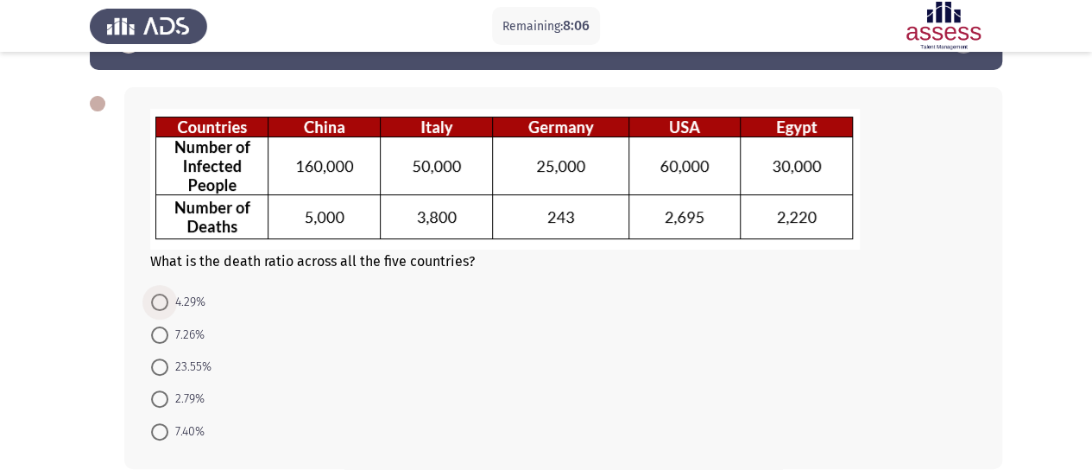
click at [157, 306] on span at bounding box center [159, 302] width 17 height 17
click at [157, 306] on input "4.29%" at bounding box center [159, 302] width 17 height 17
radio input "true"
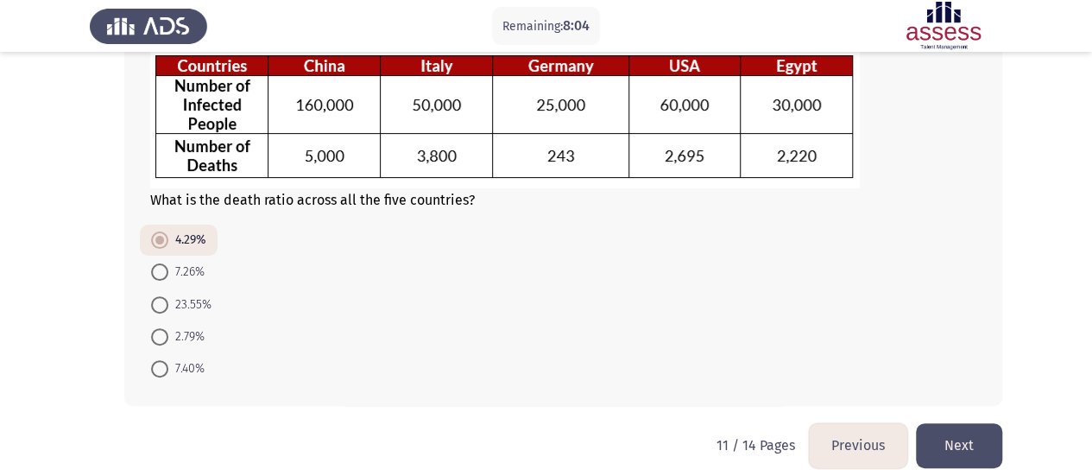
scroll to position [134, 0]
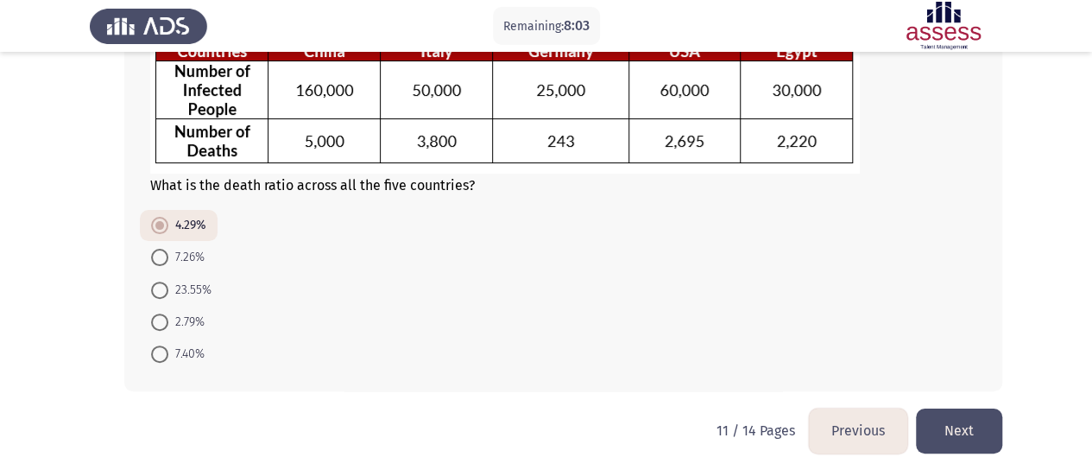
drag, startPoint x: 953, startPoint y: 407, endPoint x: 965, endPoint y: 433, distance: 29.4
click at [965, 408] on div "Previous ASSESS Aptitude (FOCUS) - Analytical Thinking Next What is the death r…" at bounding box center [546, 171] width 913 height 473
click at [965, 433] on button "Next" at bounding box center [959, 430] width 86 height 44
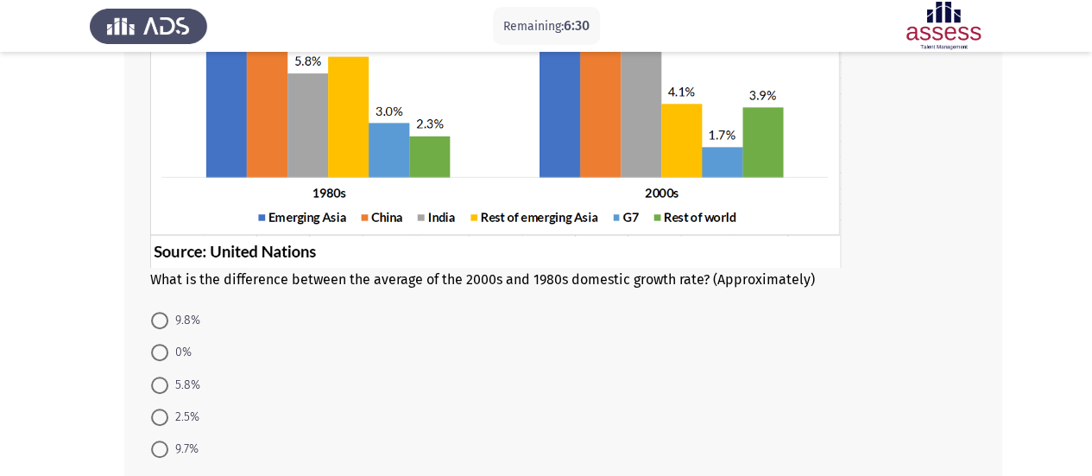
scroll to position [283, 0]
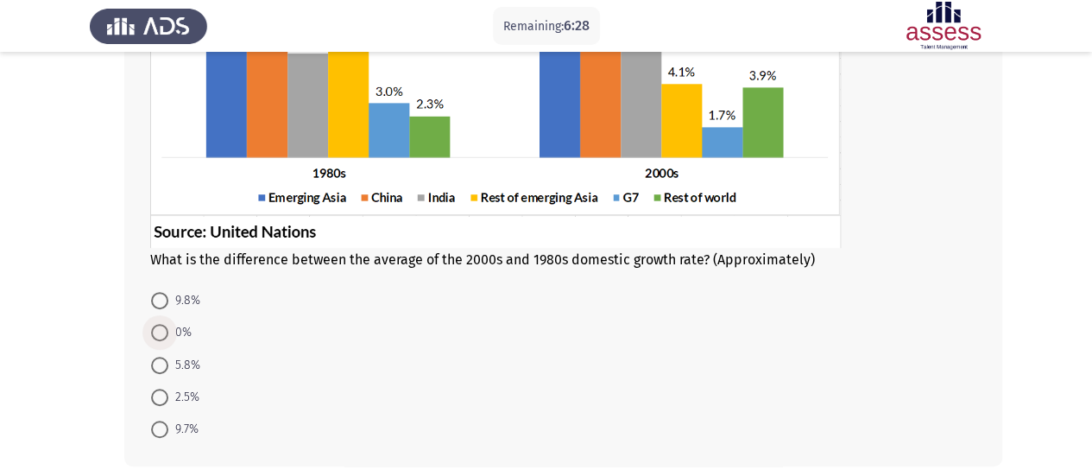
click at [176, 332] on span "0%" at bounding box center [179, 332] width 23 height 21
click at [168, 332] on input "0%" at bounding box center [159, 332] width 17 height 17
radio input "true"
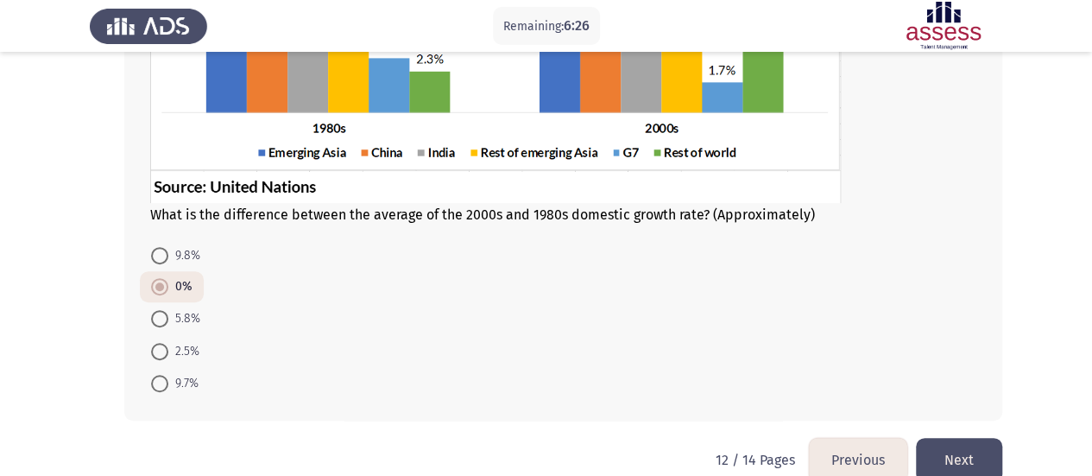
scroll to position [357, 0]
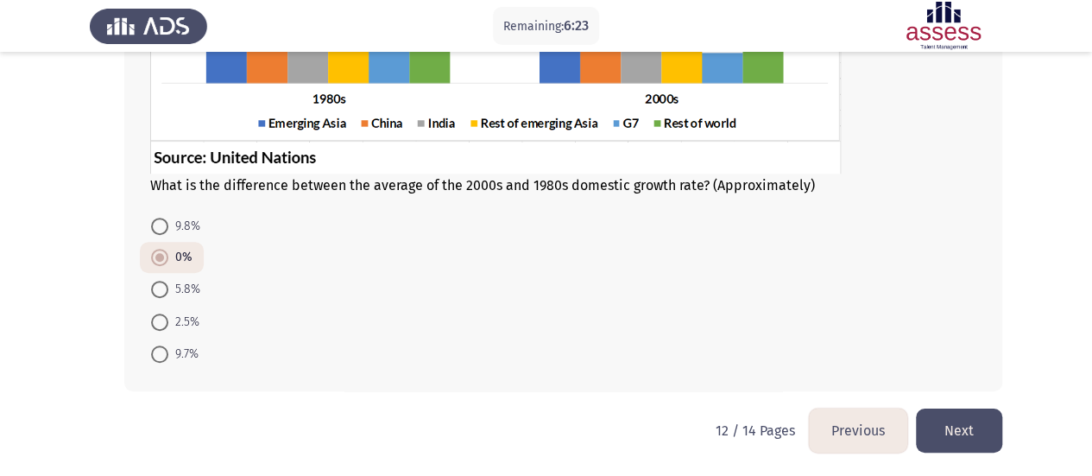
click at [976, 433] on button "Next" at bounding box center [959, 430] width 86 height 44
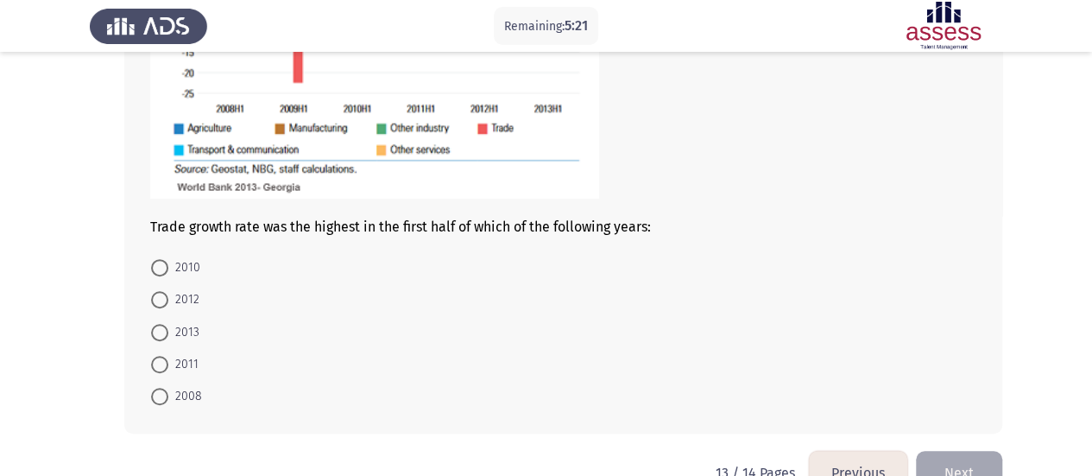
scroll to position [370, 0]
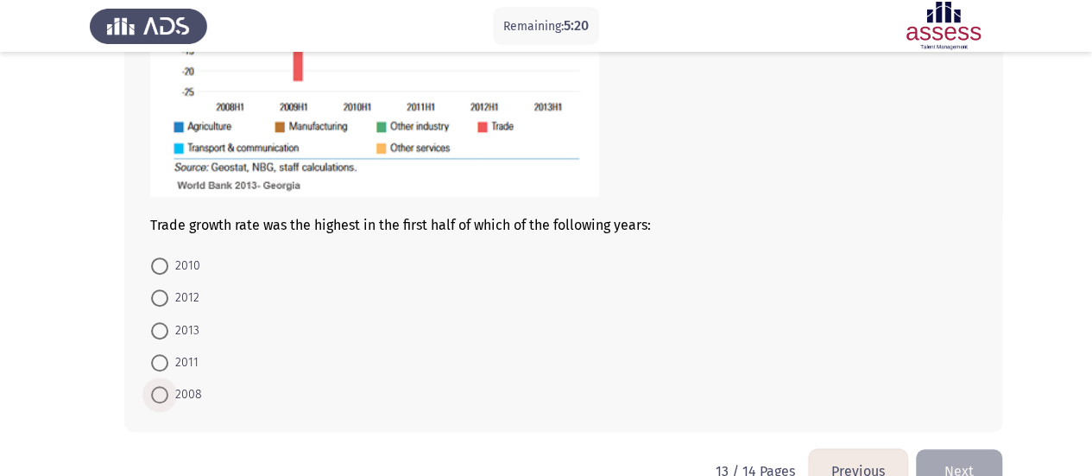
click at [183, 401] on span "2008" at bounding box center [185, 394] width 34 height 21
click at [168, 401] on input "2008" at bounding box center [159, 394] width 17 height 17
radio input "true"
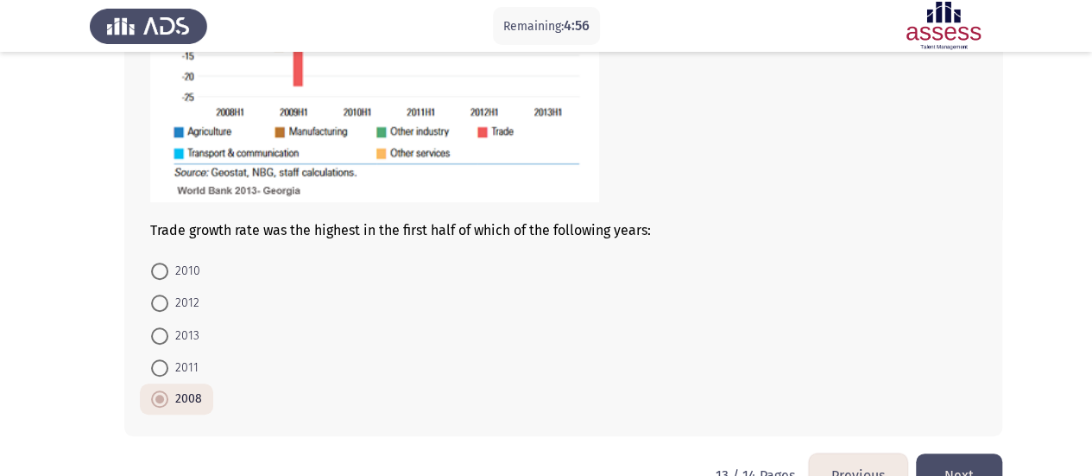
scroll to position [369, 0]
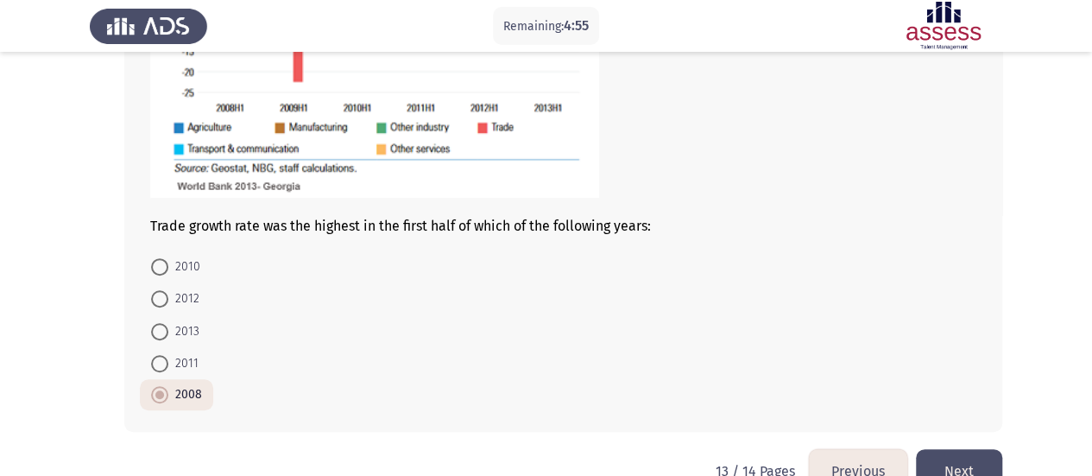
click at [968, 464] on button "Next" at bounding box center [959, 471] width 86 height 44
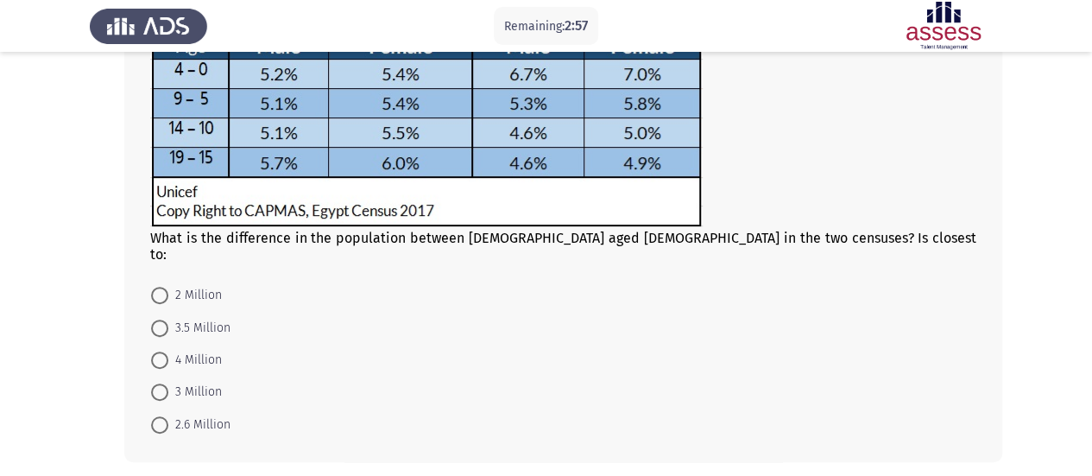
scroll to position [250, 0]
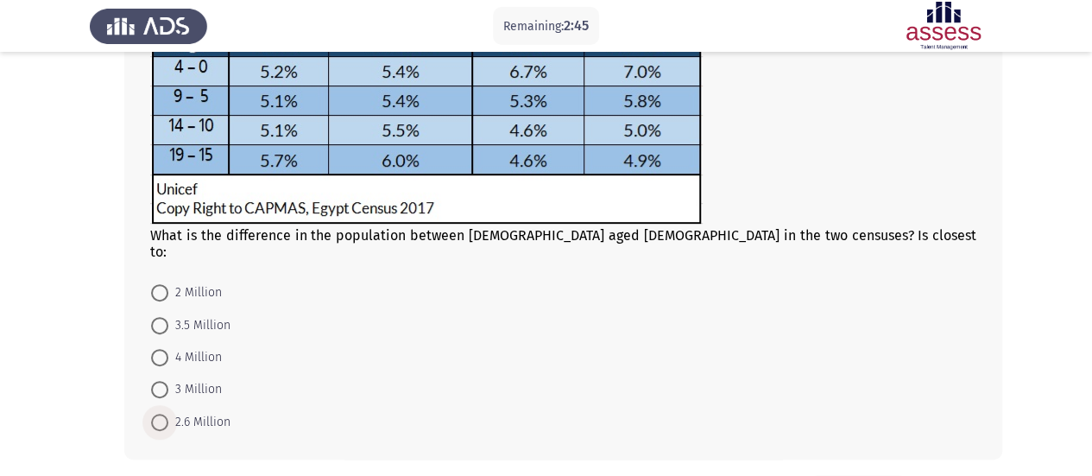
click at [202, 412] on span "2.6 Million" at bounding box center [199, 422] width 62 height 21
click at [168, 414] on input "2.6 Million" at bounding box center [159, 422] width 17 height 17
radio input "true"
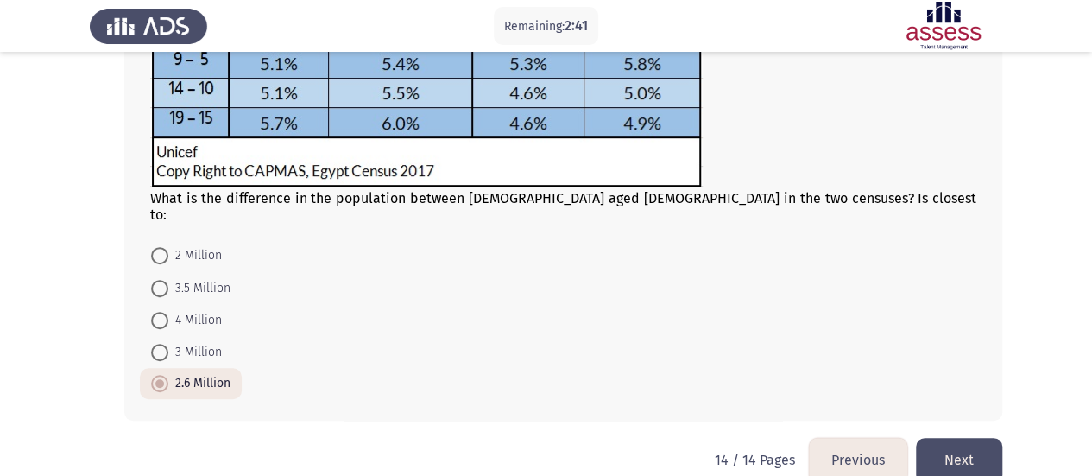
scroll to position [290, 0]
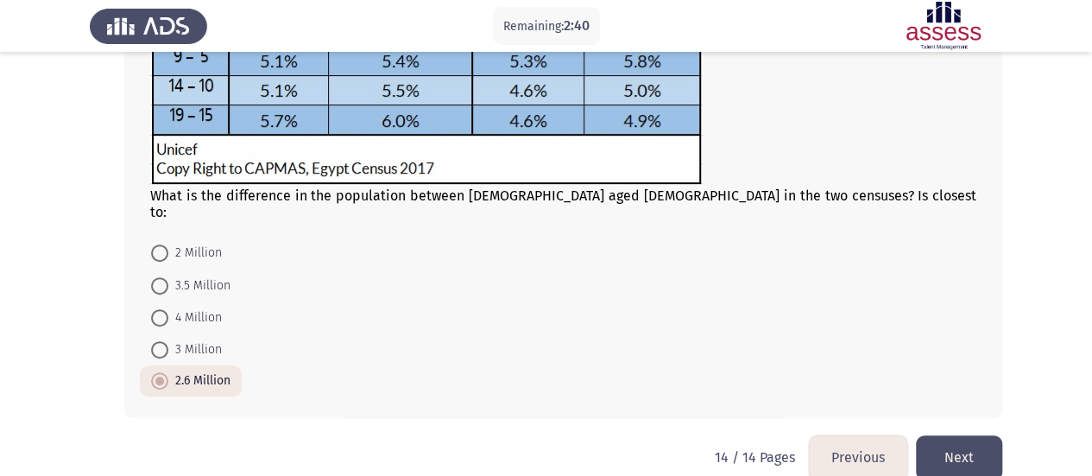
click at [941, 435] on button "Next" at bounding box center [959, 457] width 86 height 44
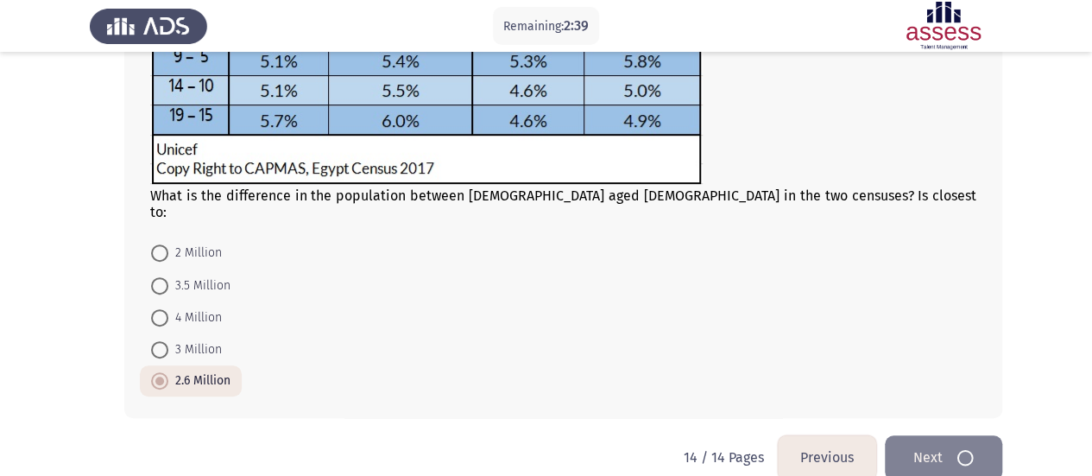
scroll to position [0, 0]
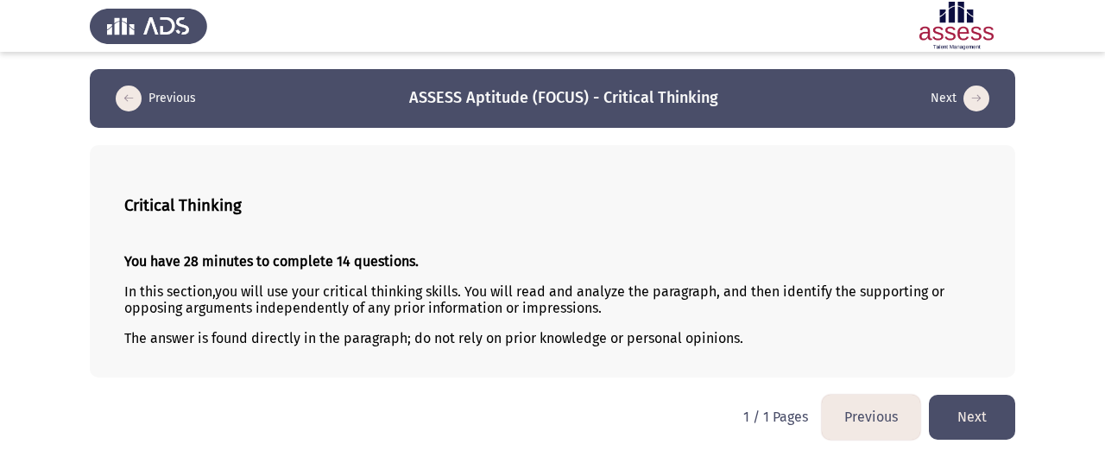
click at [984, 425] on button "Next" at bounding box center [972, 417] width 86 height 44
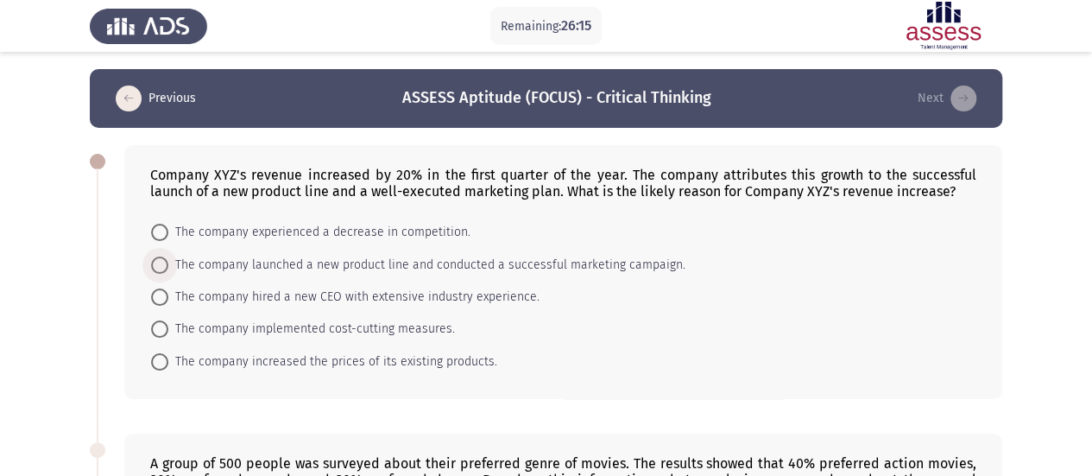
click at [573, 265] on span "The company launched a new product line and conducted a successful marketing ca…" at bounding box center [426, 265] width 517 height 21
click at [168, 265] on input "The company launched a new product line and conducted a successful marketing ca…" at bounding box center [159, 264] width 17 height 17
radio input "true"
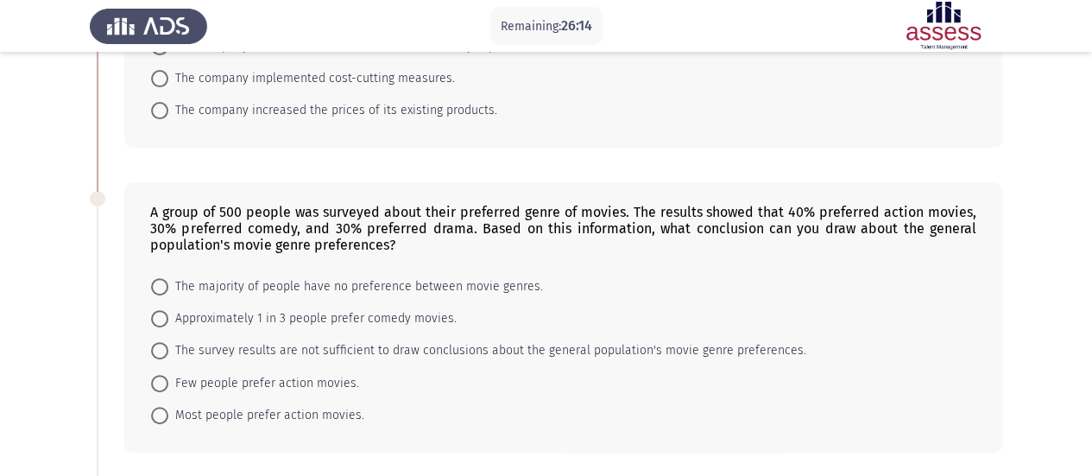
scroll to position [252, 0]
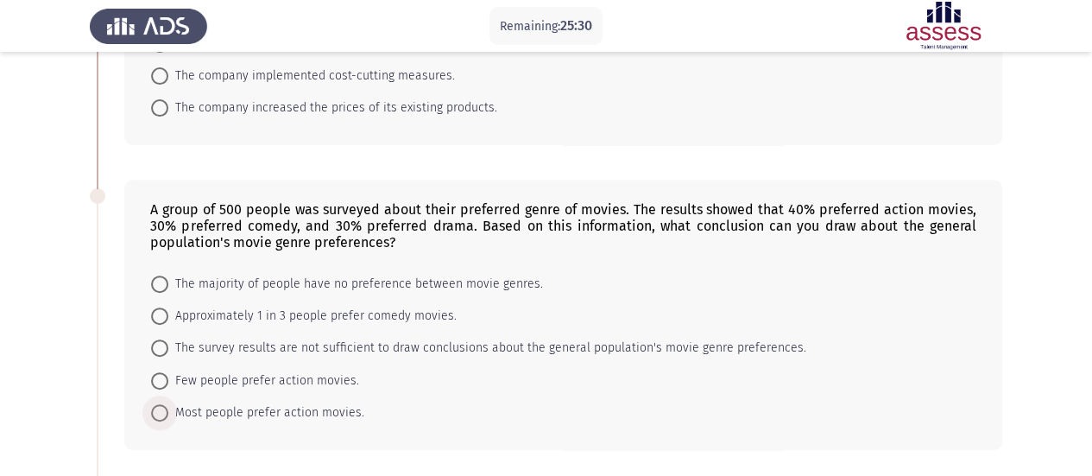
click at [301, 415] on span "Most people prefer action movies." at bounding box center [266, 412] width 196 height 21
click at [168, 415] on input "Most people prefer action movies." at bounding box center [159, 412] width 17 height 17
radio input "true"
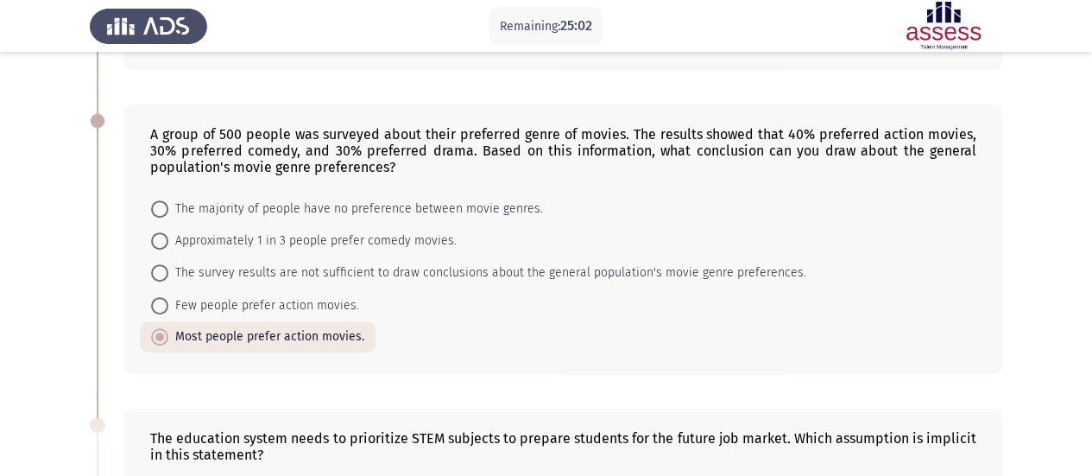
scroll to position [326, 0]
drag, startPoint x: 215, startPoint y: 136, endPoint x: 237, endPoint y: 136, distance: 22.5
click at [237, 136] on div "A group of 500 people was surveyed about their preferred genre of movies. The r…" at bounding box center [563, 152] width 826 height 49
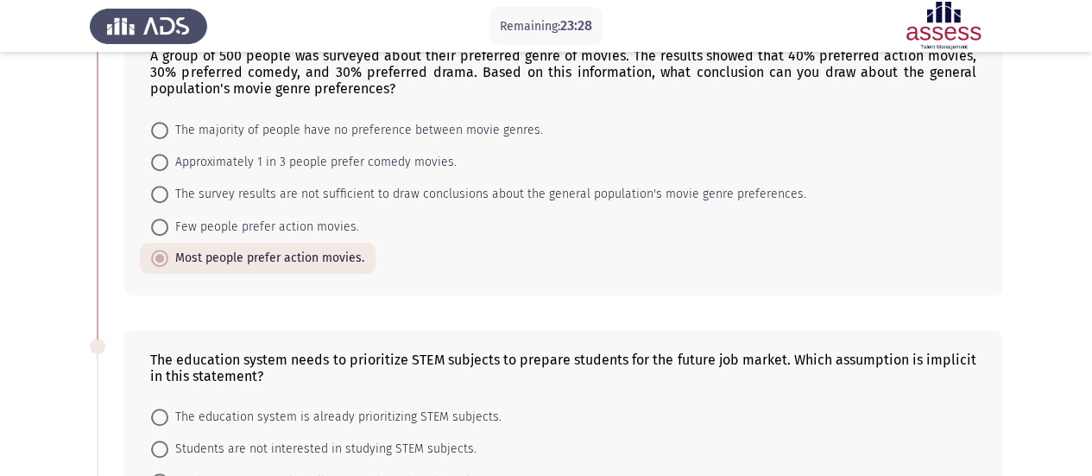
scroll to position [402, 0]
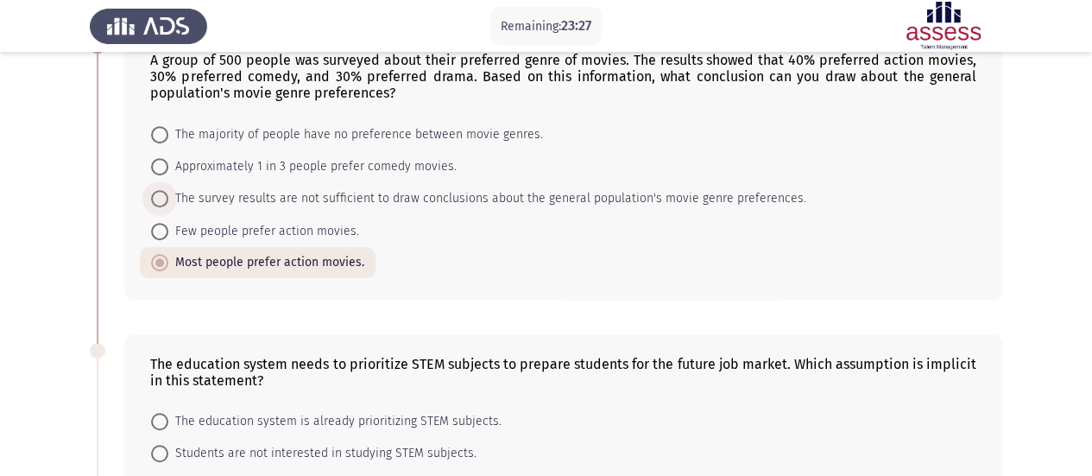
click at [240, 189] on span "The survey results are not sufficient to draw conclusions about the general pop…" at bounding box center [487, 198] width 638 height 21
click at [168, 190] on input "The survey results are not sufficient to draw conclusions about the general pop…" at bounding box center [159, 198] width 17 height 17
radio input "true"
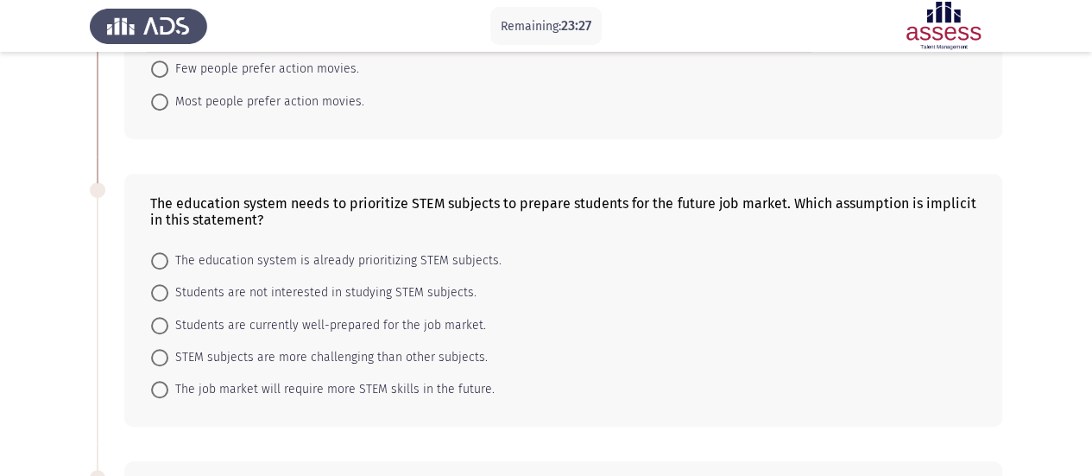
scroll to position [563, 0]
click at [440, 356] on span "STEM subjects are more challenging than other subjects." at bounding box center [328, 356] width 320 height 21
click at [168, 356] on input "STEM subjects are more challenging than other subjects." at bounding box center [159, 356] width 17 height 17
radio input "true"
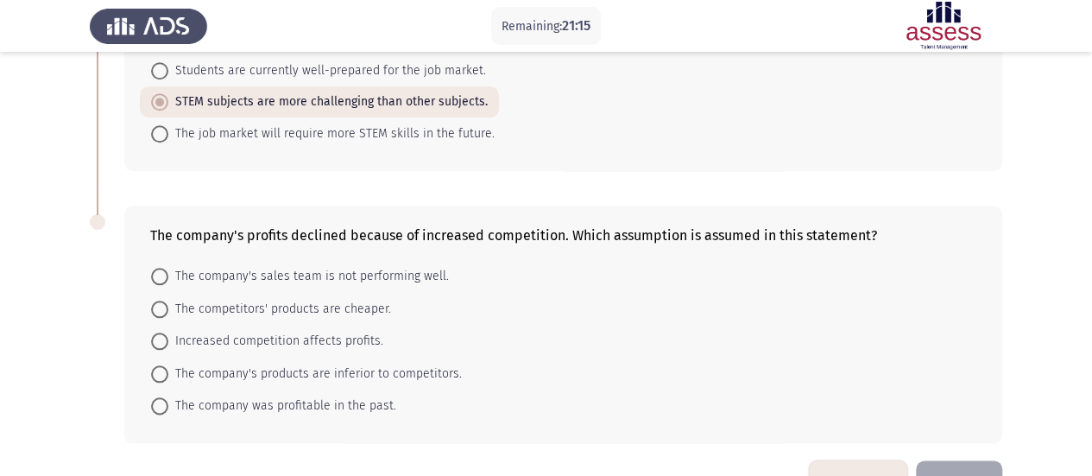
scroll to position [862, 0]
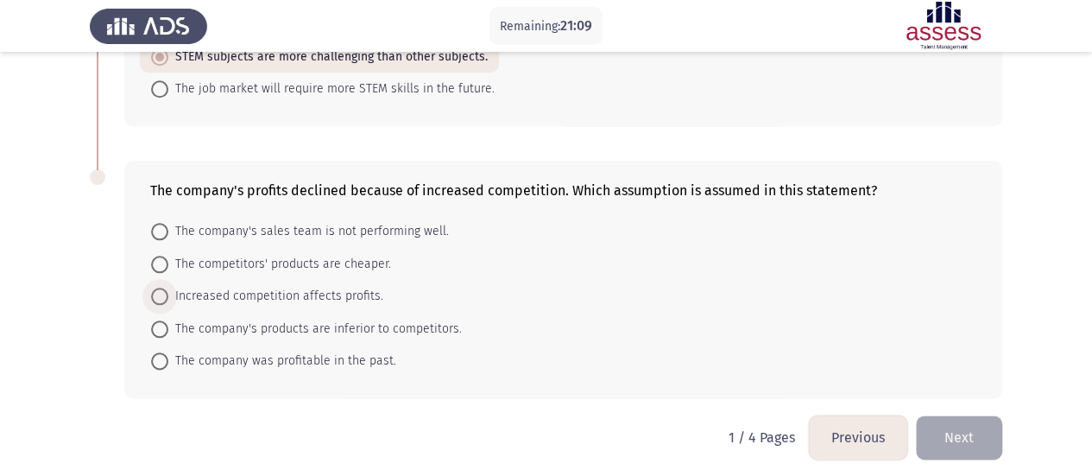
click at [361, 288] on span "Increased competition affects profits." at bounding box center [275, 296] width 215 height 21
click at [168, 288] on input "Increased competition affects profits." at bounding box center [159, 296] width 17 height 17
radio input "true"
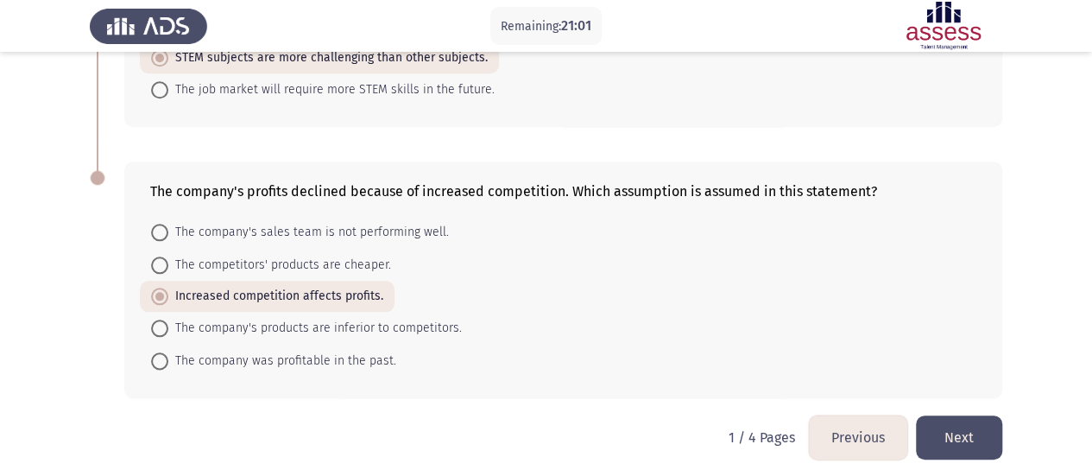
drag, startPoint x: 627, startPoint y: 192, endPoint x: 713, endPoint y: 196, distance: 86.5
click at [713, 196] on div "The company's profits declined because of increased competition. Which assumpti…" at bounding box center [563, 279] width 878 height 236
click at [436, 318] on span "The company's products are inferior to competitors." at bounding box center [315, 328] width 294 height 21
click at [168, 320] on input "The company's products are inferior to competitors." at bounding box center [159, 328] width 17 height 17
radio input "true"
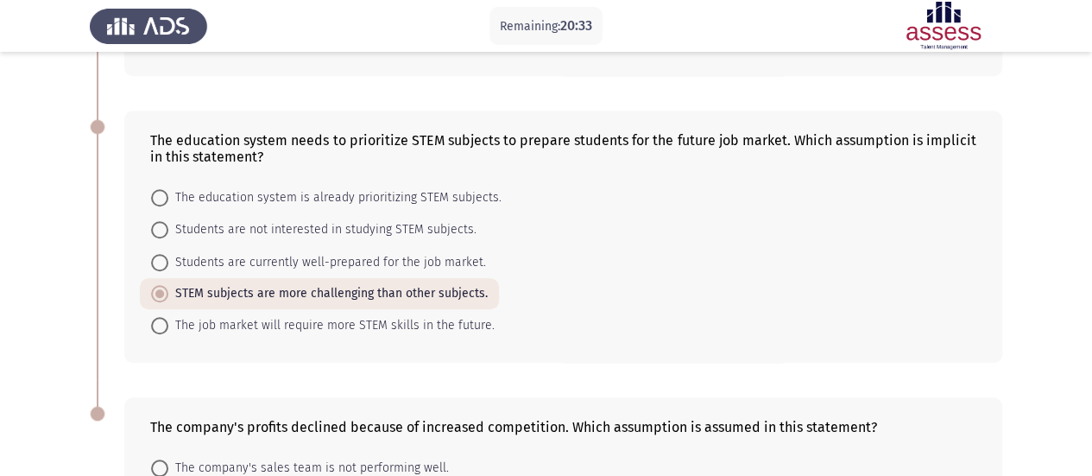
scroll to position [615, 0]
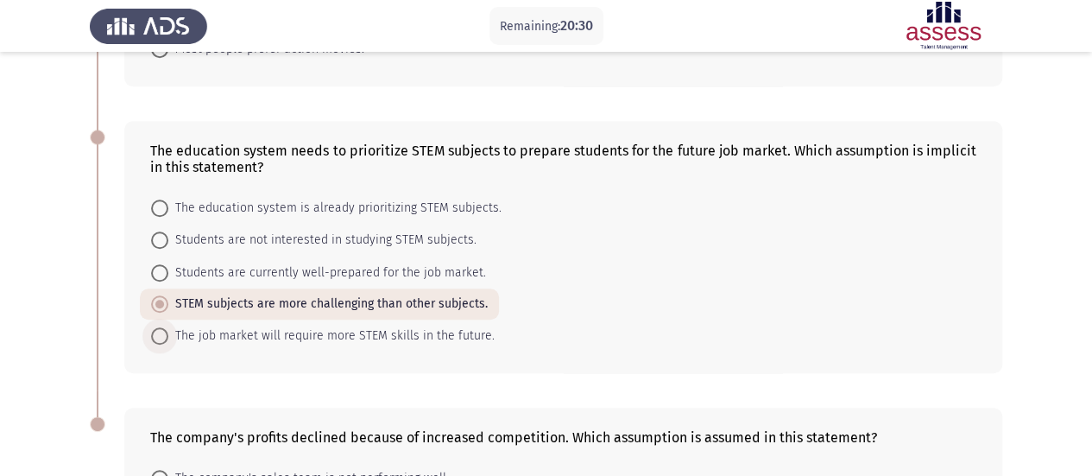
click at [348, 332] on span "The job market will require more STEM skills in the future." at bounding box center [331, 336] width 326 height 21
click at [168, 332] on input "The job market will require more STEM skills in the future." at bounding box center [159, 335] width 17 height 17
radio input "true"
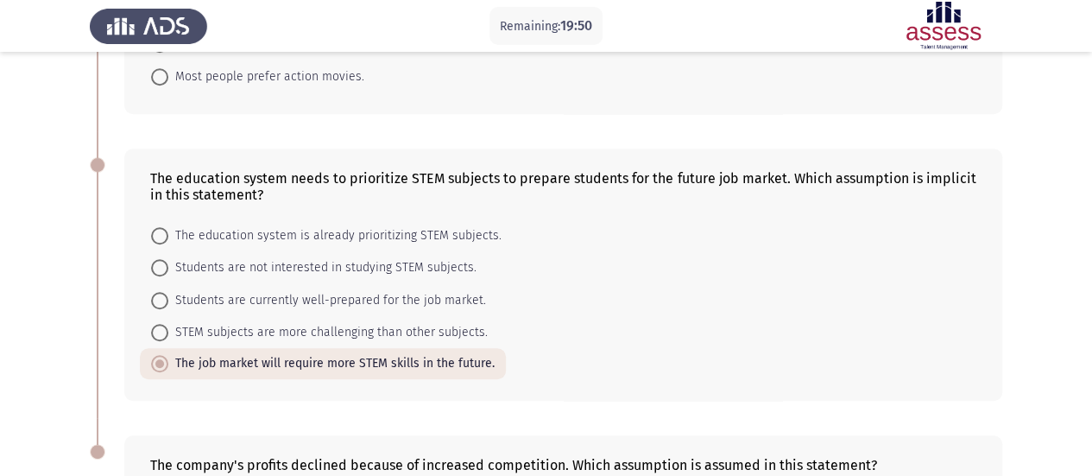
scroll to position [861, 0]
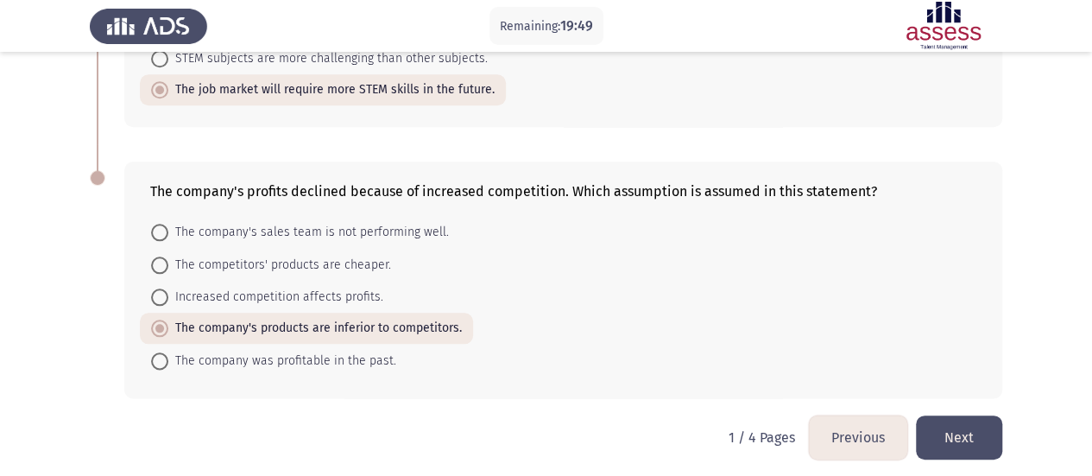
click at [945, 422] on button "Next" at bounding box center [959, 437] width 86 height 44
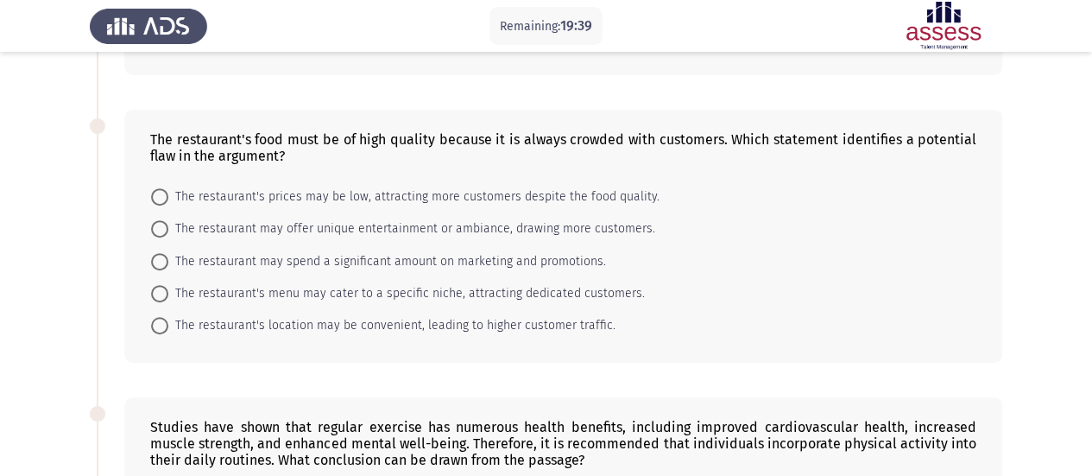
scroll to position [0, 0]
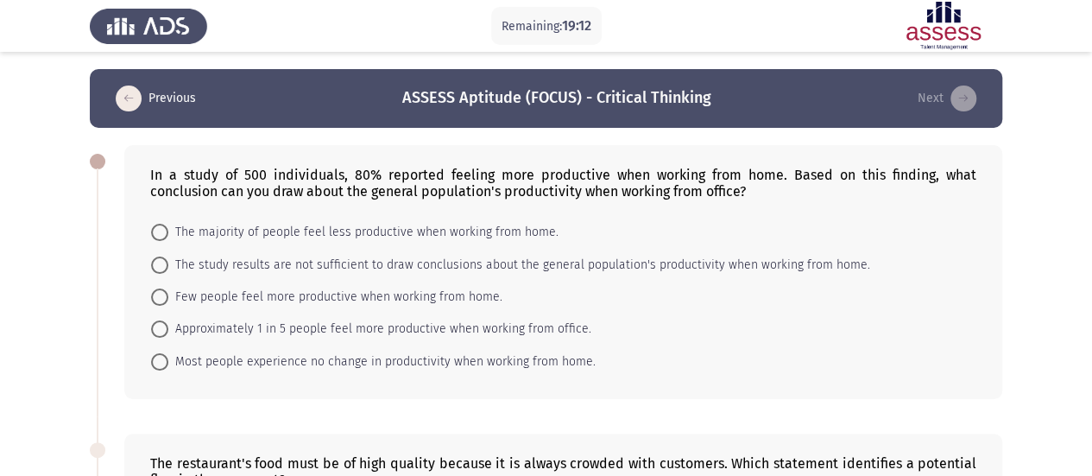
click at [285, 275] on mat-radio-button "The study results are not sufficient to draw conclusions about the general popu…" at bounding box center [511, 264] width 742 height 32
click at [348, 288] on span "Few people feel more productive when working from home." at bounding box center [335, 297] width 334 height 21
click at [168, 288] on input "Few people feel more productive when working from home." at bounding box center [159, 296] width 17 height 17
radio input "true"
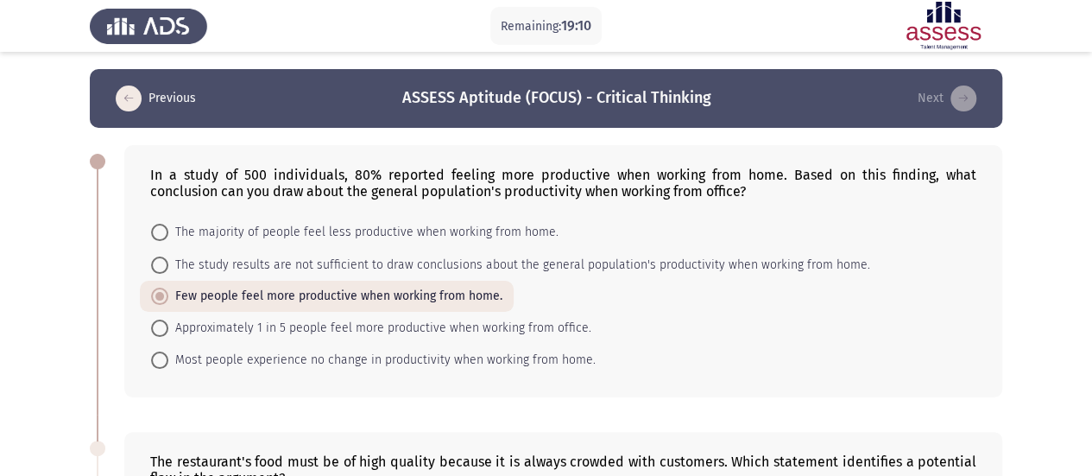
click at [282, 276] on mat-radio-button "The study results are not sufficient to draw conclusions about the general popu…" at bounding box center [511, 264] width 742 height 32
click at [259, 271] on span "The study results are not sufficient to draw conclusions about the general popu…" at bounding box center [519, 265] width 702 height 21
click at [168, 271] on input "The study results are not sufficient to draw conclusions about the general popu…" at bounding box center [159, 264] width 17 height 17
radio input "true"
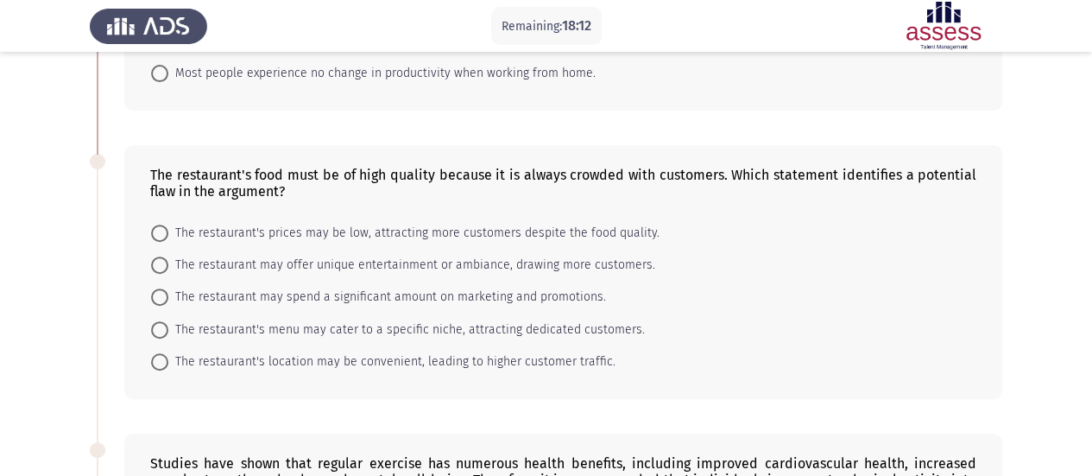
scroll to position [288, 0]
click at [174, 222] on span "The restaurant's prices may be low, attracting more customers despite the food …" at bounding box center [413, 232] width 491 height 21
click at [168, 224] on input "The restaurant's prices may be low, attracting more customers despite the food …" at bounding box center [159, 232] width 17 height 17
radio input "true"
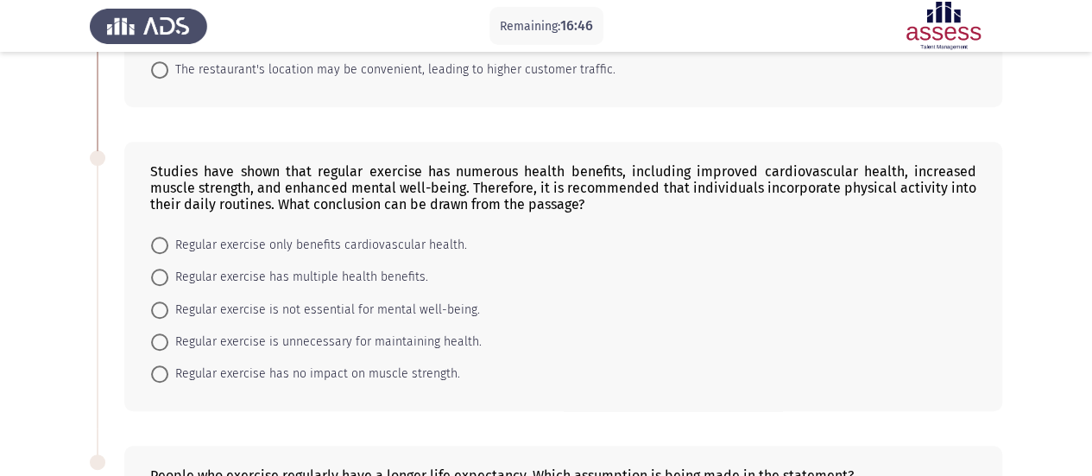
scroll to position [581, 0]
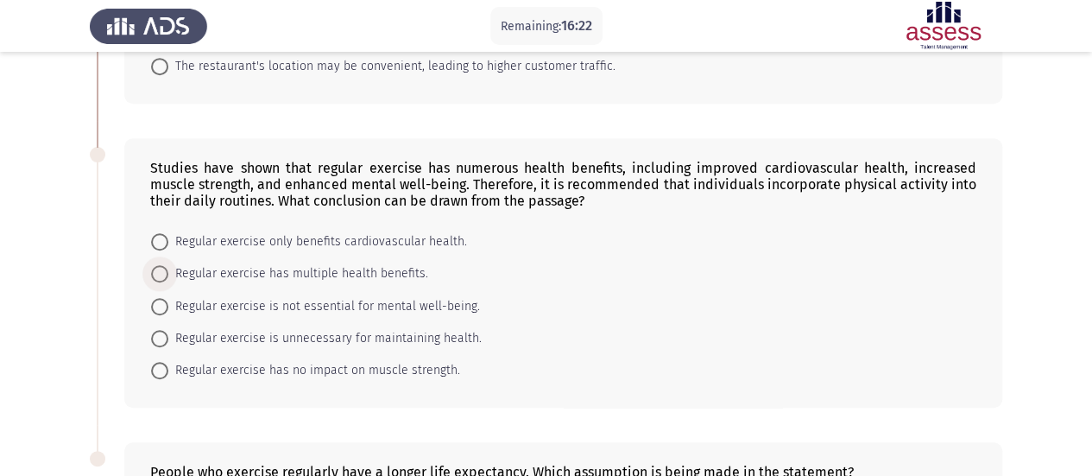
click at [387, 266] on span "Regular exercise has multiple health benefits." at bounding box center [298, 273] width 260 height 21
click at [168, 266] on input "Regular exercise has multiple health benefits." at bounding box center [159, 273] width 17 height 17
radio input "true"
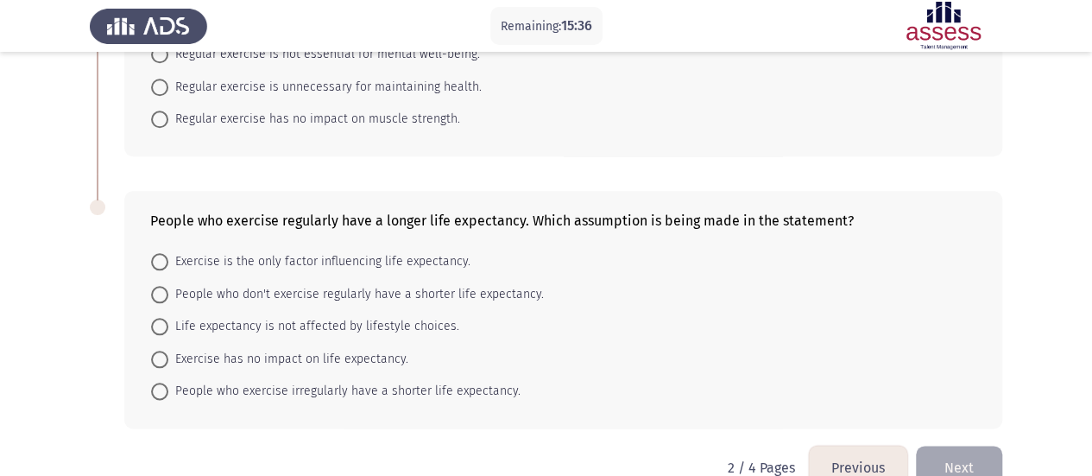
scroll to position [849, 0]
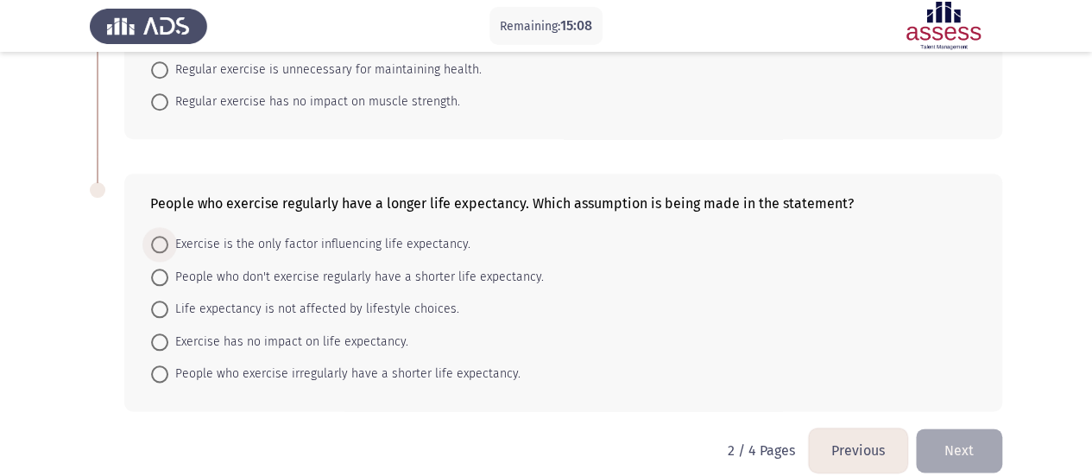
click at [163, 244] on span at bounding box center [159, 244] width 17 height 17
click at [163, 244] on input "Exercise is the only factor influencing life expectancy." at bounding box center [159, 244] width 17 height 17
radio input "true"
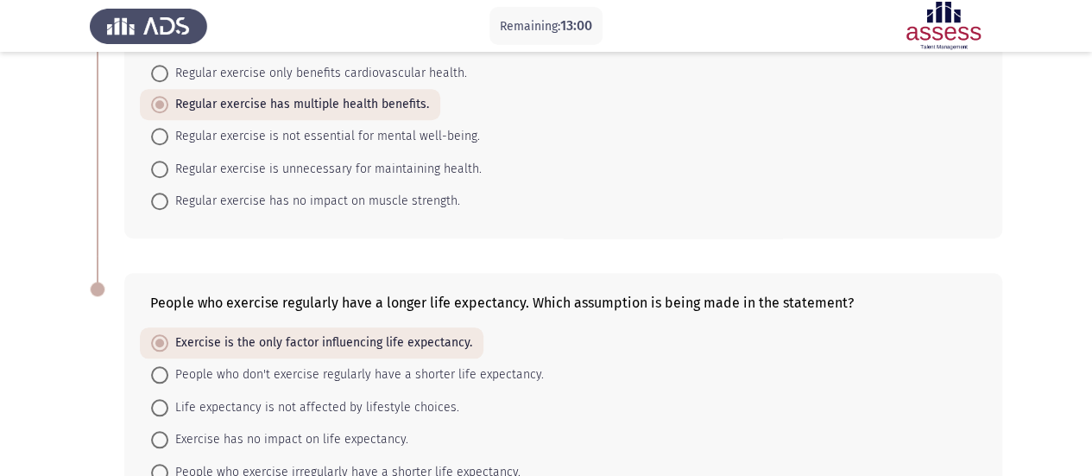
scroll to position [861, 0]
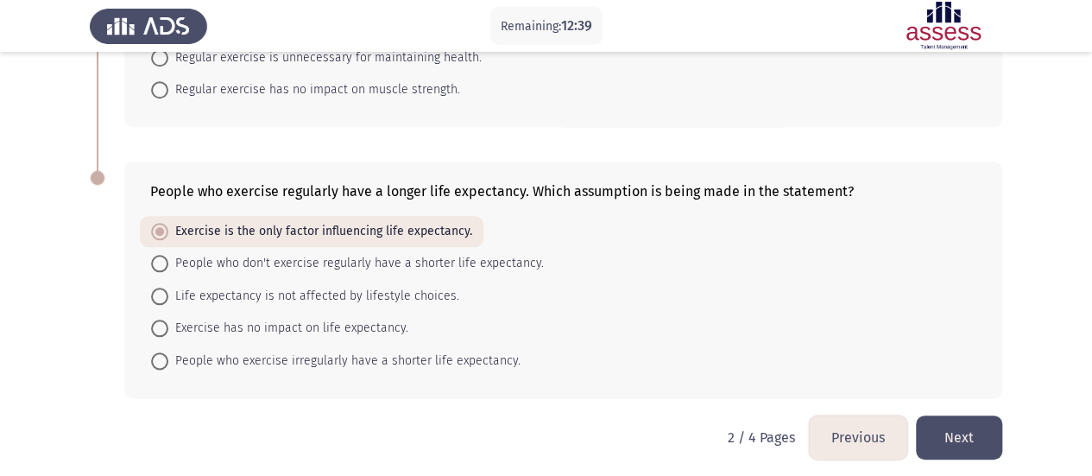
click at [966, 415] on button "Next" at bounding box center [959, 437] width 86 height 44
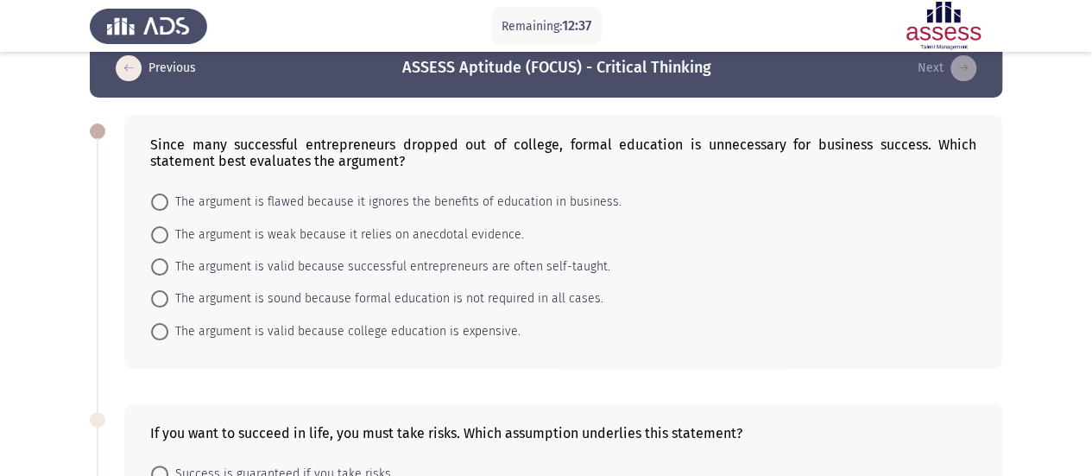
scroll to position [27, 0]
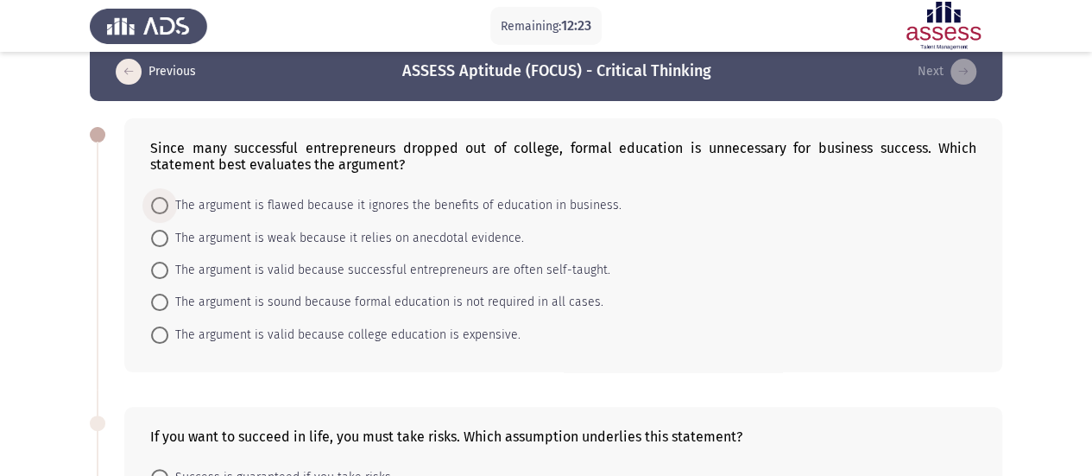
click at [171, 203] on span "The argument is flawed because it ignores the benefits of education in business." at bounding box center [394, 205] width 453 height 21
click at [168, 203] on input "The argument is flawed because it ignores the benefits of education in business." at bounding box center [159, 205] width 17 height 17
radio input "true"
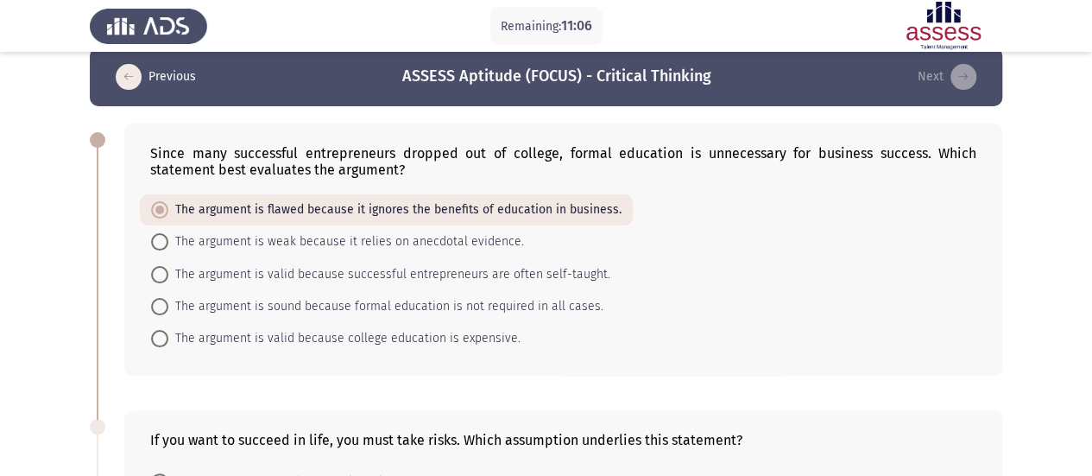
scroll to position [21, 0]
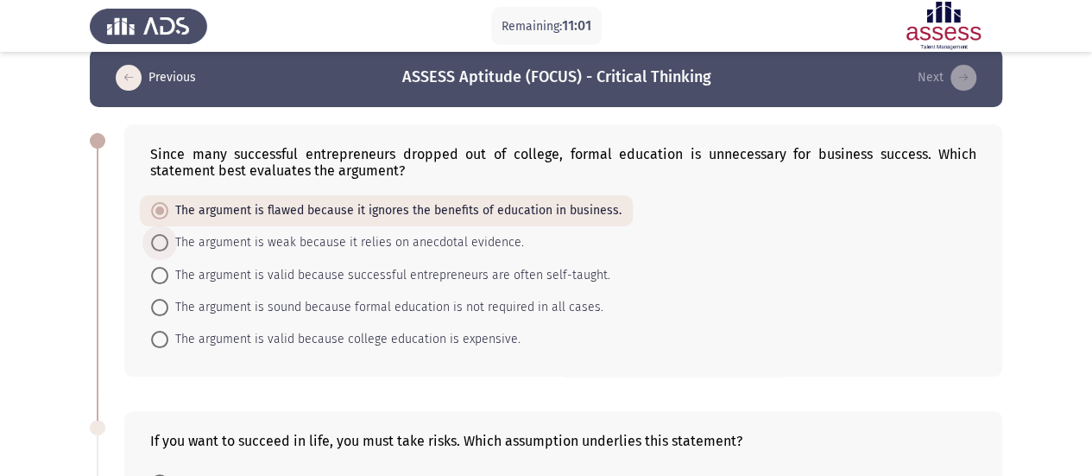
click at [376, 238] on span "The argument is weak because it relies on anecdotal evidence." at bounding box center [346, 242] width 356 height 21
click at [168, 238] on input "The argument is weak because it relies on anecdotal evidence." at bounding box center [159, 242] width 17 height 17
radio input "true"
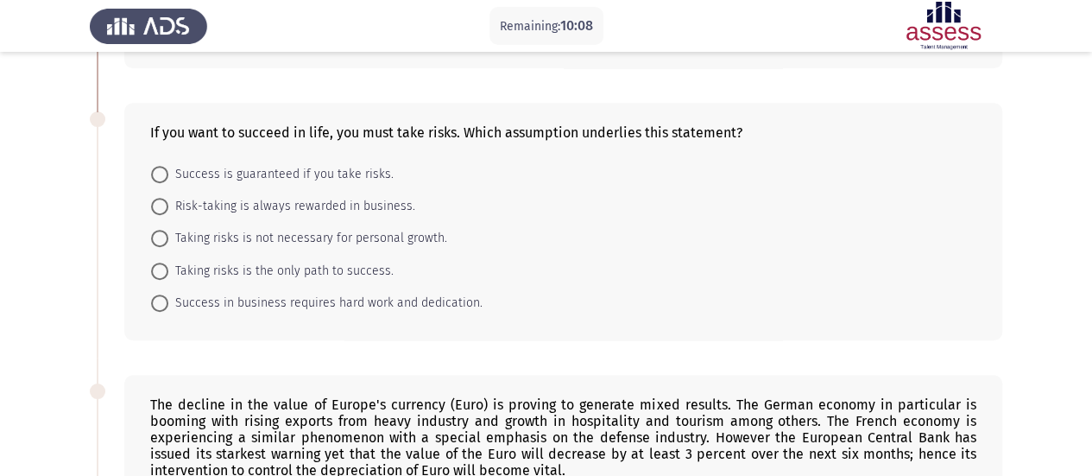
scroll to position [328, 0]
click at [211, 270] on span "Taking risks is the only path to success." at bounding box center [280, 272] width 225 height 21
click at [168, 270] on input "Taking risks is the only path to success." at bounding box center [159, 271] width 17 height 17
radio input "true"
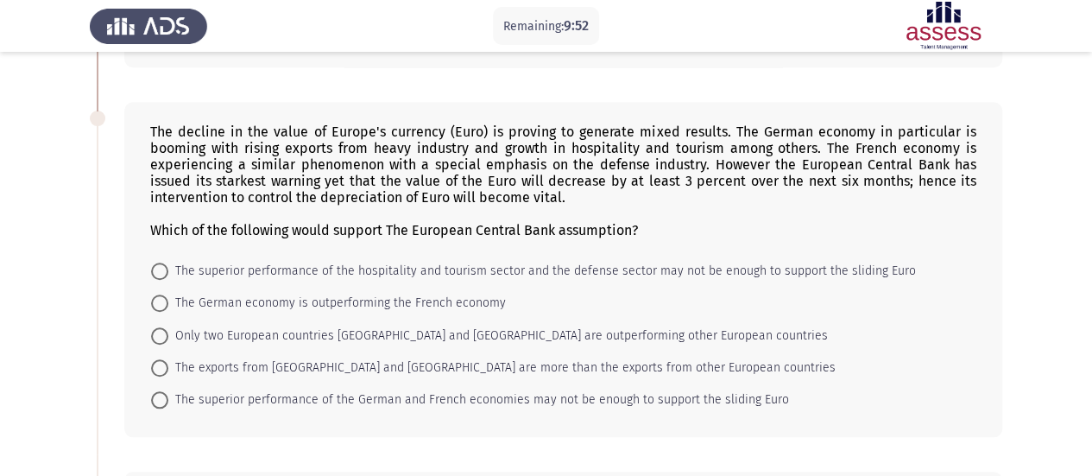
scroll to position [600, 0]
click at [160, 402] on span at bounding box center [159, 400] width 17 height 17
click at [160, 402] on input "The superior performance of the German and French economies may not be enough t…" at bounding box center [159, 400] width 17 height 17
radio input "true"
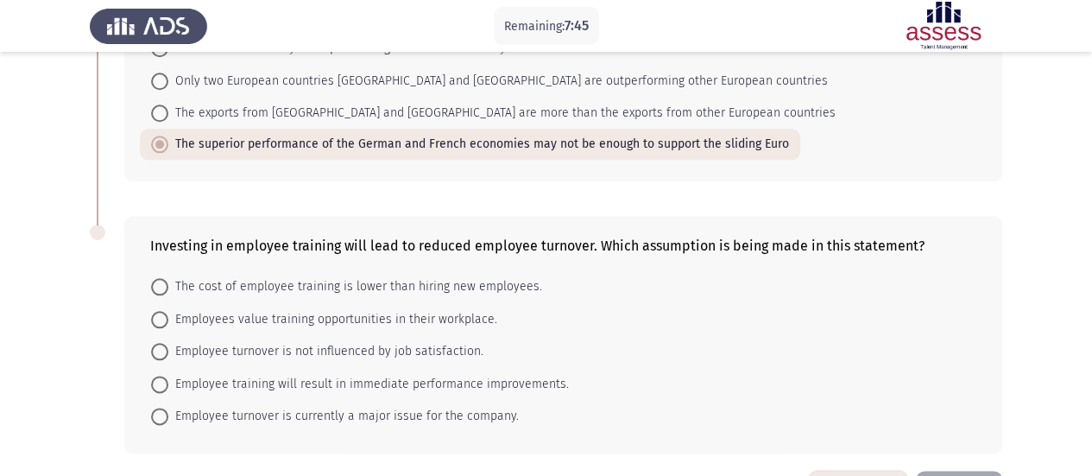
scroll to position [858, 0]
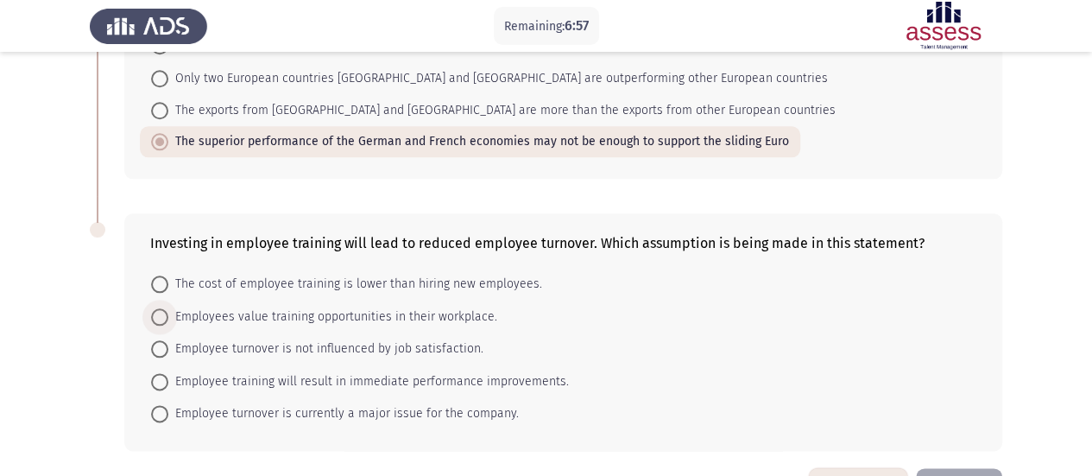
click at [193, 315] on span "Employees value training opportunities in their workplace." at bounding box center [332, 317] width 329 height 21
click at [168, 315] on input "Employees value training opportunities in their workplace." at bounding box center [159, 316] width 17 height 17
radio input "true"
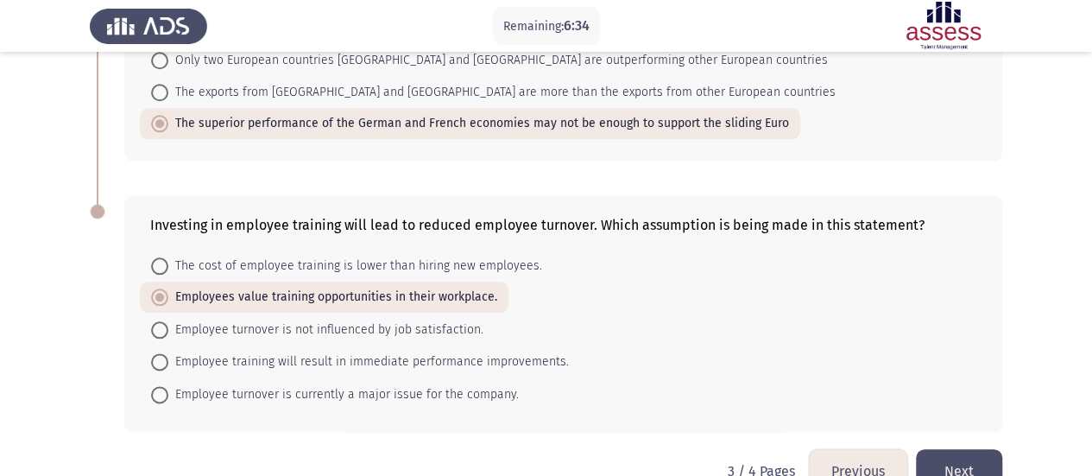
scroll to position [909, 0]
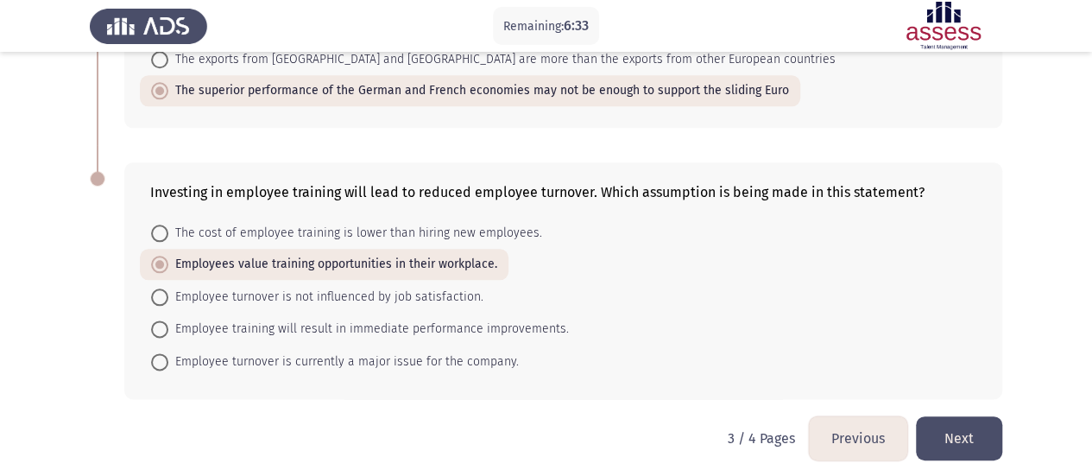
click at [983, 436] on button "Next" at bounding box center [959, 438] width 86 height 44
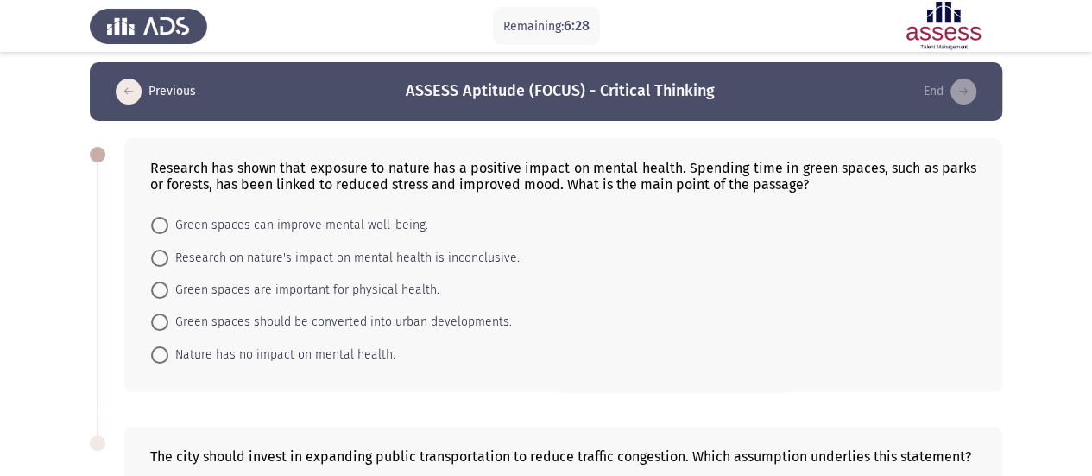
scroll to position [0, 0]
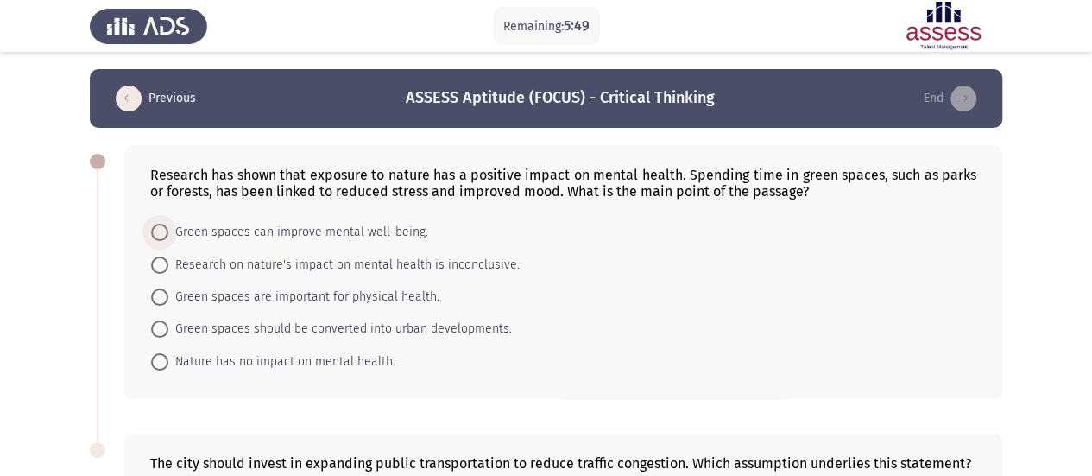
click at [387, 225] on span "Green spaces can improve mental well-being." at bounding box center [298, 232] width 260 height 21
click at [168, 225] on input "Green spaces can improve mental well-being." at bounding box center [159, 232] width 17 height 17
radio input "true"
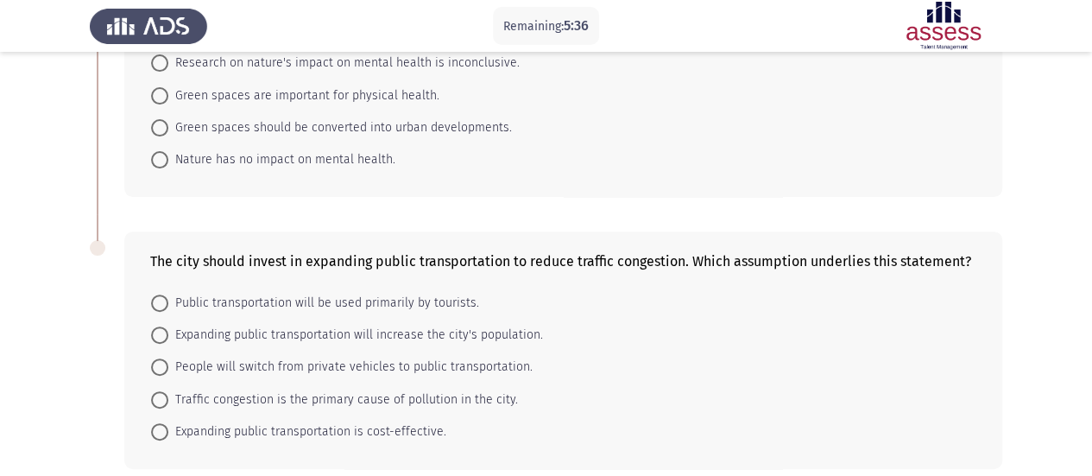
scroll to position [206, 0]
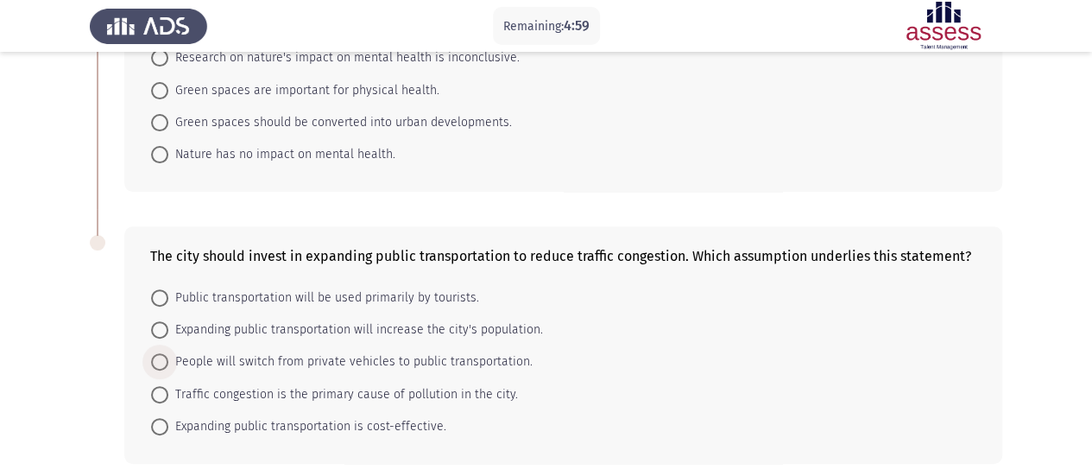
click at [162, 357] on span at bounding box center [159, 361] width 17 height 17
click at [162, 357] on input "People will switch from private vehicles to public transportation." at bounding box center [159, 361] width 17 height 17
radio input "true"
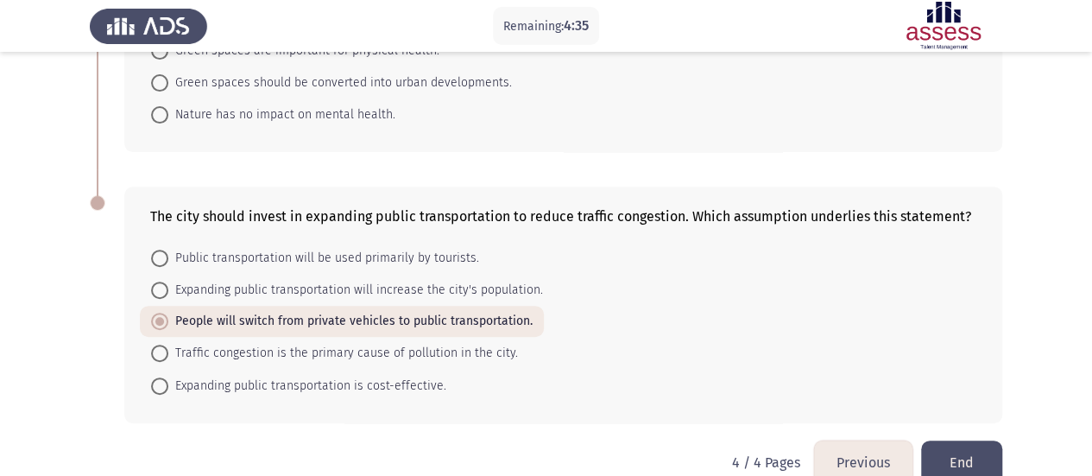
scroll to position [275, 0]
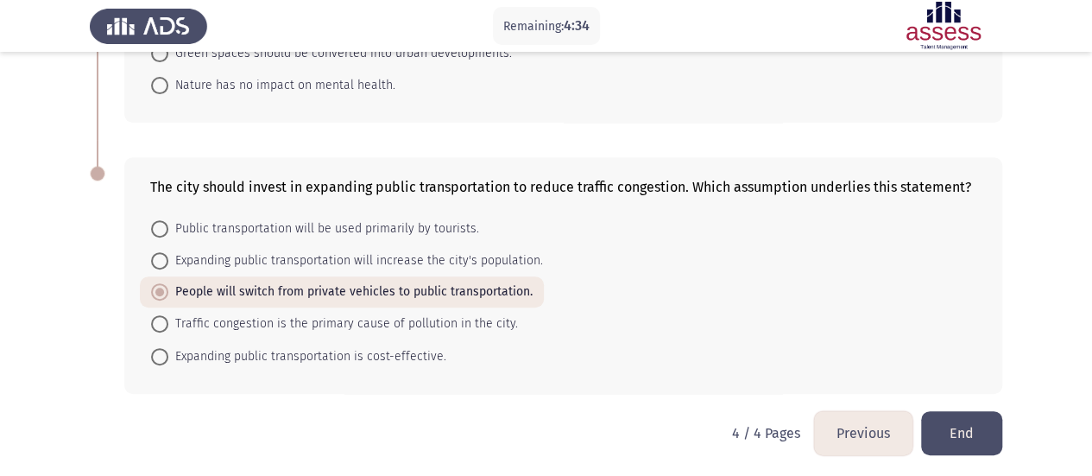
click at [876, 428] on button "Previous" at bounding box center [863, 433] width 98 height 44
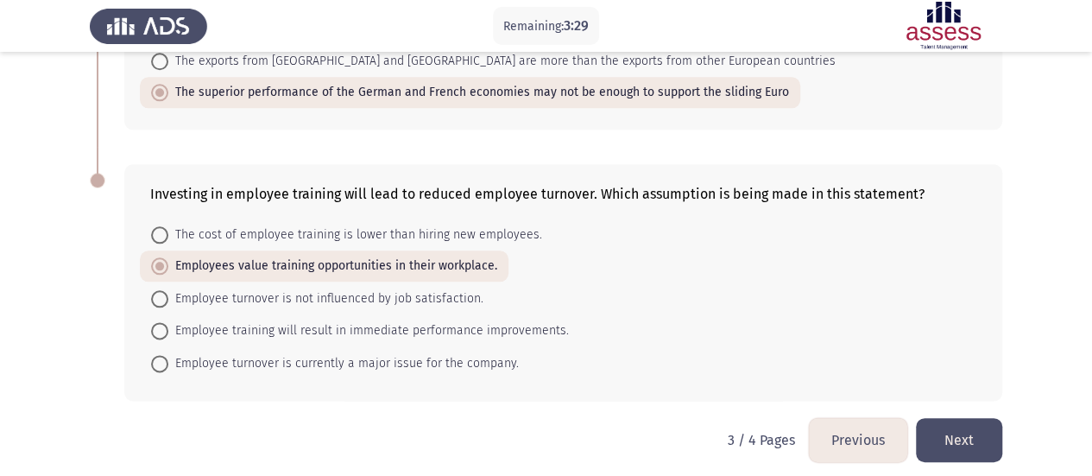
scroll to position [907, 0]
click at [157, 258] on span at bounding box center [159, 266] width 17 height 17
click at [157, 258] on input "Employees value training opportunities in their workplace." at bounding box center [159, 266] width 17 height 17
click at [162, 356] on span at bounding box center [159, 364] width 17 height 17
click at [162, 356] on input "Employee turnover is currently a major issue for the company." at bounding box center [159, 364] width 17 height 17
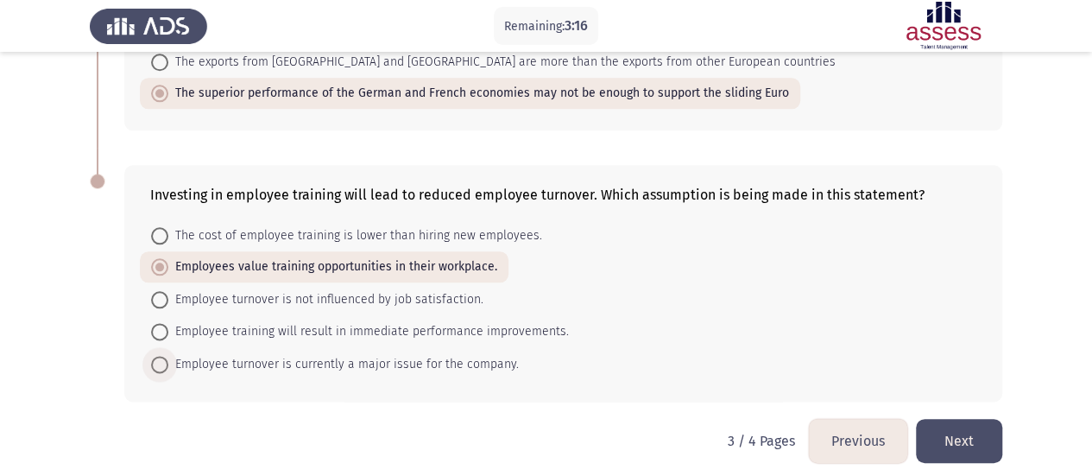
radio input "true"
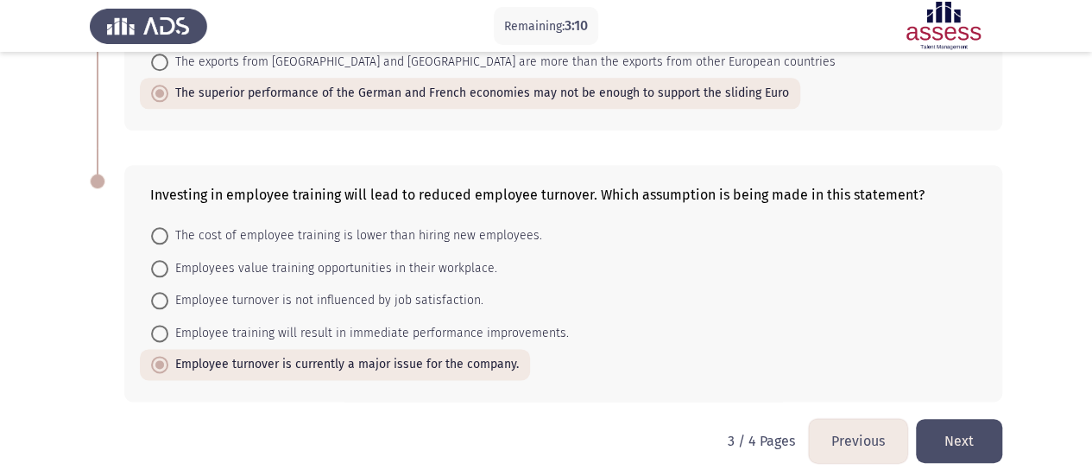
click at [160, 284] on mat-radio-button "Employee turnover is not influenced by job satisfaction." at bounding box center [317, 300] width 355 height 32
click at [159, 274] on mat-radio-button "Employees value training opportunities in their workplace." at bounding box center [324, 267] width 369 height 32
click at [159, 273] on mat-radio-button "Employees value training opportunities in their workplace." at bounding box center [324, 267] width 369 height 32
click at [159, 271] on mat-radio-button "Employees value training opportunities in their workplace." at bounding box center [324, 267] width 369 height 32
click at [161, 268] on span at bounding box center [159, 268] width 17 height 17
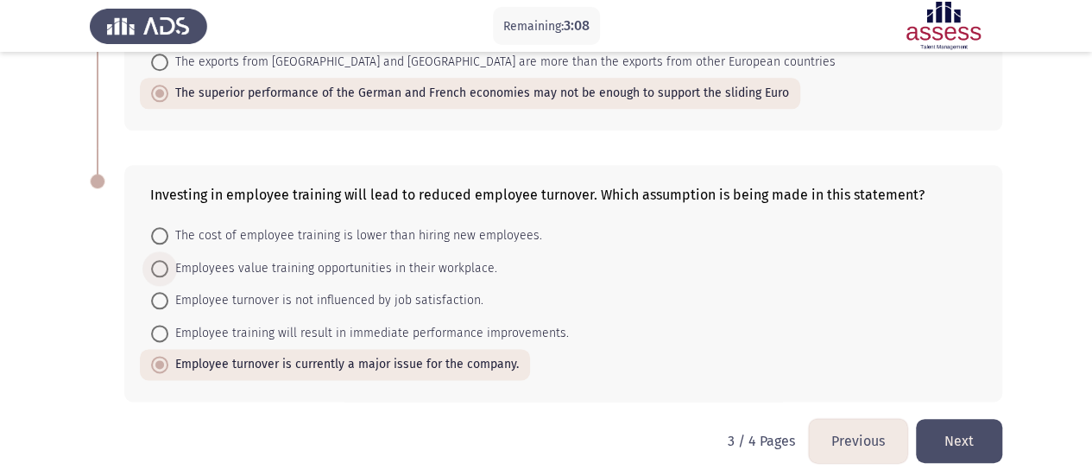
click at [161, 268] on input "Employees value training opportunities in their workplace." at bounding box center [159, 268] width 17 height 17
radio input "true"
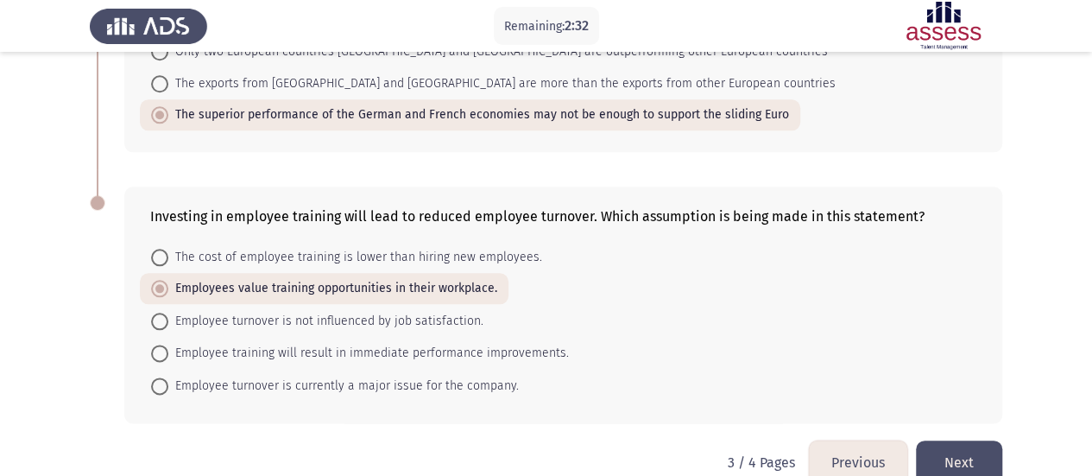
scroll to position [901, 0]
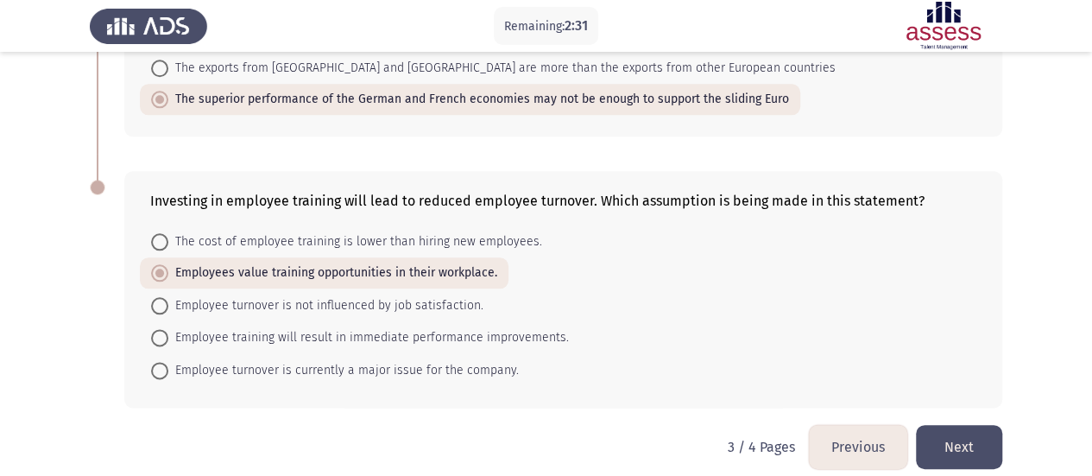
click at [844, 444] on button "Previous" at bounding box center [858, 447] width 98 height 44
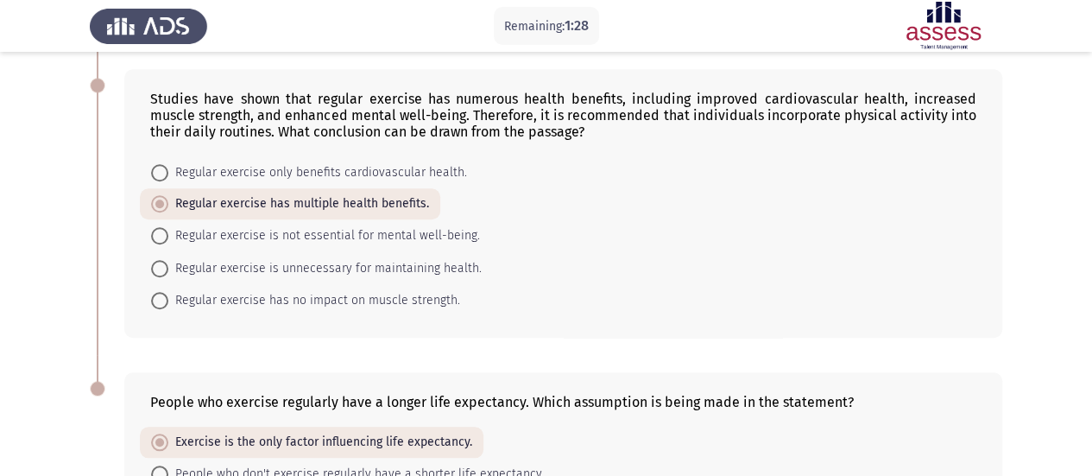
scroll to position [861, 0]
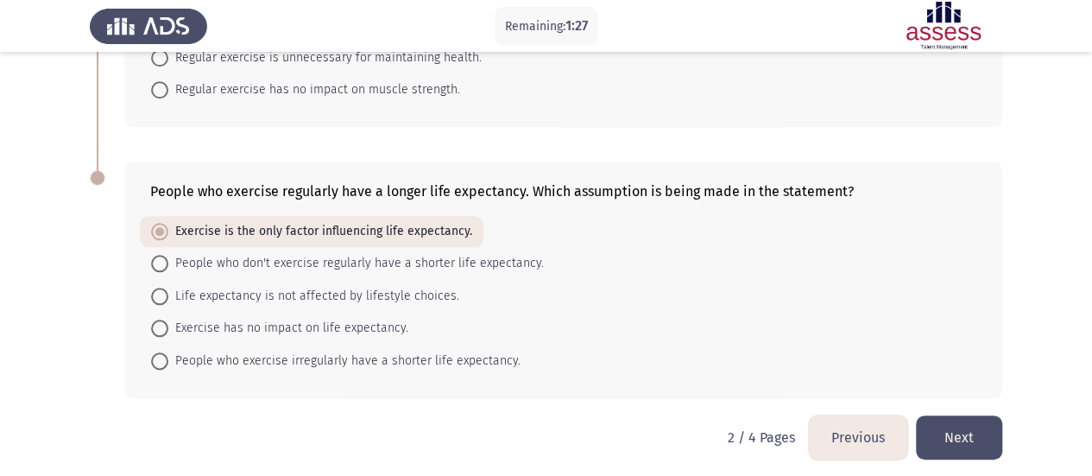
click at [872, 434] on button "Previous" at bounding box center [858, 437] width 98 height 44
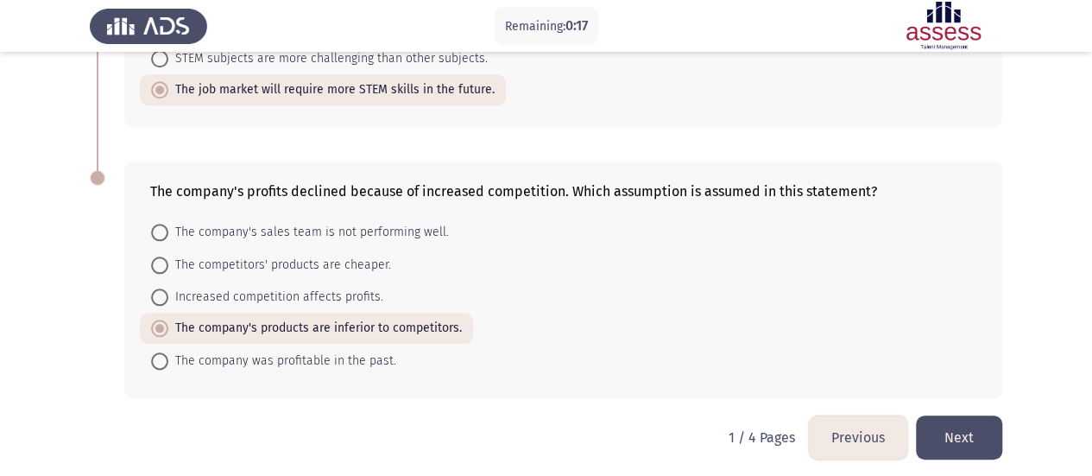
click at [957, 424] on button "Next" at bounding box center [959, 437] width 86 height 44
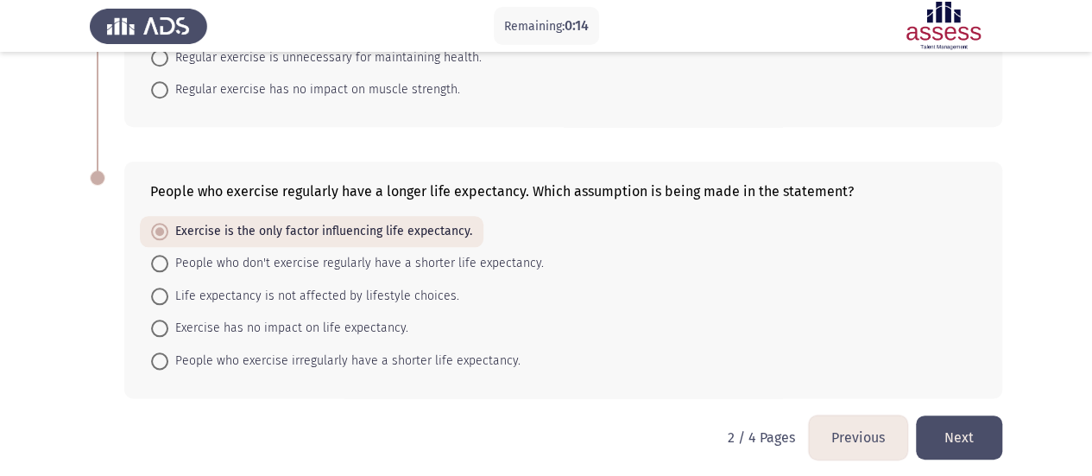
click at [962, 441] on button "Next" at bounding box center [959, 437] width 86 height 44
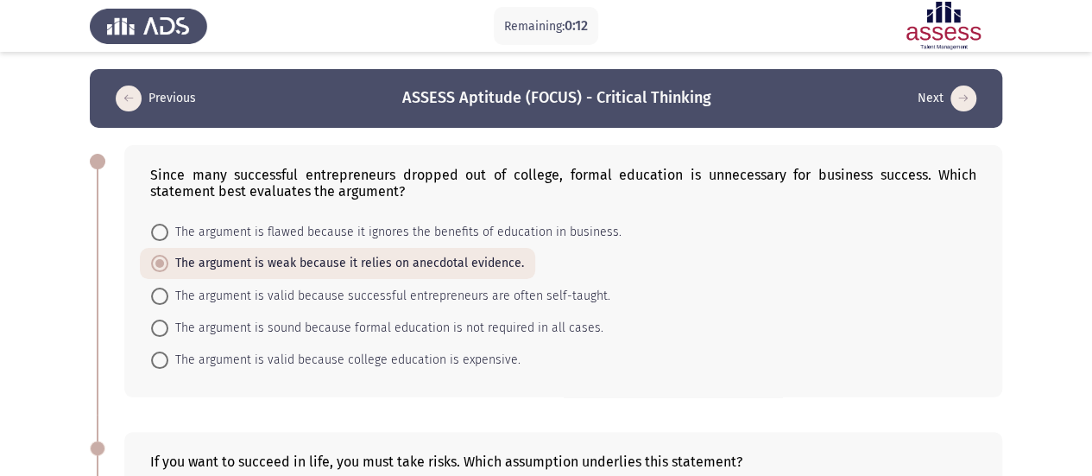
scroll to position [909, 0]
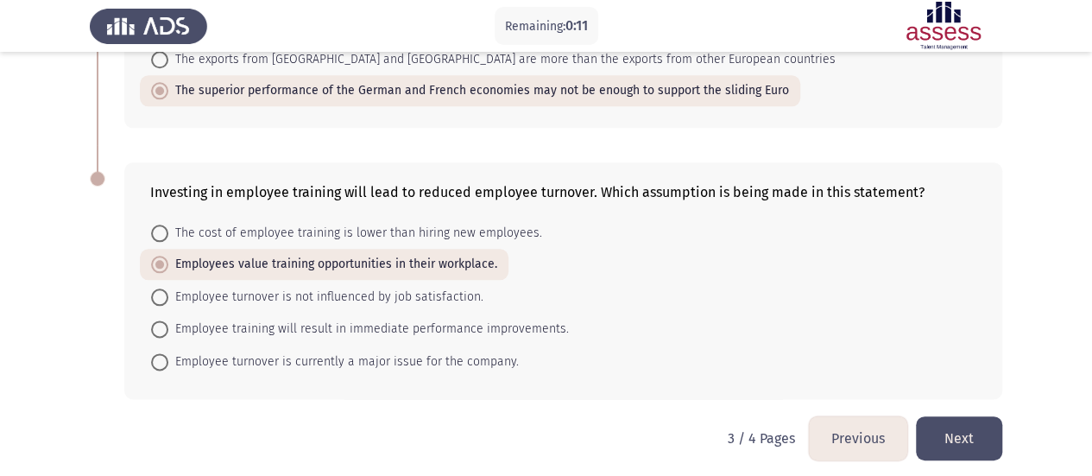
click at [959, 430] on button "Next" at bounding box center [959, 438] width 86 height 44
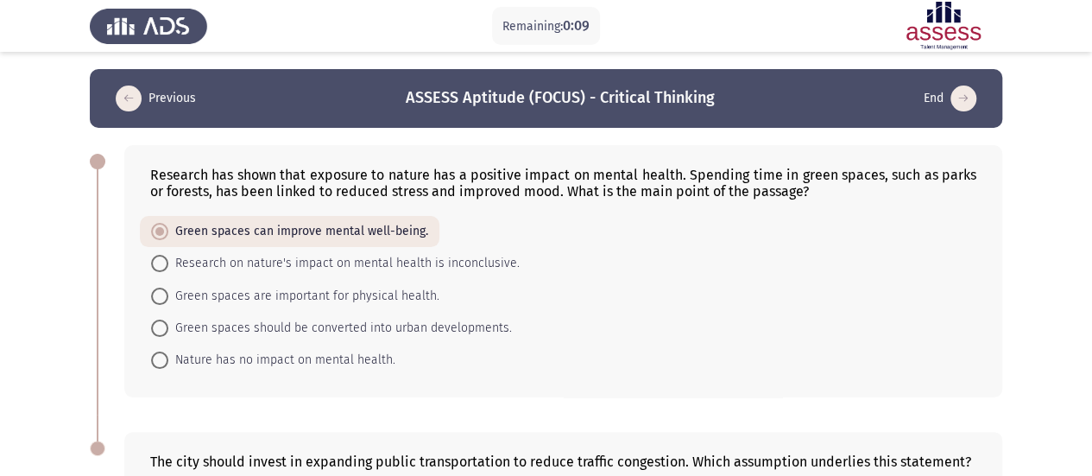
scroll to position [275, 0]
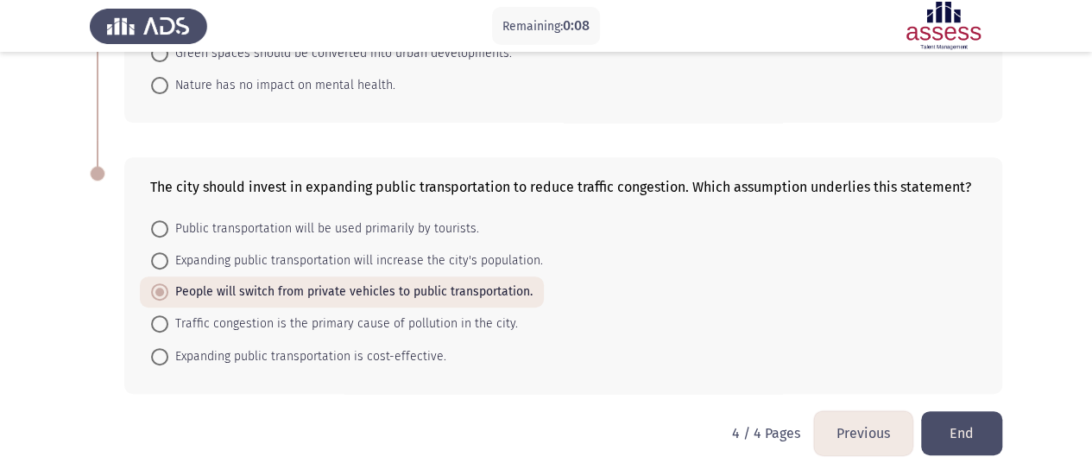
click at [960, 424] on button "End" at bounding box center [961, 433] width 81 height 44
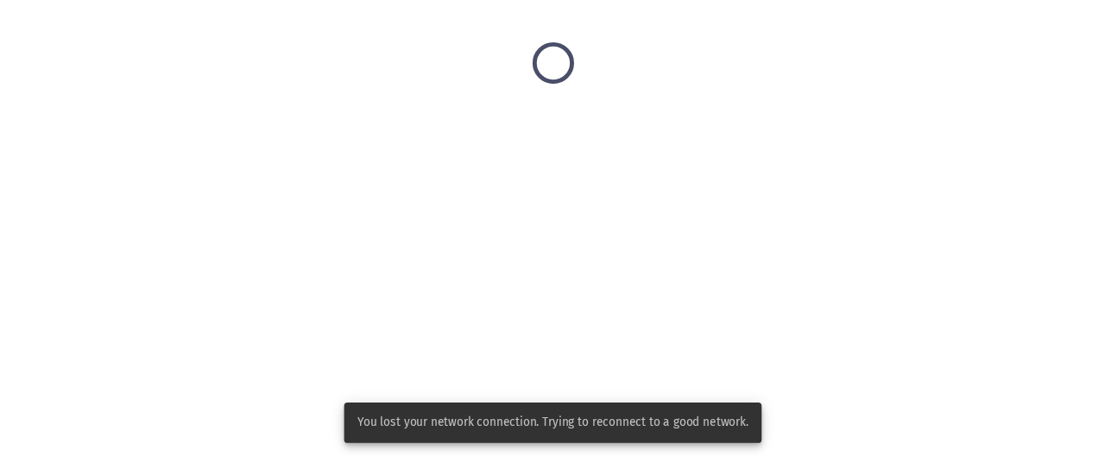
scroll to position [0, 0]
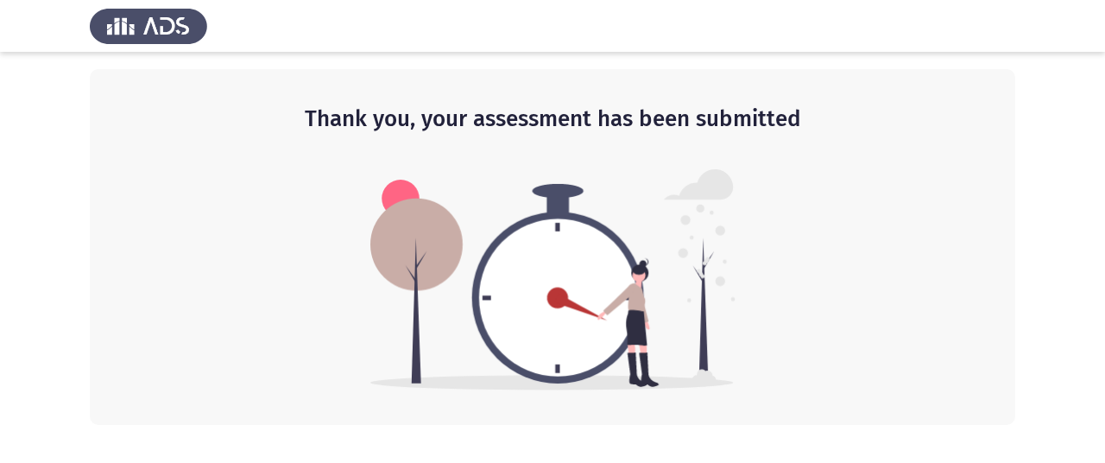
click at [998, 148] on div "Thank you, your assessment has been submitted" at bounding box center [553, 247] width 926 height 356
